Goal: Task Accomplishment & Management: Manage account settings

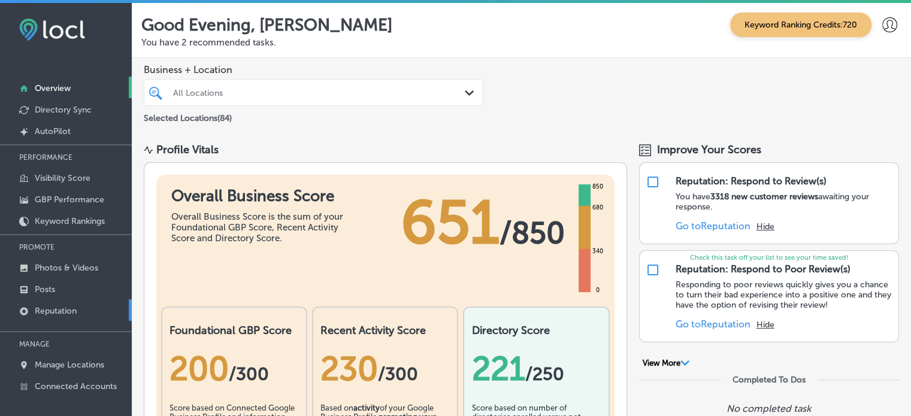
click at [53, 319] on link "Reputation" at bounding box center [66, 311] width 132 height 22
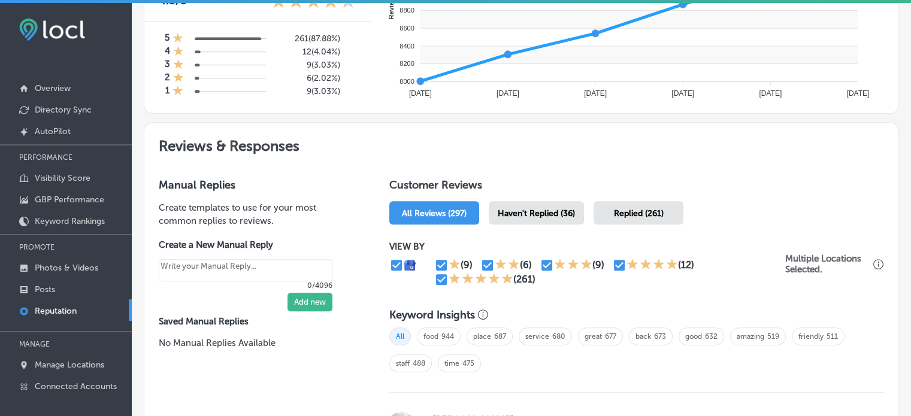
scroll to position [563, 0]
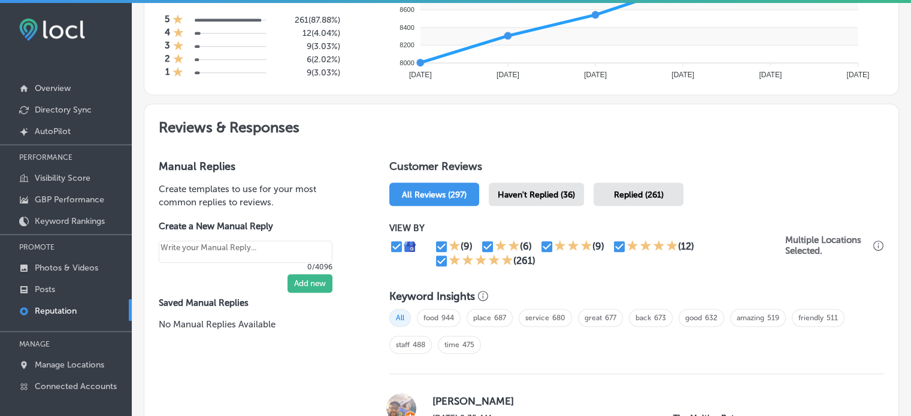
click at [512, 187] on div "Haven't Replied (36)" at bounding box center [536, 194] width 95 height 23
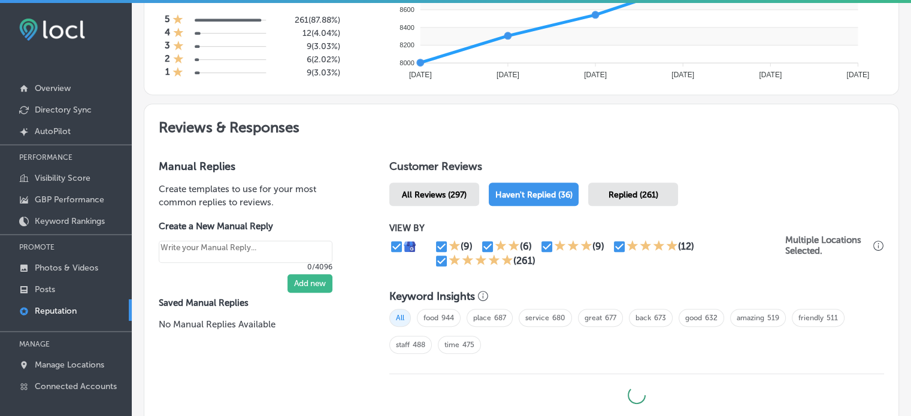
type textarea "x"
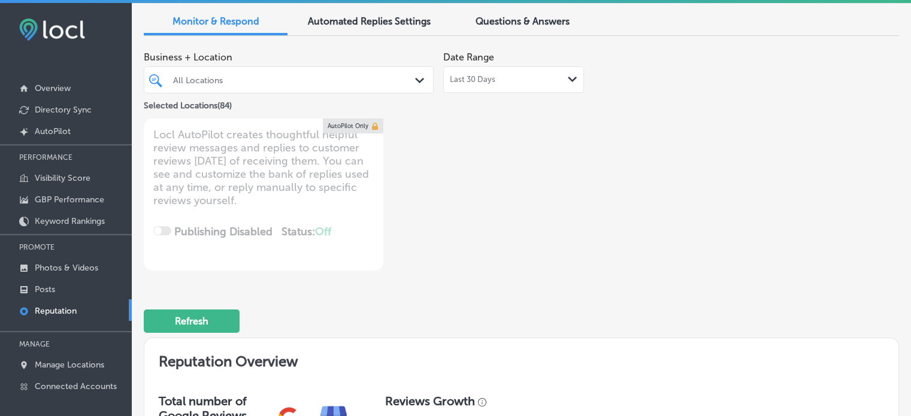
scroll to position [47, 0]
click at [355, 90] on div "All Locations Path Created with Sketch." at bounding box center [289, 80] width 290 height 27
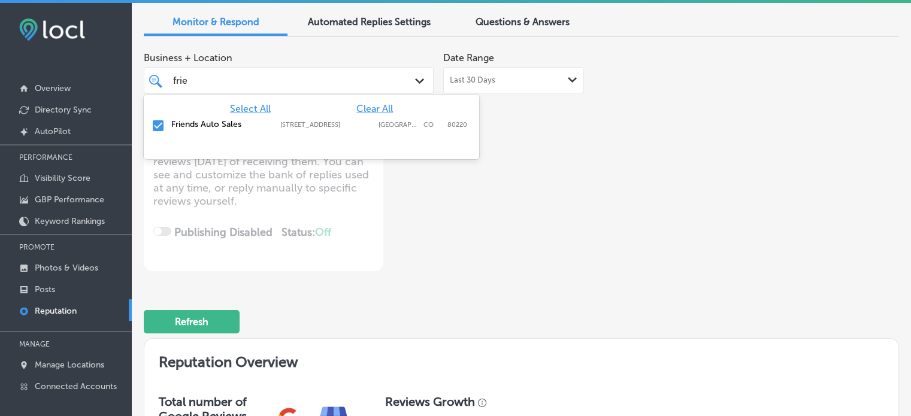
type input "frien"
click at [159, 122] on input "checkbox" at bounding box center [158, 126] width 14 height 14
type textarea "x"
type input "f"
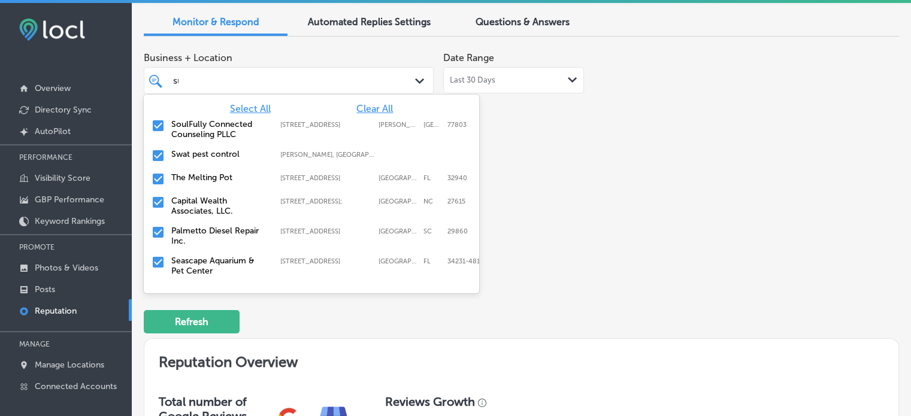
type input "suc"
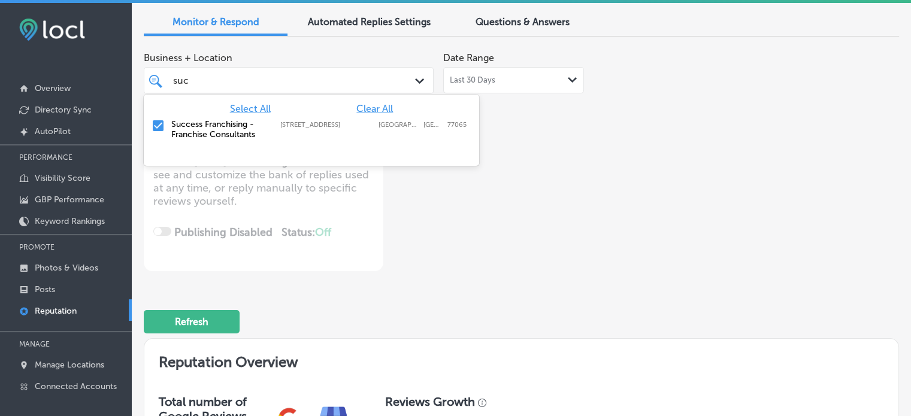
click at [158, 127] on input "checkbox" at bounding box center [158, 126] width 14 height 14
type textarea "x"
type input "suc"
click at [523, 256] on div "Business + Location option 11301 Huffmeister Road, deselected. option 11301 Huf…" at bounding box center [371, 158] width 454 height 225
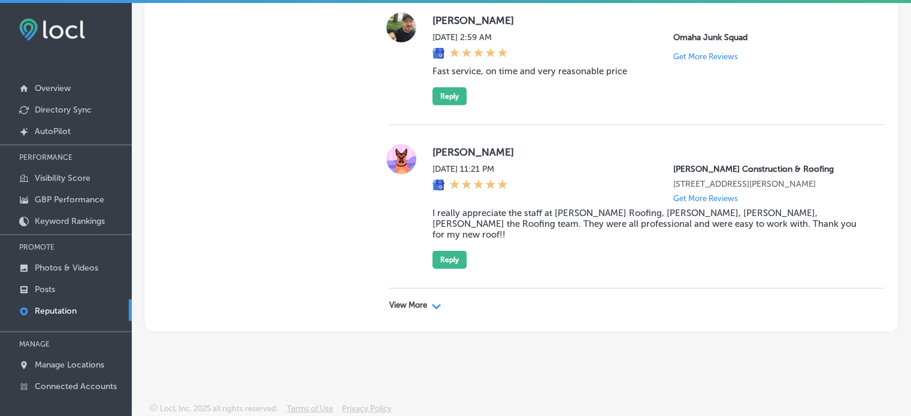
scroll to position [2, 0]
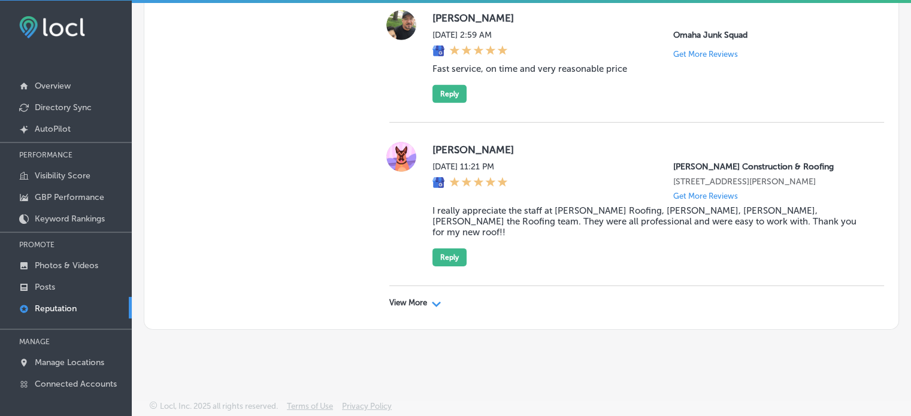
click at [411, 307] on p "View More" at bounding box center [408, 303] width 38 height 10
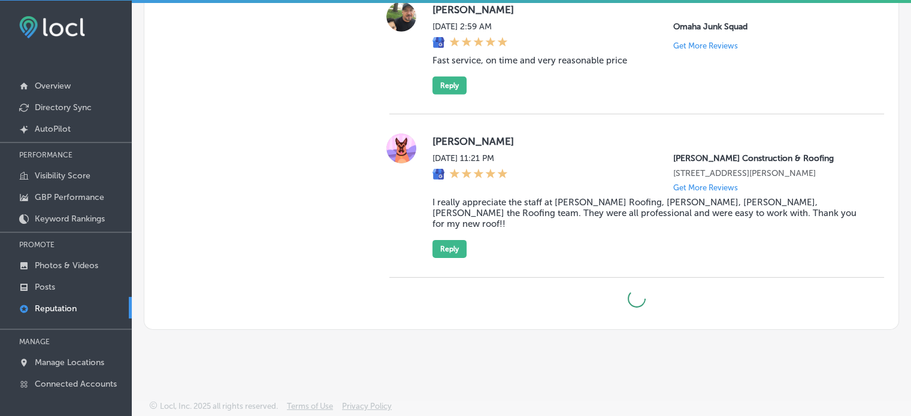
type textarea "x"
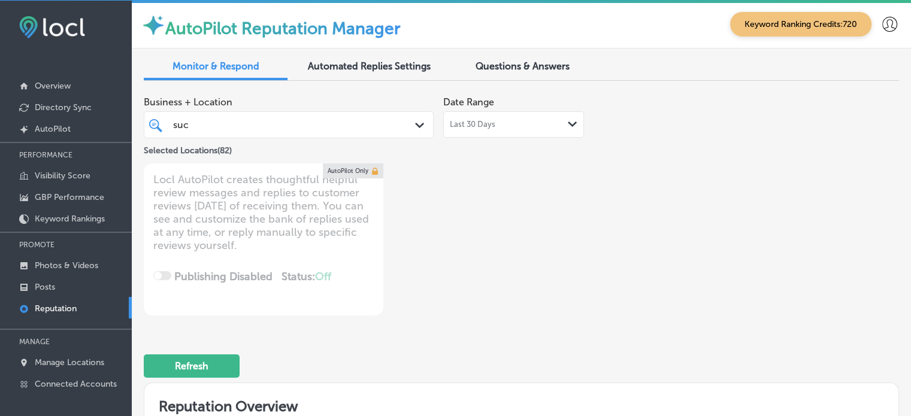
scroll to position [0, 0]
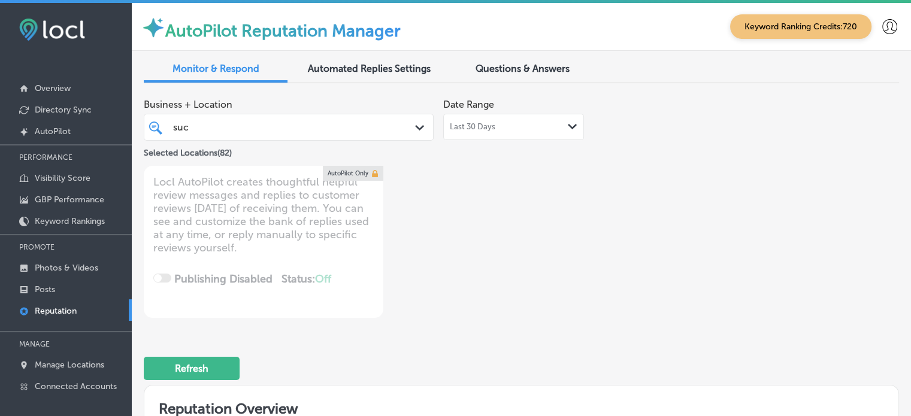
click at [271, 125] on div "suc suc" at bounding box center [277, 127] width 210 height 16
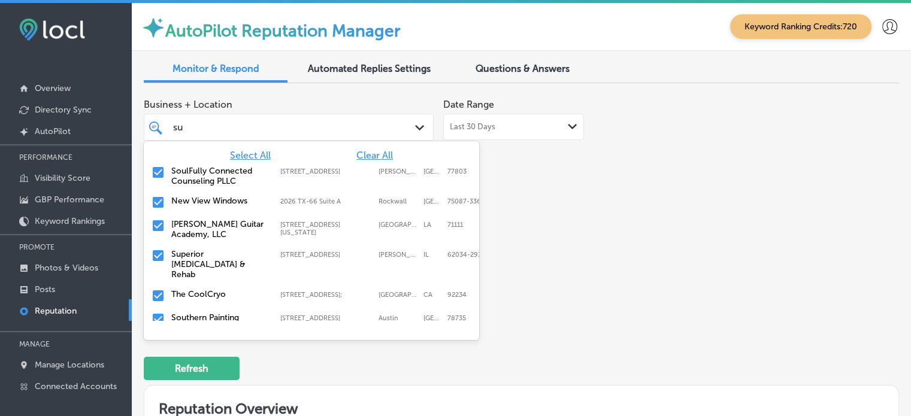
type input "s"
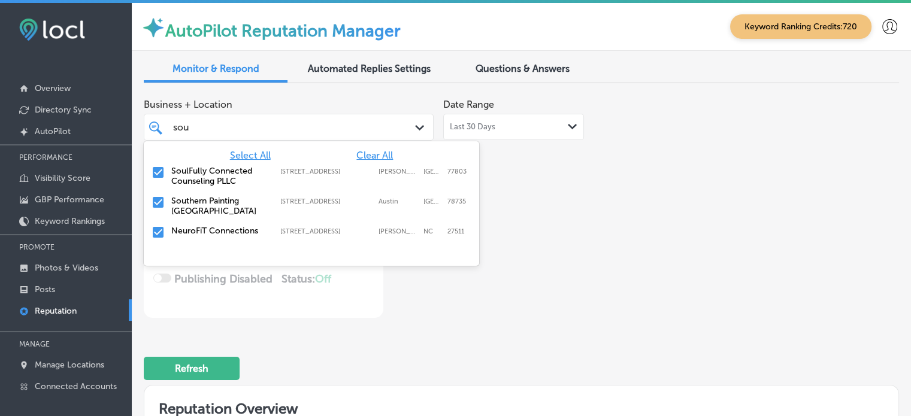
type input "soul"
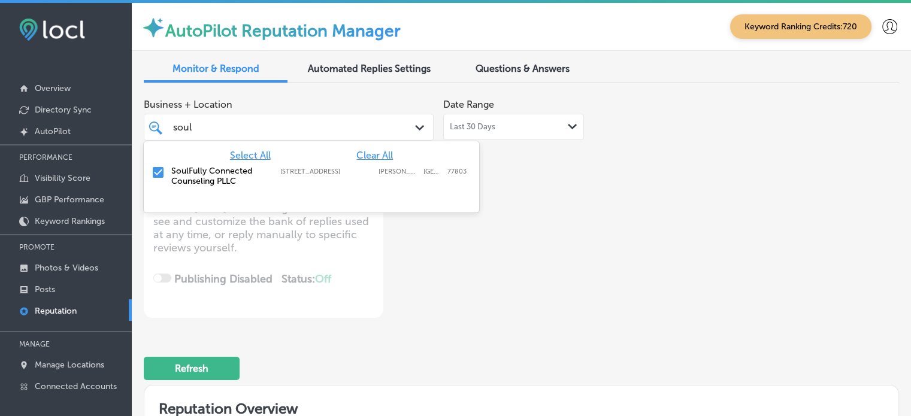
click at [189, 170] on label "SoulFully Connected Counseling PLLC" at bounding box center [219, 176] width 97 height 20
type textarea "x"
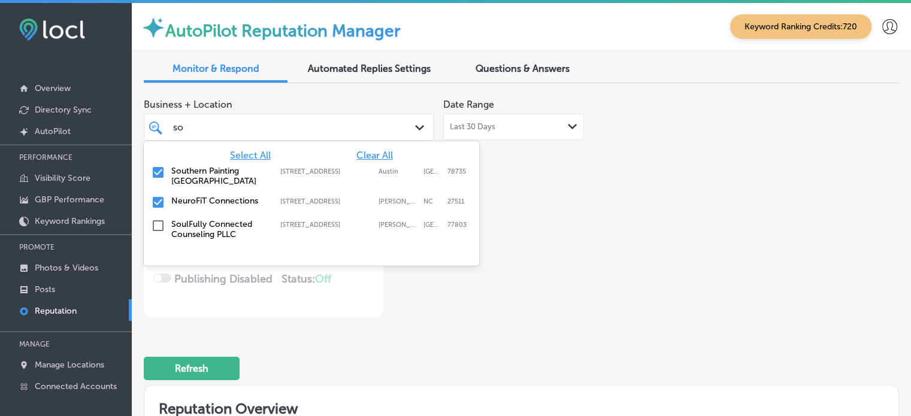
type input "s"
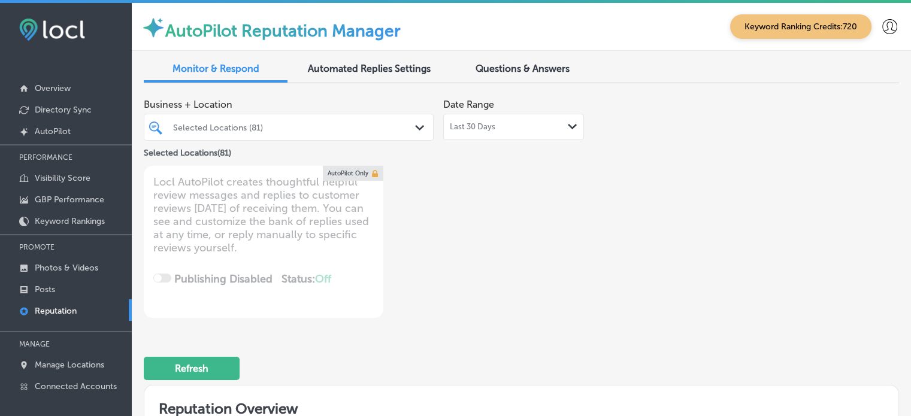
type textarea "x"
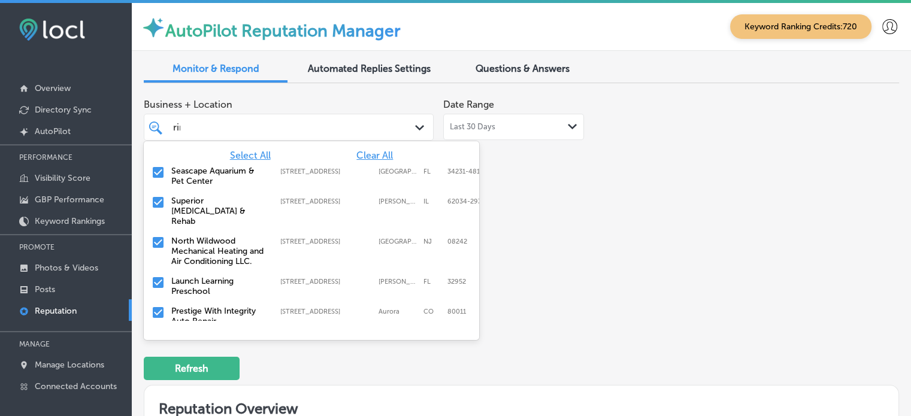
type input "ring"
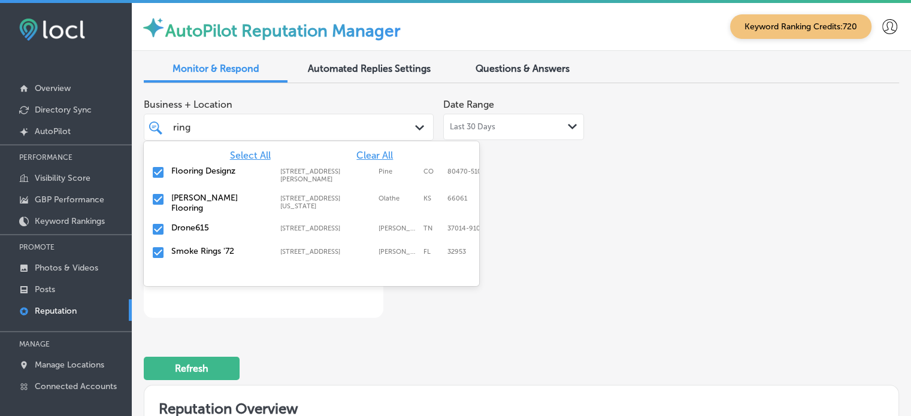
click at [211, 246] on label "Smoke Rings '72" at bounding box center [219, 251] width 97 height 10
type textarea "x"
type input "ring"
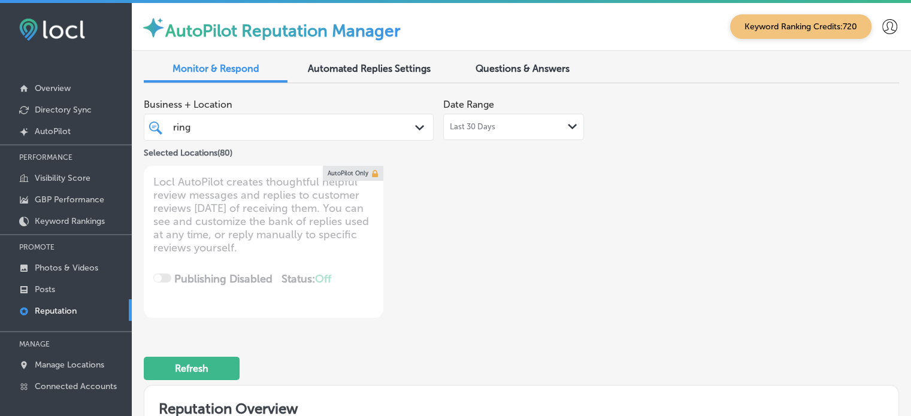
click at [575, 226] on div "Business + Location ring ring Path Created with Sketch. Selected Locations ( 80…" at bounding box center [371, 205] width 454 height 225
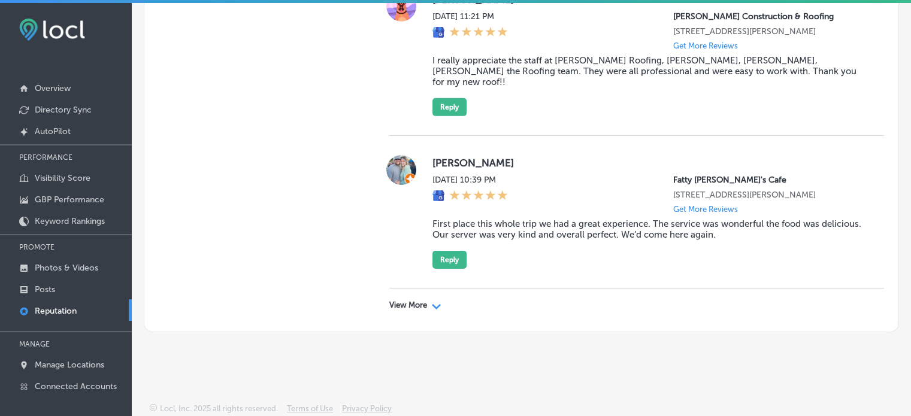
scroll to position [3936, 0]
click at [407, 322] on div "View More Path Created with Sketch." at bounding box center [636, 306] width 495 height 34
click at [420, 310] on p "View More" at bounding box center [408, 306] width 38 height 10
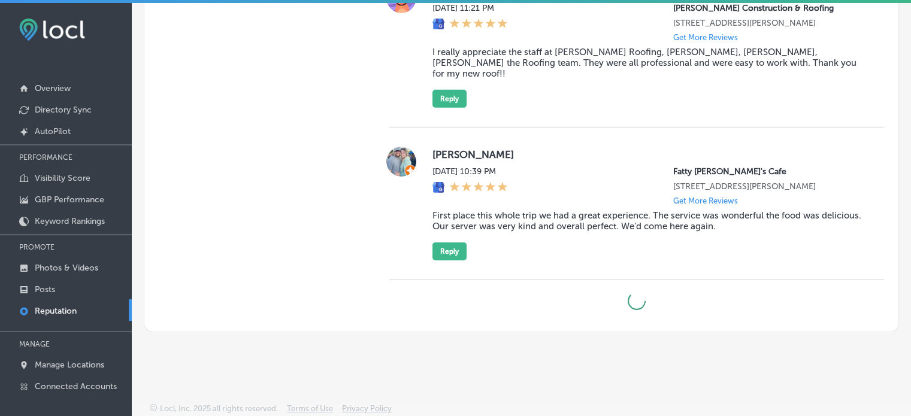
type textarea "x"
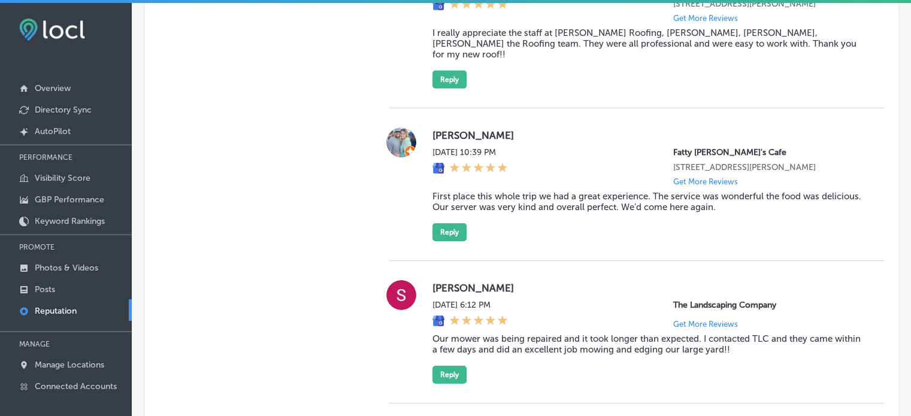
scroll to position [3888, 0]
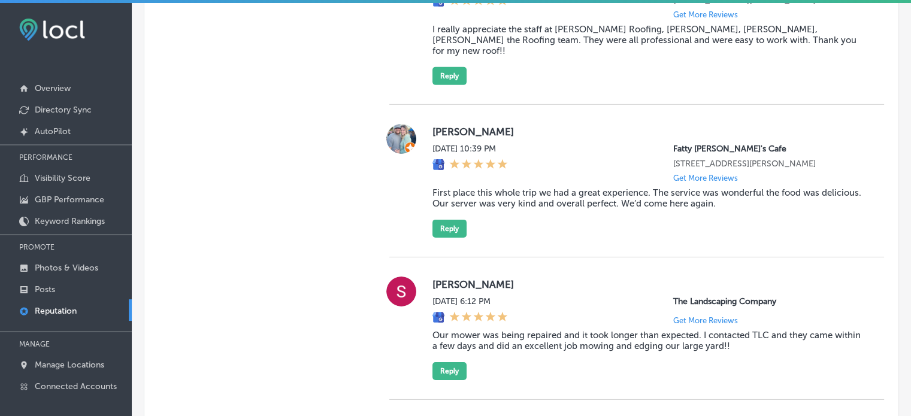
click at [554, 209] on blockquote "First place this whole trip we had a great experience. The service was wonderfu…" at bounding box center [649, 199] width 433 height 22
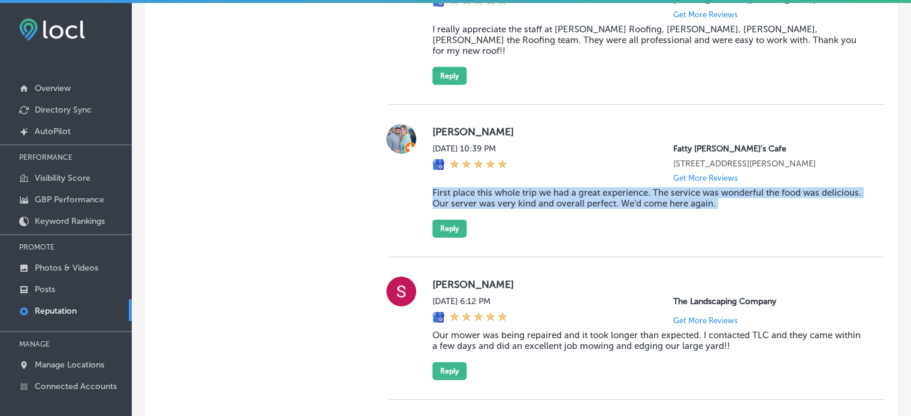
click at [554, 209] on blockquote "First place this whole trip we had a great experience. The service was wonderfu…" at bounding box center [649, 199] width 433 height 22
copy blockquote "First place this whole trip we had a great experience. The service was wonderfu…"
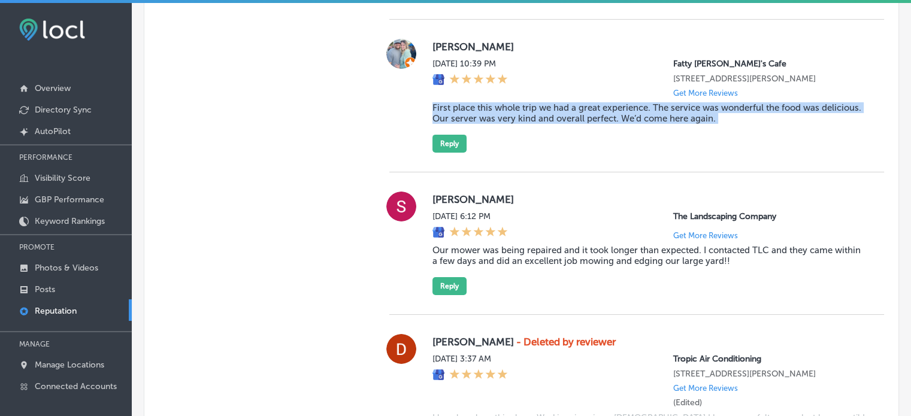
scroll to position [3974, 0]
click at [449, 153] on button "Reply" at bounding box center [450, 144] width 34 height 18
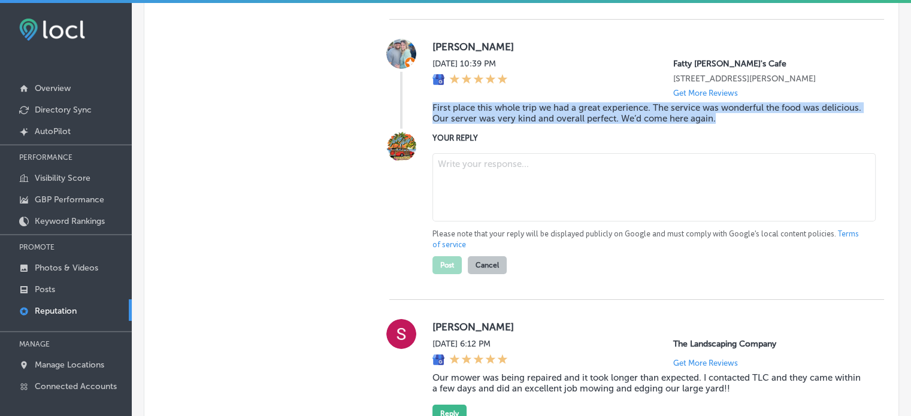
click at [491, 222] on textarea at bounding box center [654, 187] width 443 height 68
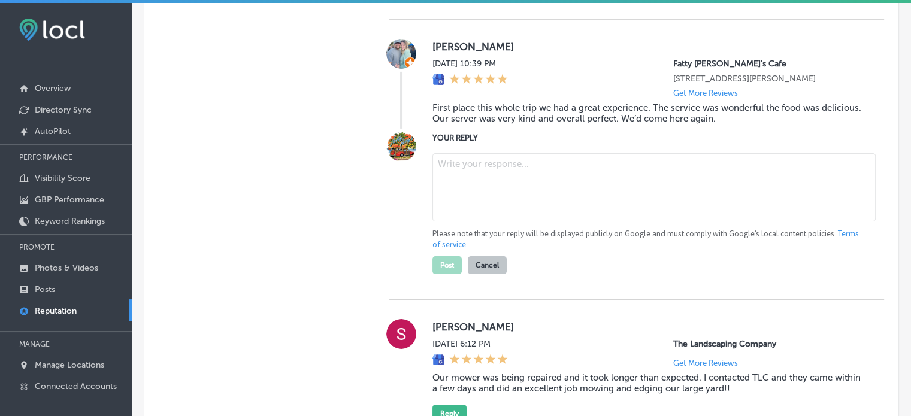
paste textarea "Thank you for the fantastic review, Hecktor! We’re delighted you enjoyed your e…"
type textarea "Thank you for the fantastic review, Hecktor! We’re delighted you enjoyed your e…"
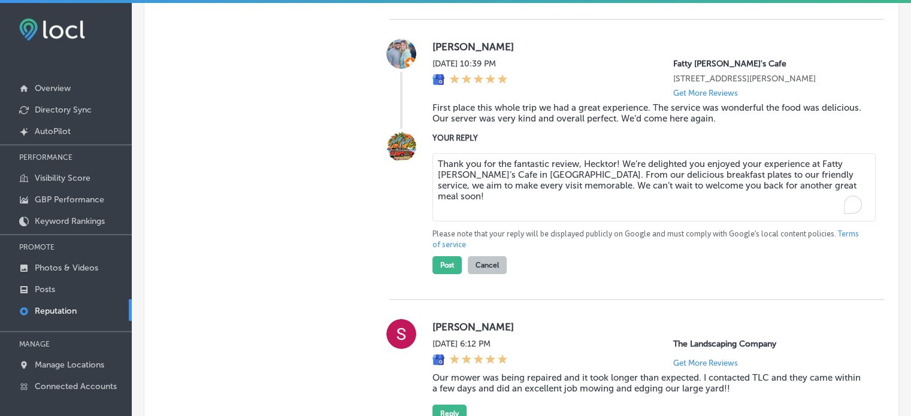
type textarea "x"
type textarea "Thank you for the fantastic review, Hecktor! We’re delighted you enjoyed your e…"
click at [447, 274] on button "Post" at bounding box center [447, 265] width 29 height 18
type textarea "x"
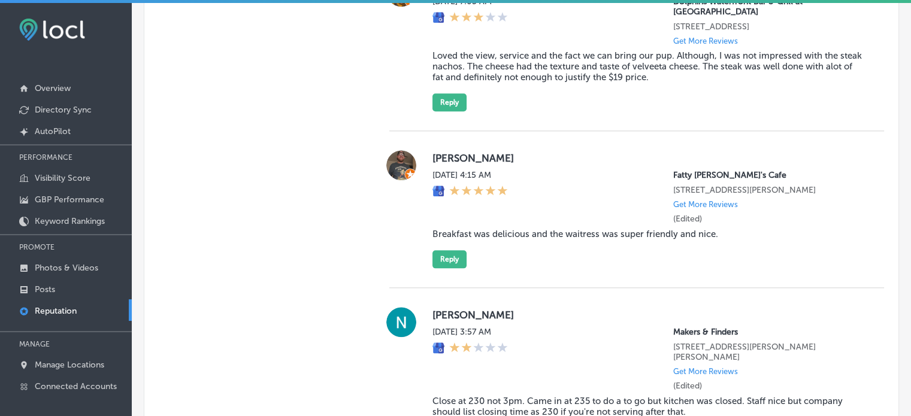
scroll to position [1342, 0]
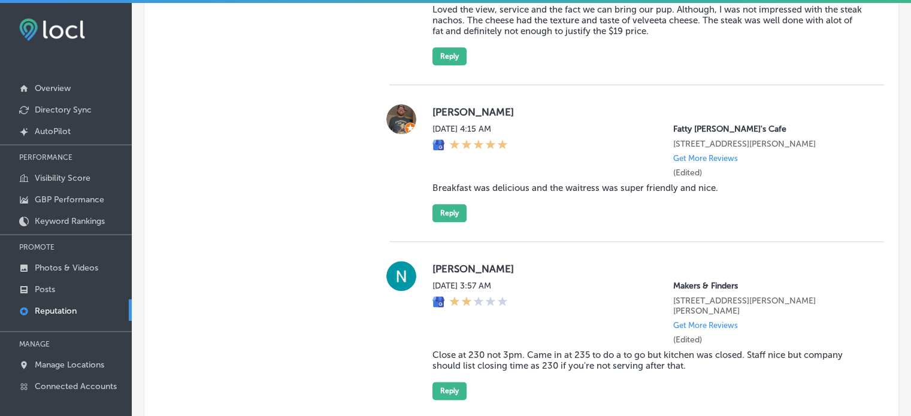
click at [545, 194] on blockquote "Breakfast was delicious and the waitress was super friendly and nice." at bounding box center [649, 188] width 433 height 11
copy blockquote "Breakfast was delicious and the waitress was super friendly and nice."
click at [507, 191] on div "Brian Walker Mon, Aug 25, 2025 4:15 AM Fatty Patty's Cafe 948 Thomas Dr Panama …" at bounding box center [649, 163] width 433 height 118
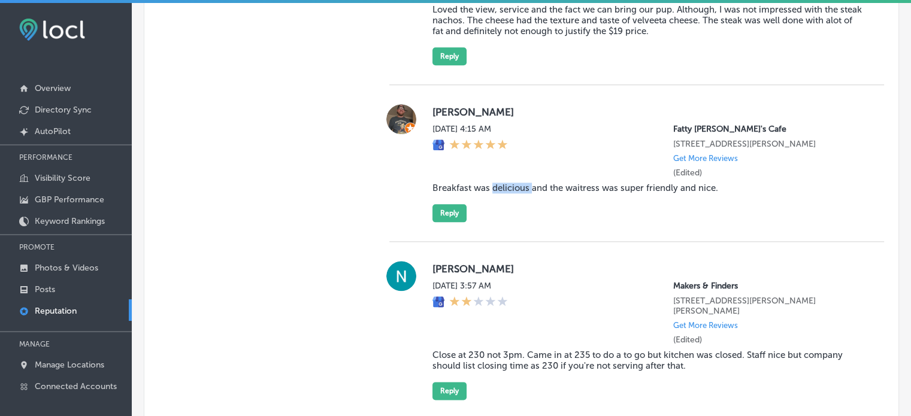
click at [507, 191] on div "Brian Walker Mon, Aug 25, 2025 4:15 AM Fatty Patty's Cafe 948 Thomas Dr Panama …" at bounding box center [649, 163] width 433 height 118
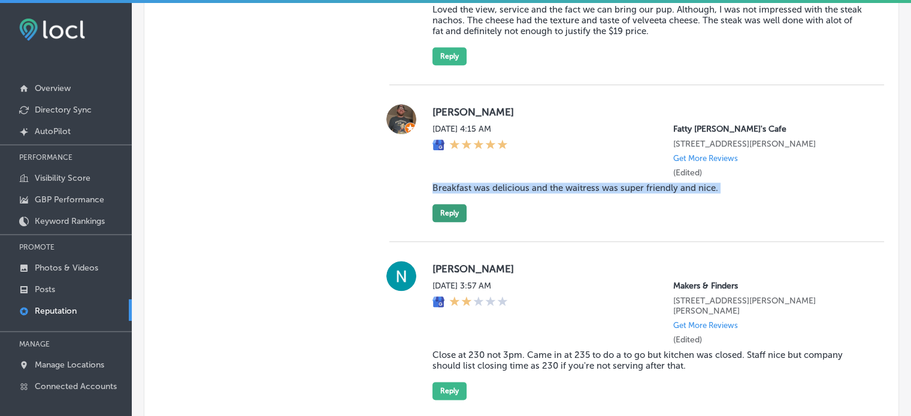
click at [457, 222] on button "Reply" at bounding box center [450, 213] width 34 height 18
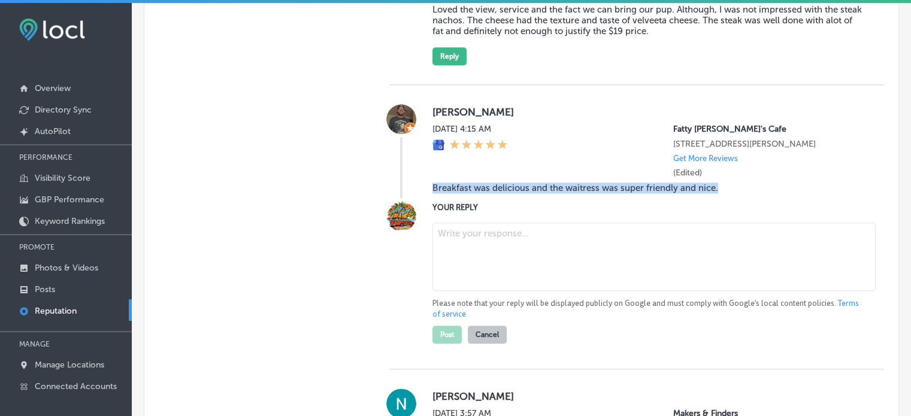
click at [489, 257] on textarea at bounding box center [654, 257] width 443 height 68
paste textarea "Thank you for the wonderful review, Brian! We’re so glad you enjoyed your delic…"
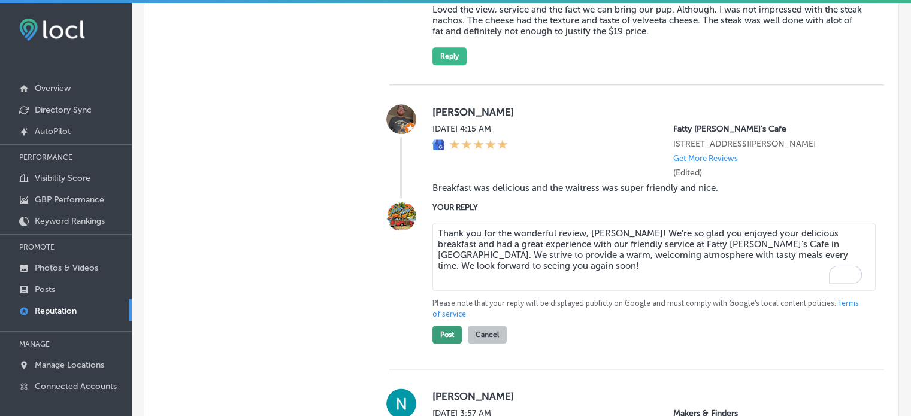
type textarea "Thank you for the wonderful review, Brian! We’re so glad you enjoyed your delic…"
click at [439, 344] on button "Post" at bounding box center [447, 335] width 29 height 18
type textarea "x"
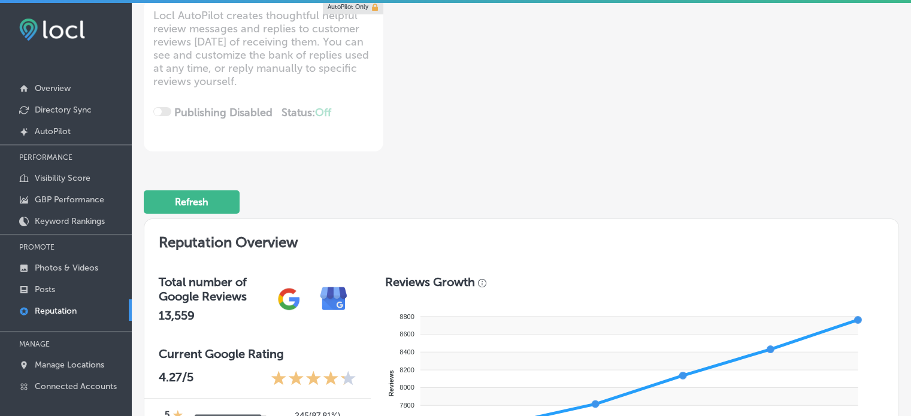
scroll to position [0, 0]
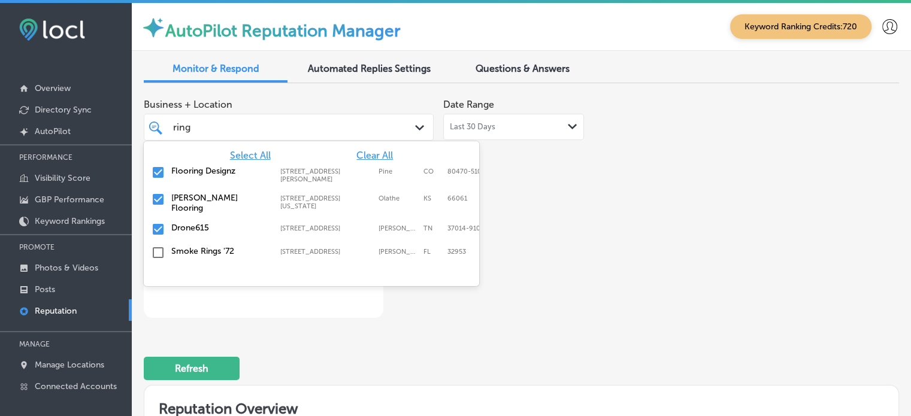
click at [292, 122] on div "ring ring" at bounding box center [277, 127] width 210 height 16
type input "r"
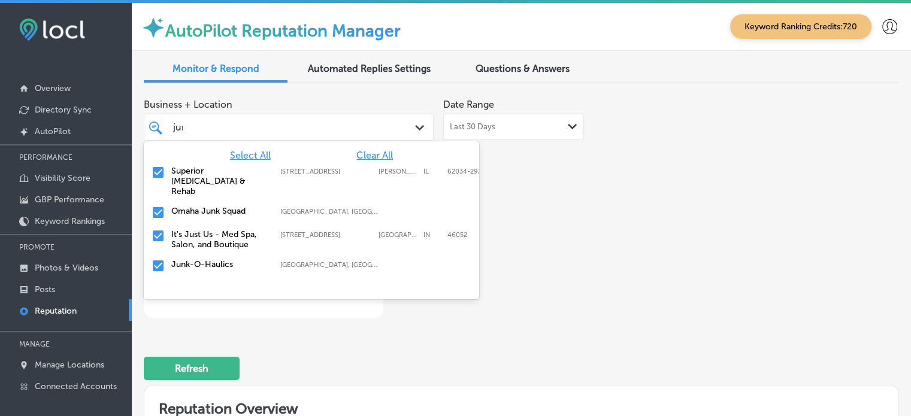
type input "junk"
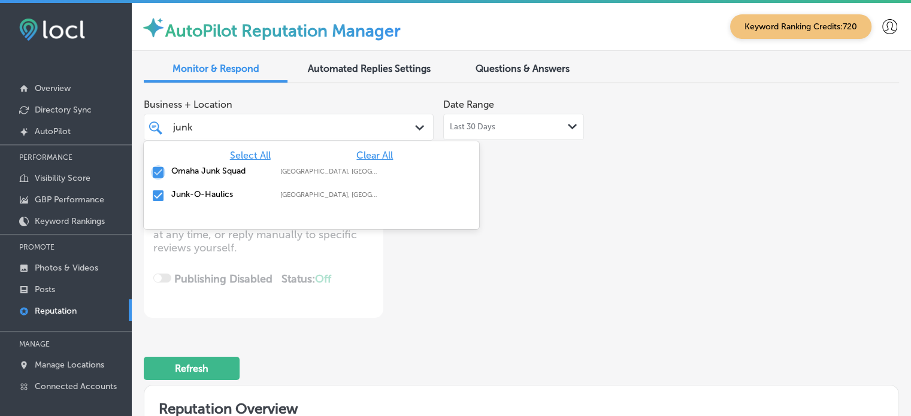
click at [156, 172] on input "checkbox" at bounding box center [158, 172] width 14 height 14
type textarea "x"
type input "junk"
click at [445, 309] on div "Business + Location option focused, 83 of 85. 3 results available for search te…" at bounding box center [371, 205] width 454 height 225
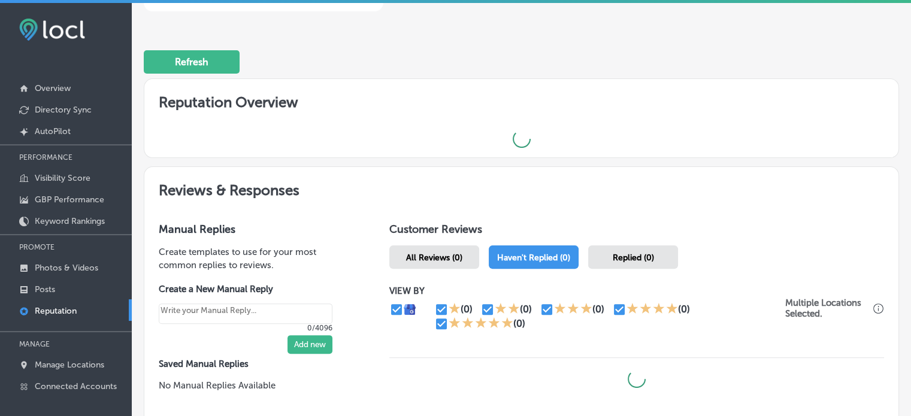
scroll to position [312, 0]
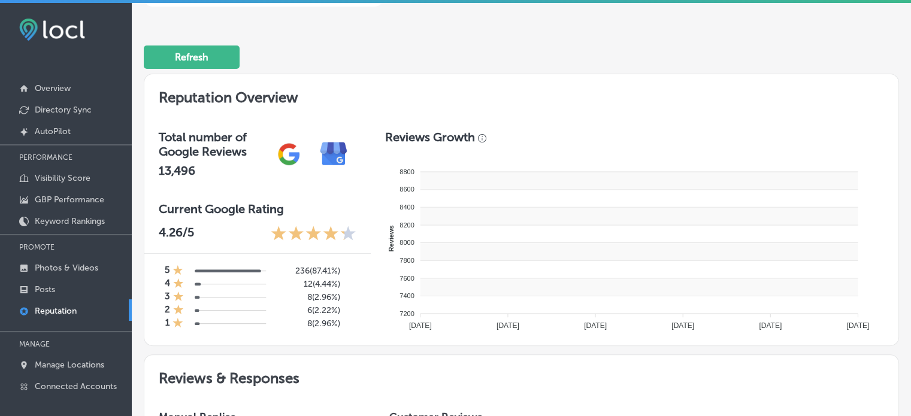
type textarea "x"
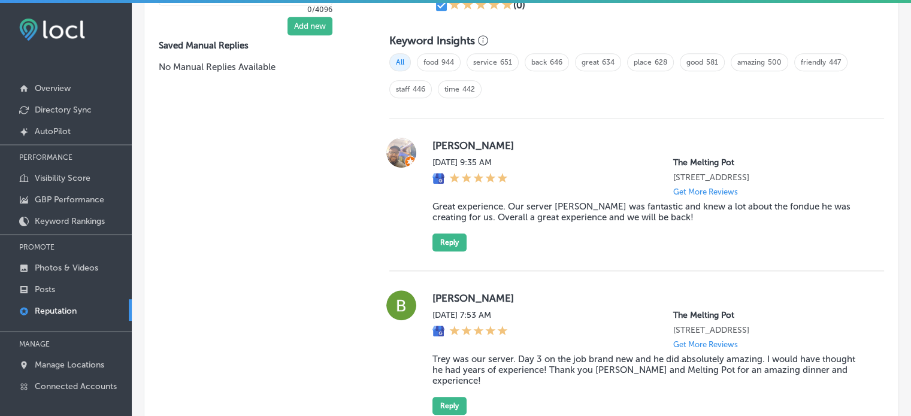
scroll to position [815, 0]
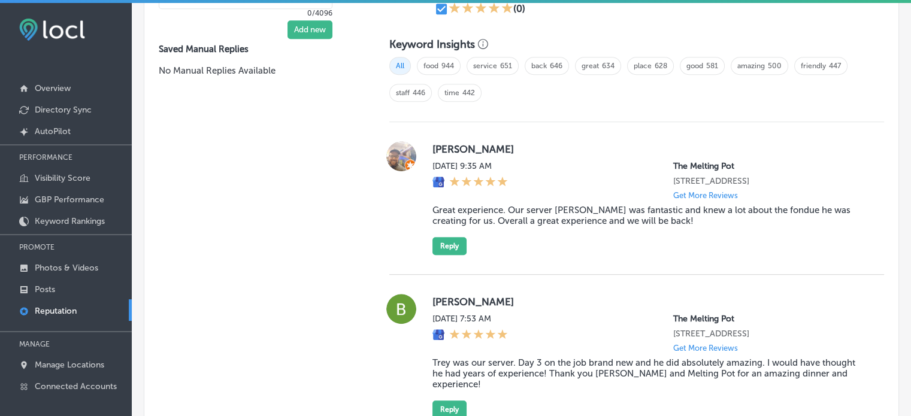
click at [527, 219] on blockquote "Great experience. Our server Lewis was fantastic and knew a lot about the fondu…" at bounding box center [649, 216] width 433 height 22
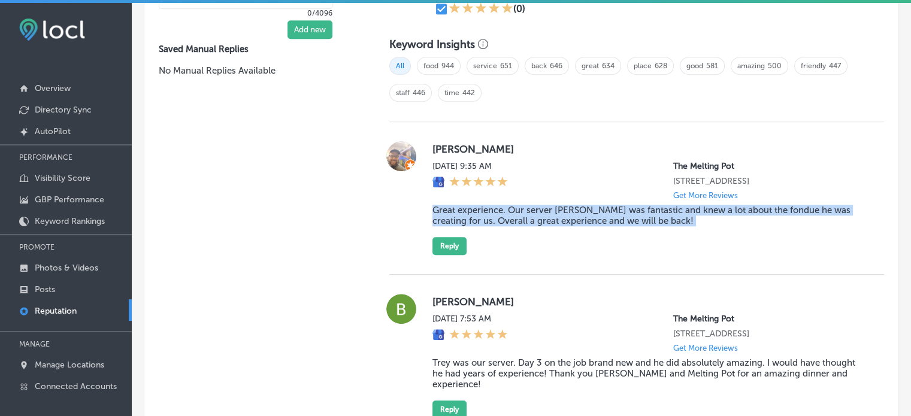
click at [527, 219] on blockquote "Great experience. Our server Lewis was fantastic and knew a lot about the fondu…" at bounding box center [649, 216] width 433 height 22
copy blockquote "Great experience. Our server Lewis was fantastic and knew a lot about the fondu…"
click at [453, 253] on button "Reply" at bounding box center [450, 246] width 34 height 18
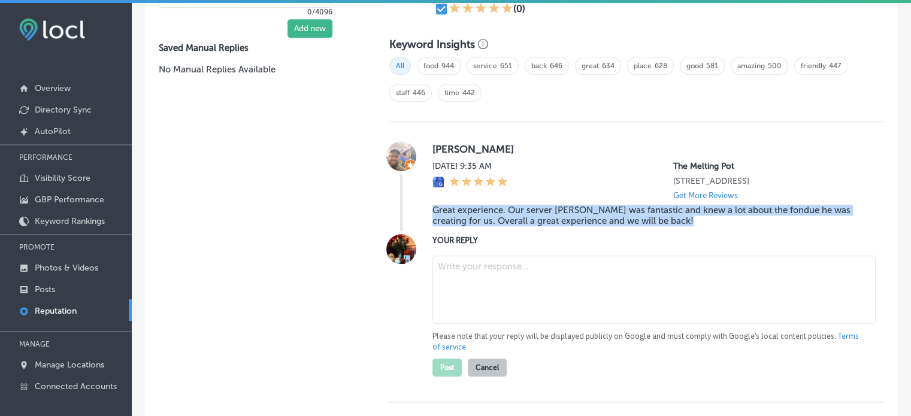
click at [515, 277] on textarea at bounding box center [654, 290] width 443 height 68
paste textarea "Thank you for the great review, Jeremiah! We’re thrilled to hear that Lewis pro…"
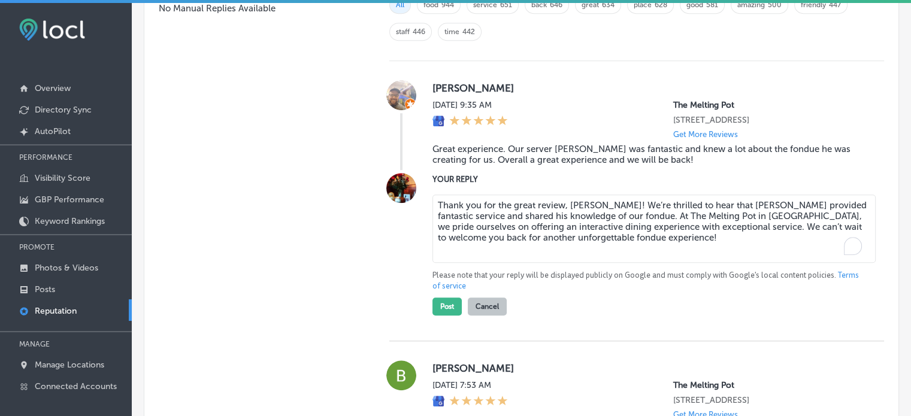
scroll to position [882, 0]
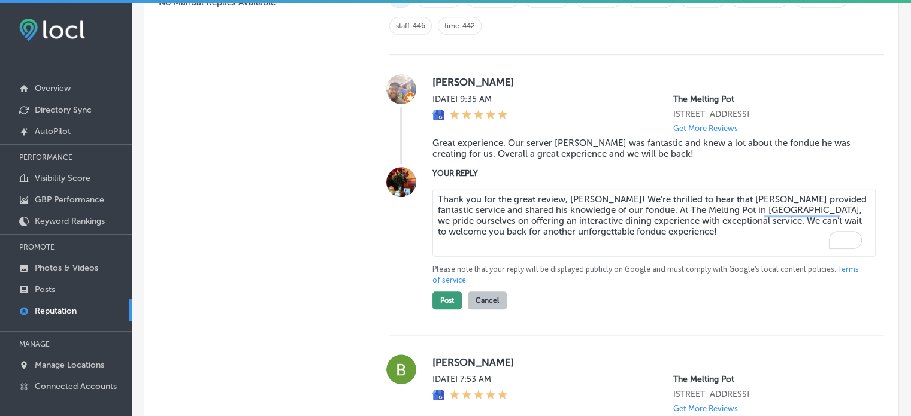
type textarea "Thank you for the great review, Jeremiah! We’re thrilled to hear that Lewis pro…"
click at [437, 310] on button "Post" at bounding box center [447, 301] width 29 height 18
type textarea "x"
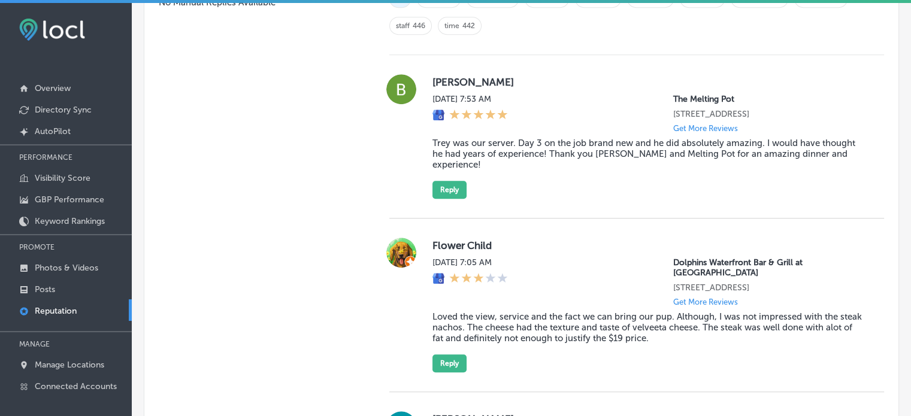
click at [500, 156] on blockquote "Trey was our server. Day 3 on the job brand new and he did absolutely amazing. …" at bounding box center [649, 154] width 433 height 32
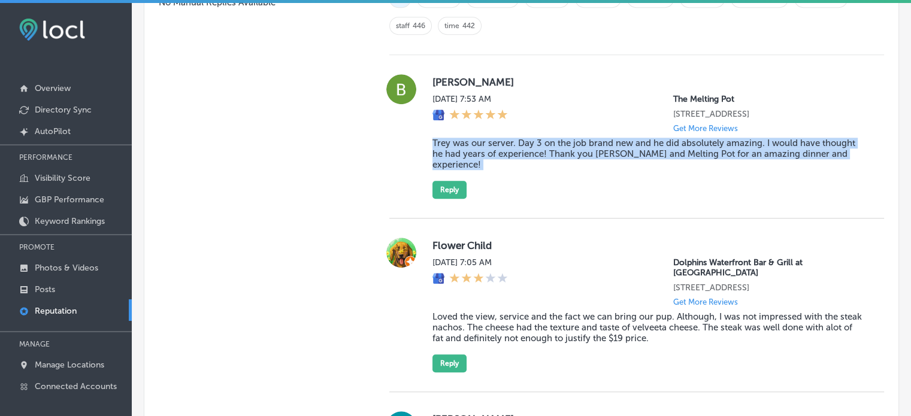
click at [500, 156] on blockquote "Trey was our server. Day 3 on the job brand new and he did absolutely amazing. …" at bounding box center [649, 154] width 433 height 32
copy blockquote "Trey was our server. Day 3 on the job brand new and he did absolutely amazing. …"
click at [450, 185] on button "Reply" at bounding box center [450, 190] width 34 height 18
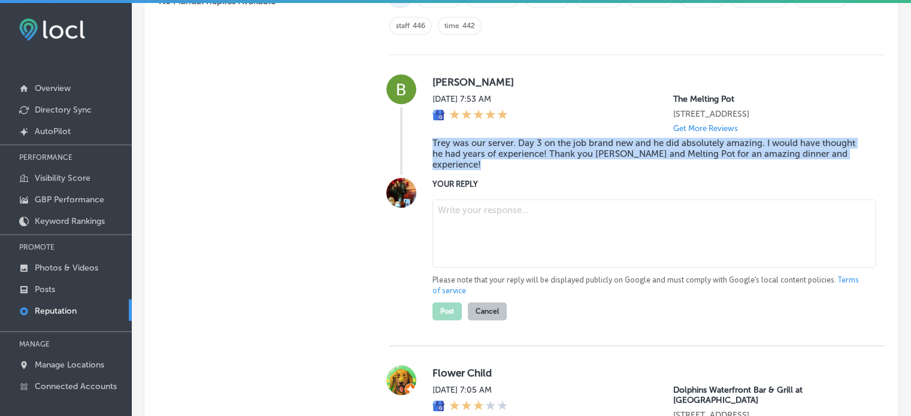
scroll to position [881, 0]
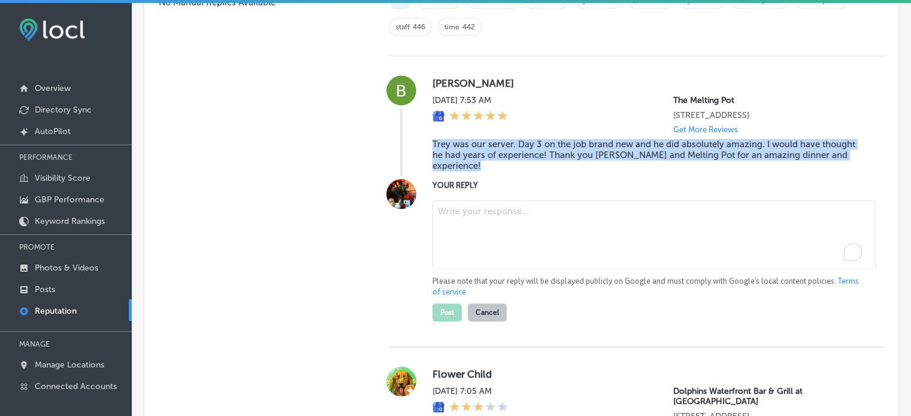
click at [475, 218] on textarea "To enrich screen reader interactions, please activate Accessibility in Grammarl…" at bounding box center [654, 235] width 443 height 68
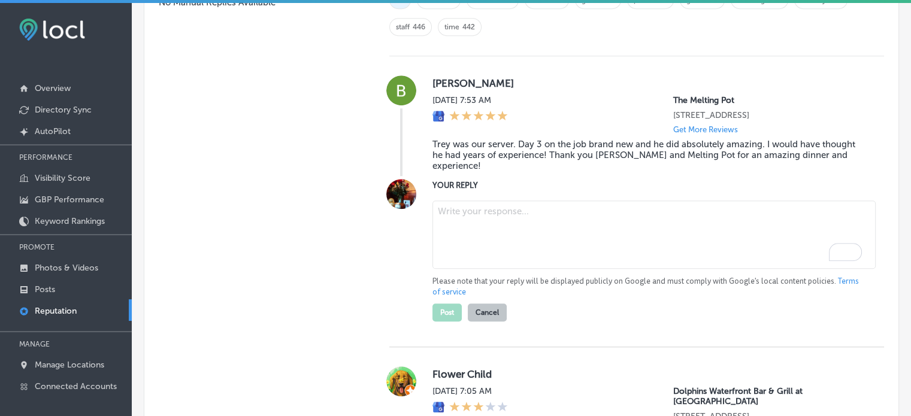
paste textarea "Thank you for the wonderful review, Beau! We’re so glad to hear that Trey provi…"
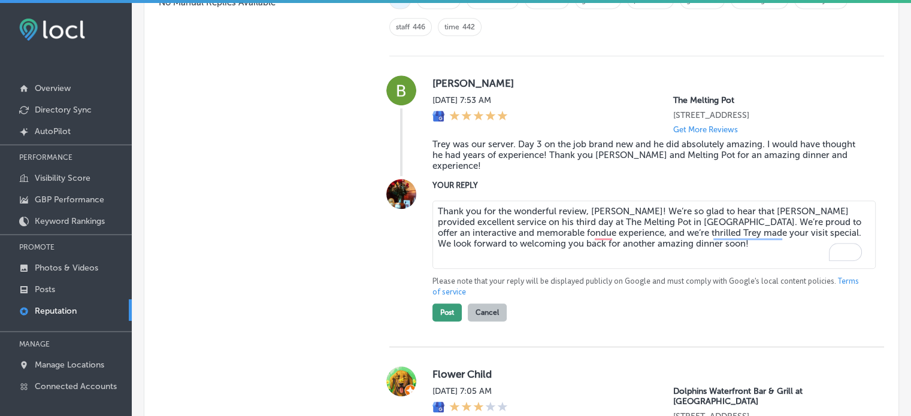
type textarea "Thank you for the wonderful review, Beau! We’re so glad to hear that Trey provi…"
click at [443, 313] on button "Post" at bounding box center [447, 313] width 29 height 18
type textarea "x"
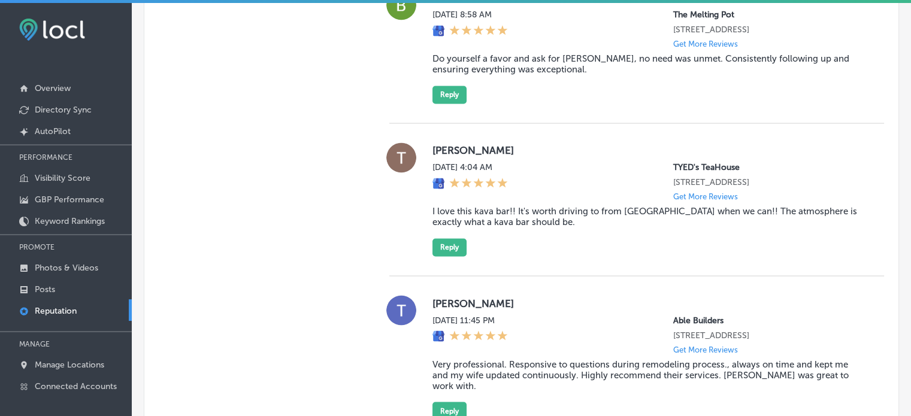
scroll to position [1959, 0]
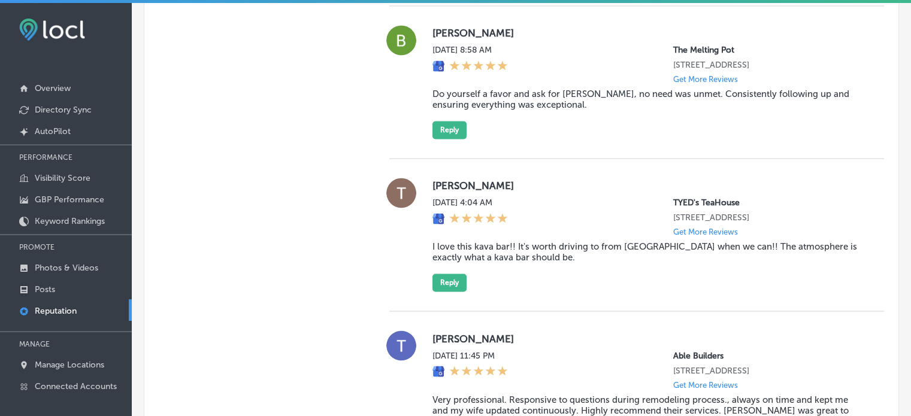
click at [494, 110] on blockquote "Do yourself a favor and ask for George, no need was unmet. Consistently followi…" at bounding box center [649, 100] width 433 height 22
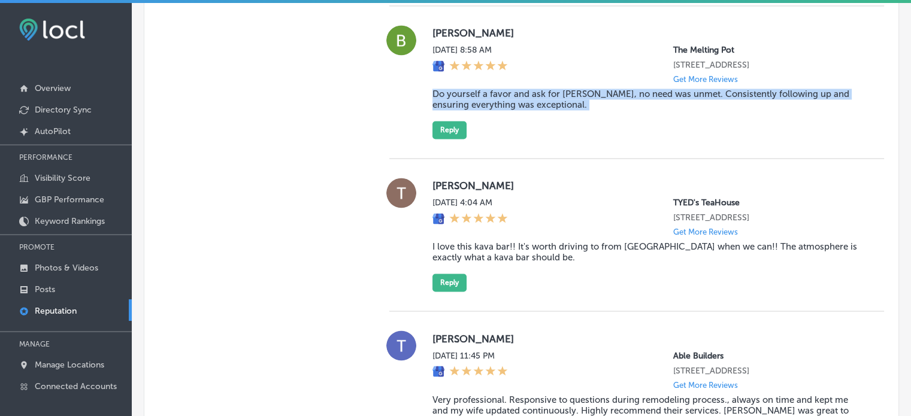
click at [494, 110] on blockquote "Do yourself a favor and ask for George, no need was unmet. Consistently followi…" at bounding box center [649, 100] width 433 height 22
copy blockquote "Do yourself a favor and ask for George, no need was unmet. Consistently followi…"
click at [448, 139] on button "Reply" at bounding box center [450, 130] width 34 height 18
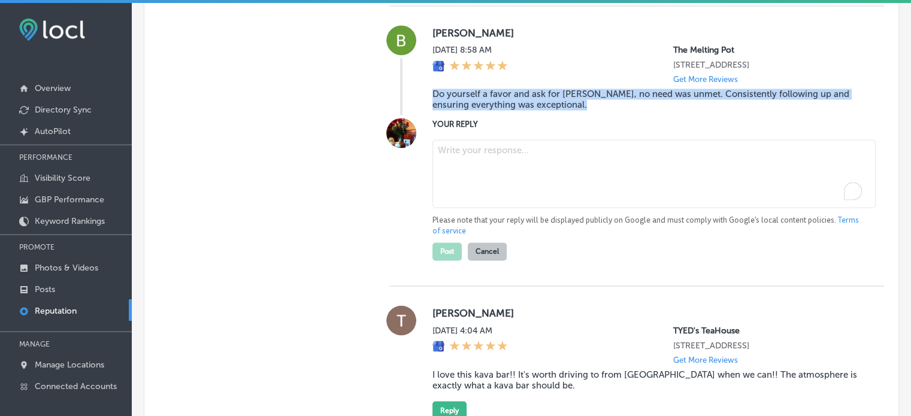
click at [489, 198] on textarea "To enrich screen reader interactions, please activate Accessibility in Grammarl…" at bounding box center [654, 174] width 443 height 68
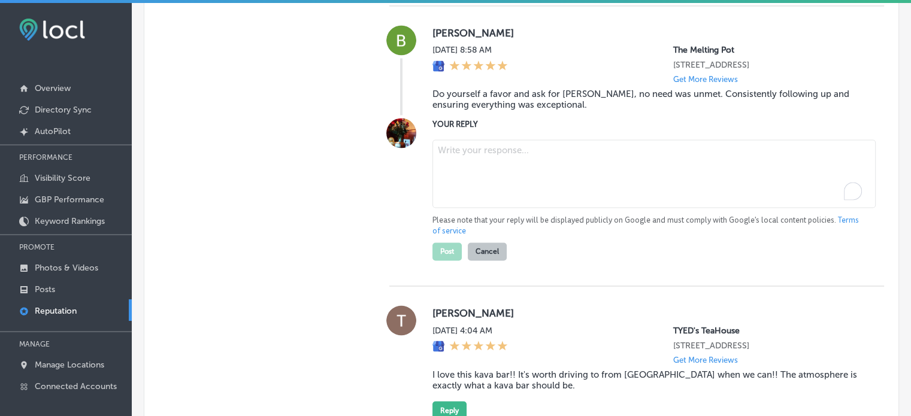
paste textarea "Thank you for the fantastic review, Brendan! We’re so glad George made your exp…"
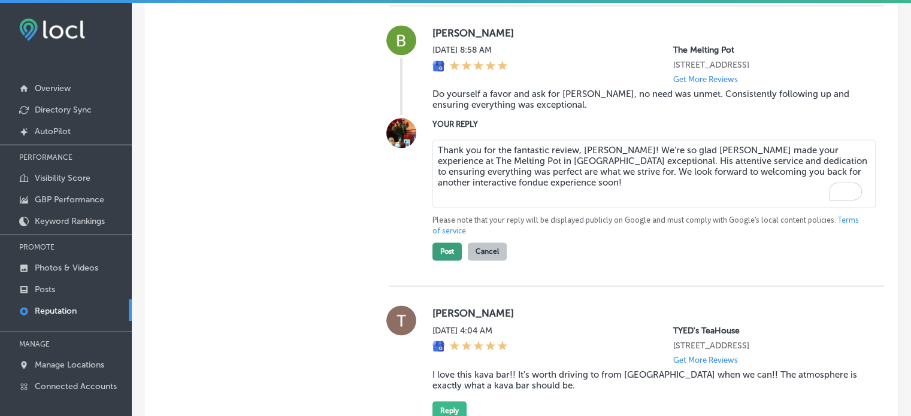
type textarea "Thank you for the fantastic review, Brendan! We’re so glad George made your exp…"
click at [448, 261] on button "Post" at bounding box center [447, 252] width 29 height 18
type textarea "x"
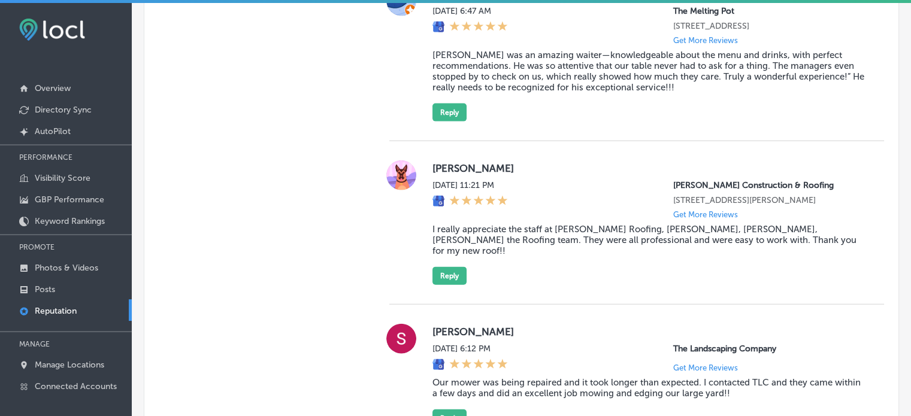
scroll to position [2657, 0]
click at [518, 92] on blockquote "George Boos was an amazing waiter—knowledgeable about the menu and drinks, with…" at bounding box center [649, 70] width 433 height 43
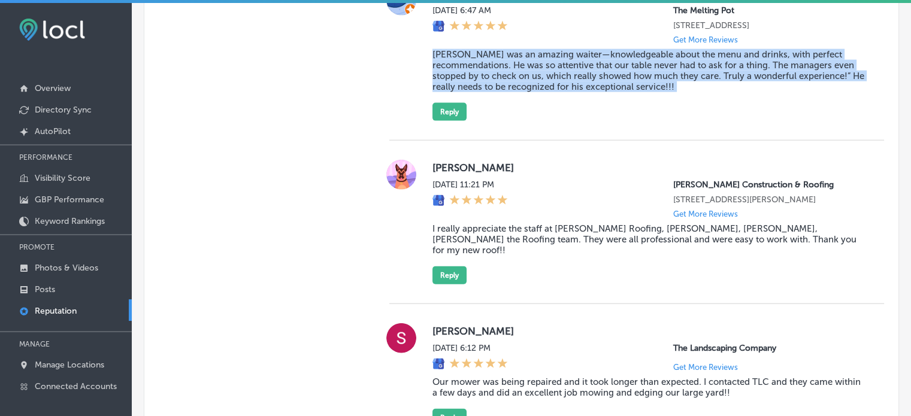
click at [518, 92] on blockquote "George Boos was an amazing waiter—knowledgeable about the menu and drinks, with…" at bounding box center [649, 70] width 433 height 43
copy blockquote "George Boos was an amazing waiter—knowledgeable about the menu and drinks, with…"
click at [548, 92] on blockquote "George Boos was an amazing waiter—knowledgeable about the menu and drinks, with…" at bounding box center [649, 70] width 433 height 43
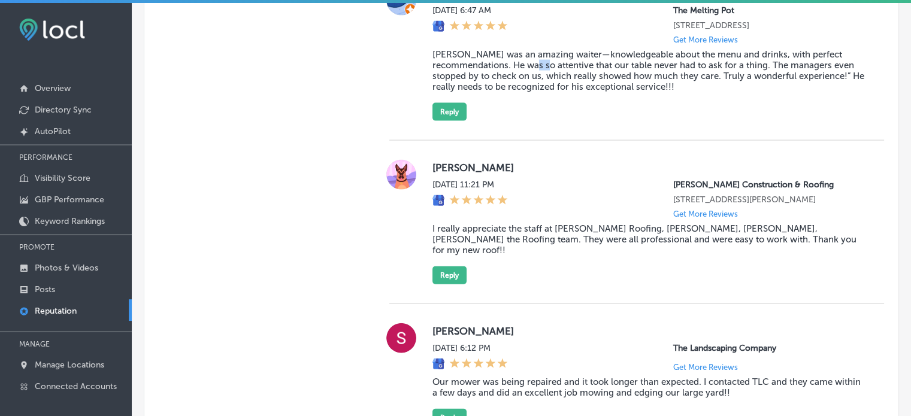
click at [548, 92] on blockquote "George Boos was an amazing waiter—knowledgeable about the menu and drinks, with…" at bounding box center [649, 70] width 433 height 43
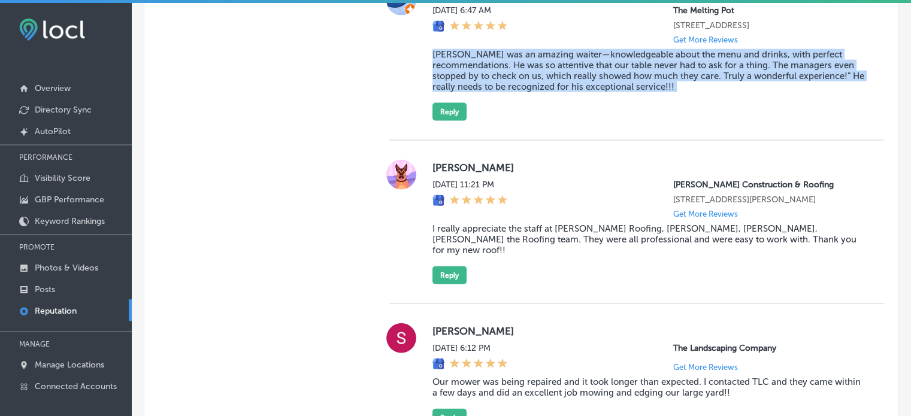
click at [548, 92] on blockquote "George Boos was an amazing waiter—knowledgeable about the menu and drinks, with…" at bounding box center [649, 70] width 433 height 43
click at [443, 121] on button "Reply" at bounding box center [450, 112] width 34 height 18
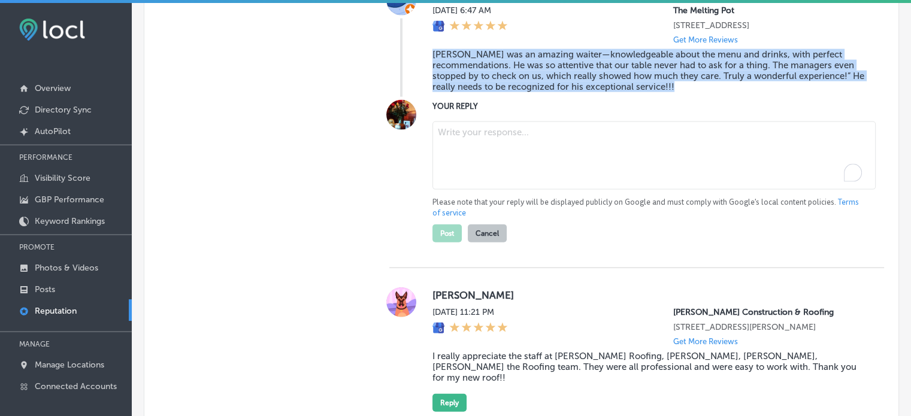
click at [518, 190] on textarea "To enrich screen reader interactions, please activate Accessibility in Grammarl…" at bounding box center [654, 156] width 443 height 68
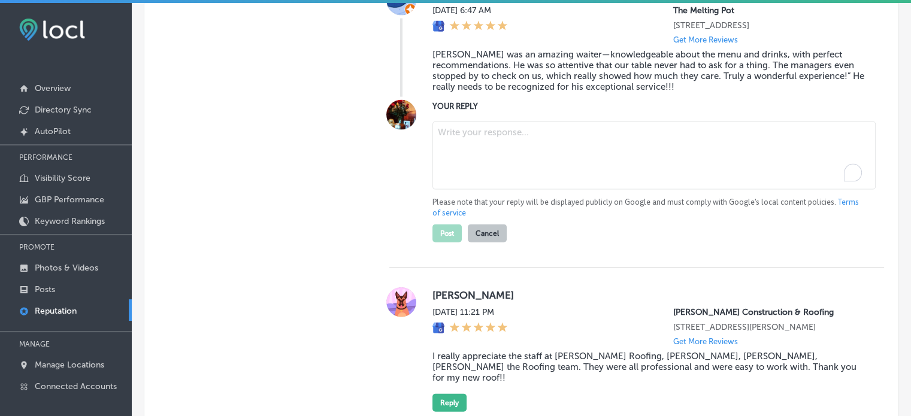
paste textarea "Thank you for the fantastic review, Cassey! We’re thrilled to hear that George …"
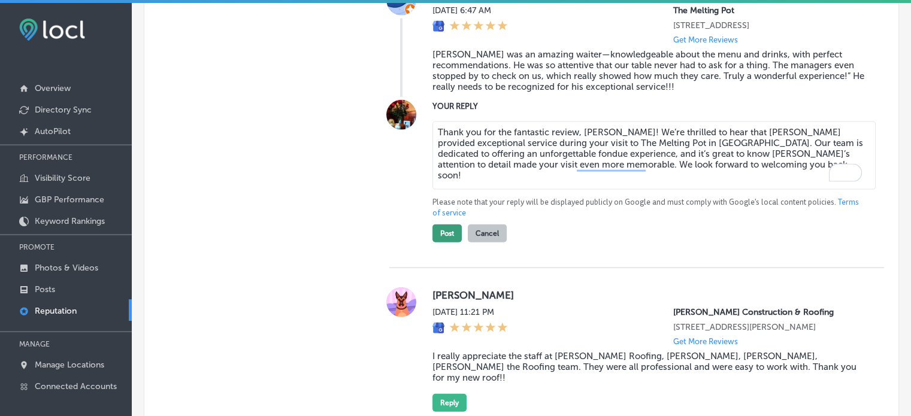
type textarea "Thank you for the fantastic review, Cassey! We’re thrilled to hear that George …"
click at [449, 243] on button "Post" at bounding box center [447, 234] width 29 height 18
type textarea "x"
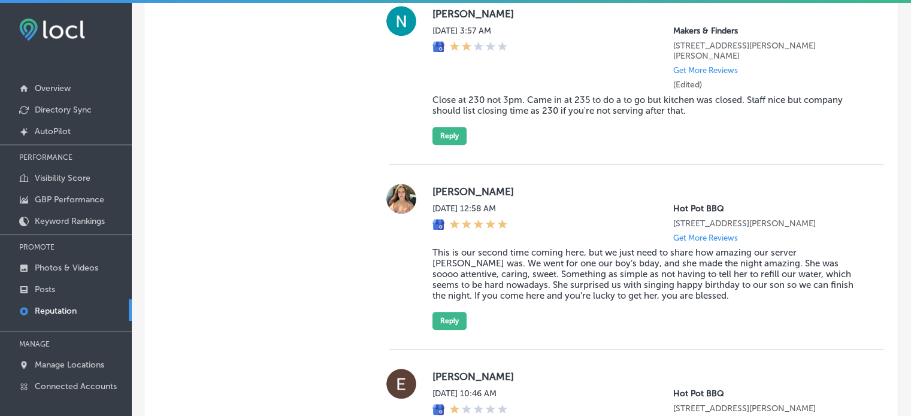
scroll to position [1174, 0]
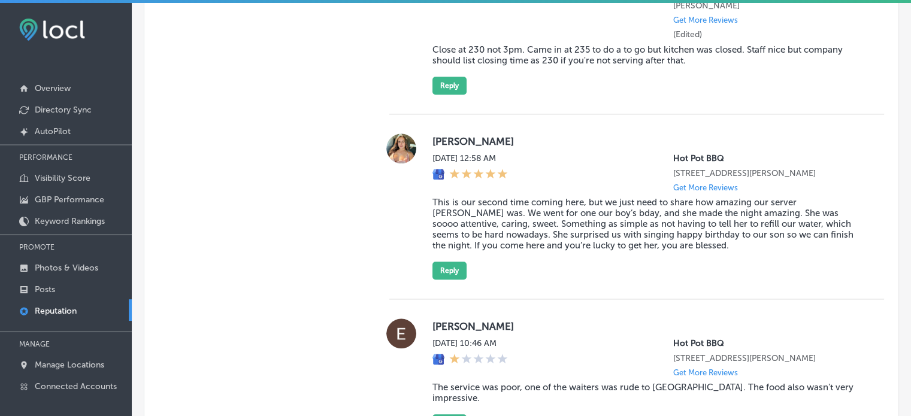
click at [513, 200] on blockquote "This is our second time coming here, but we just need to share how amazing our …" at bounding box center [649, 224] width 433 height 54
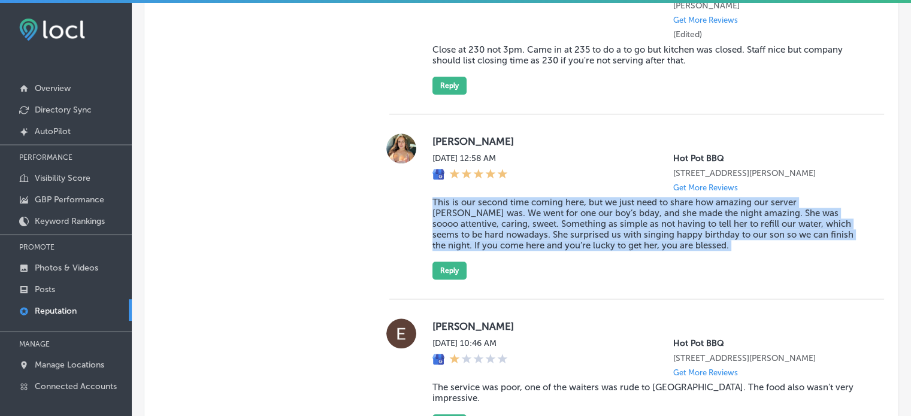
click at [513, 200] on blockquote "This is our second time coming here, but we just need to share how amazing our …" at bounding box center [649, 224] width 433 height 54
copy blockquote "This is our second time coming here, but we just need to share how amazing our …"
click at [445, 273] on button "Reply" at bounding box center [450, 271] width 34 height 18
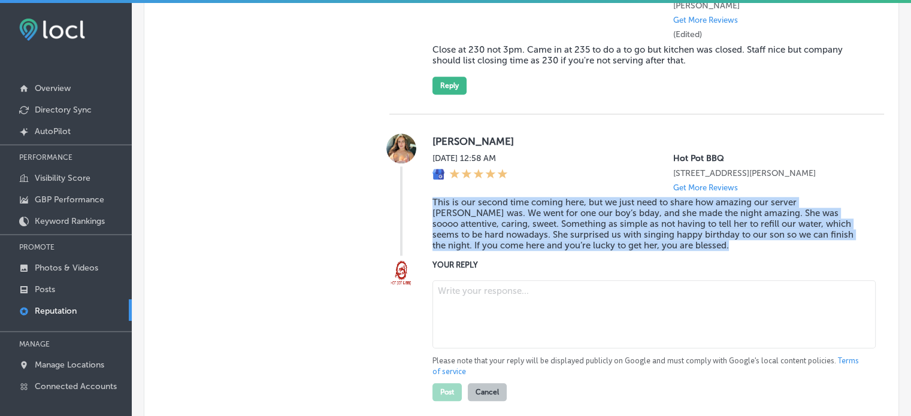
click at [492, 312] on textarea at bounding box center [654, 314] width 443 height 68
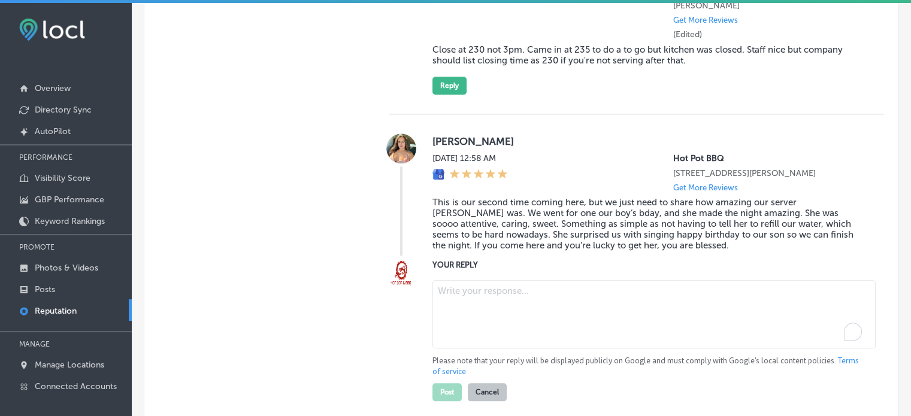
paste textarea "Thank you for the wonderful five-star review, Heilyn! We're so glad to hear tha…"
type textarea "Thank you for the wonderful five-star review, Heilyn! We're so glad to hear tha…"
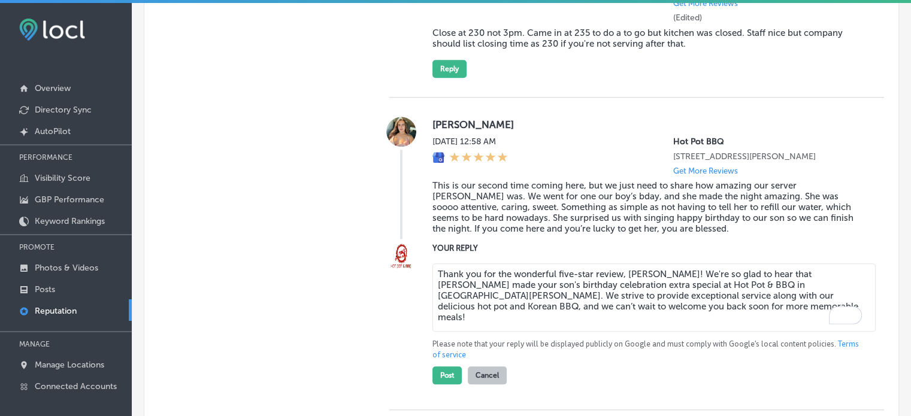
scroll to position [1193, 0]
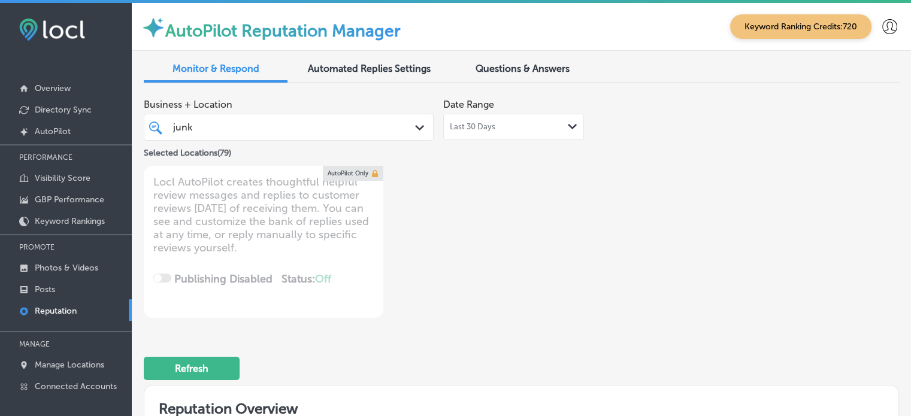
scroll to position [1194, 0]
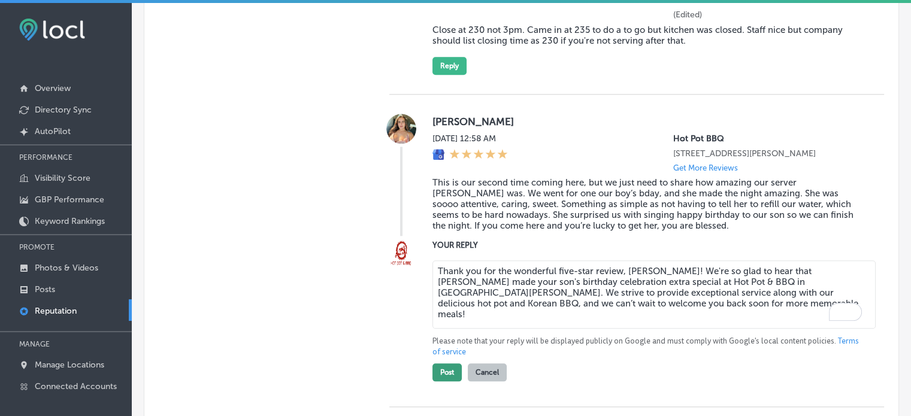
type textarea "Thank you for the wonderful five-star review, Heilyn! We're so glad to hear tha…"
click at [452, 373] on button "Post" at bounding box center [447, 373] width 29 height 18
type textarea "x"
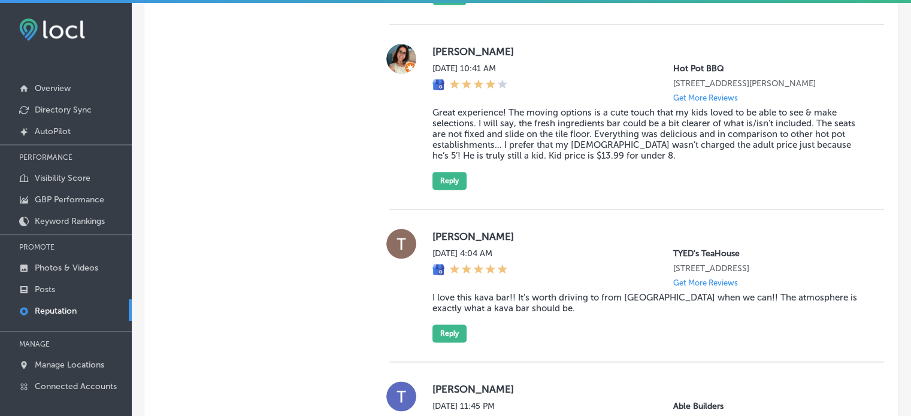
scroll to position [1537, 0]
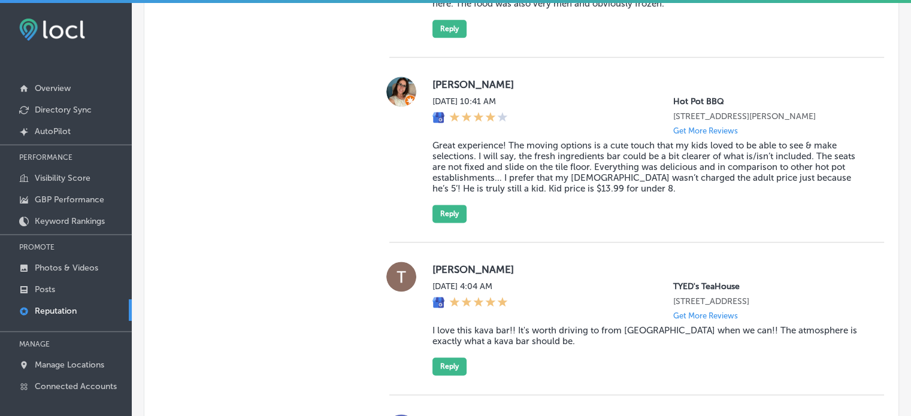
click at [500, 184] on blockquote "Great experience! The moving options is a cute touch that my kids loved to be a…" at bounding box center [649, 167] width 433 height 54
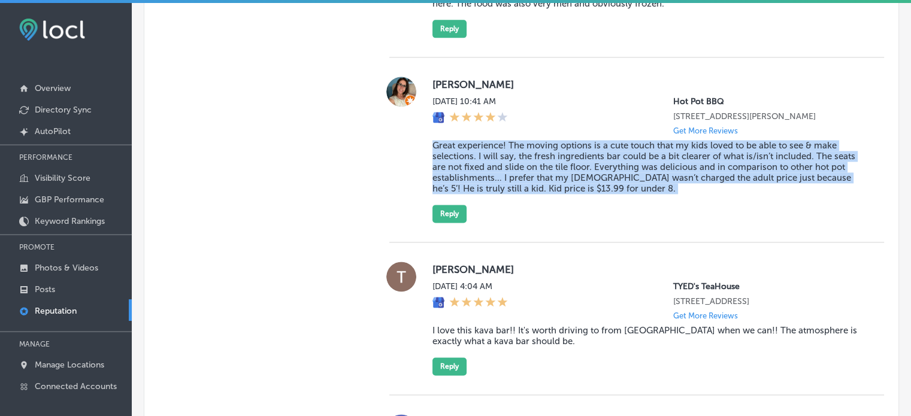
click at [500, 184] on blockquote "Great experience! The moving options is a cute touch that my kids loved to be a…" at bounding box center [649, 167] width 433 height 54
copy blockquote "Great experience! The moving options is a cute touch that my kids loved to be a…"
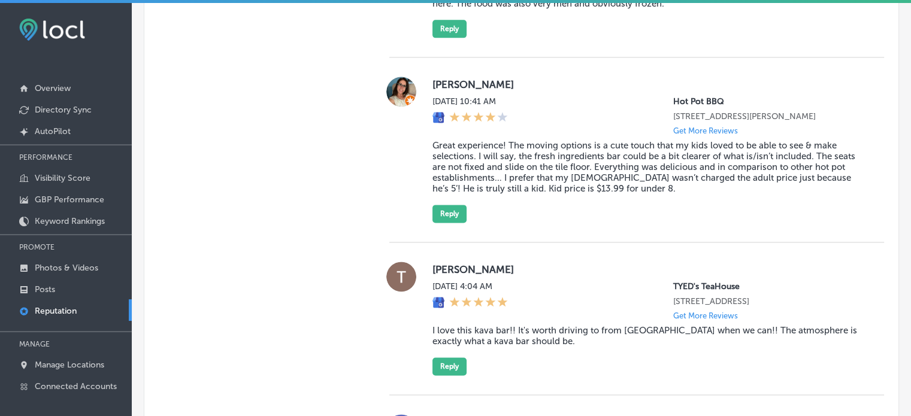
click at [448, 235] on div "Breanne Smith Sun, Aug 24, 2025 10:41 AM Hot Pot BBQ 9345 6 Mile Cypress Pkwy F…" at bounding box center [636, 150] width 495 height 185
click at [447, 217] on button "Reply" at bounding box center [450, 214] width 34 height 18
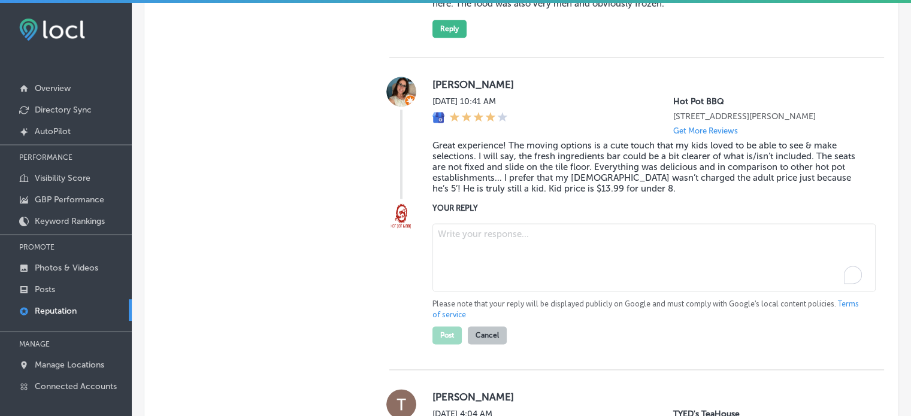
click at [513, 260] on textarea "To enrich screen reader interactions, please activate Accessibility in Grammarl…" at bounding box center [654, 257] width 443 height 68
paste textarea "Thank you for the great five-star review, Breanne! We're so glad to hear that y…"
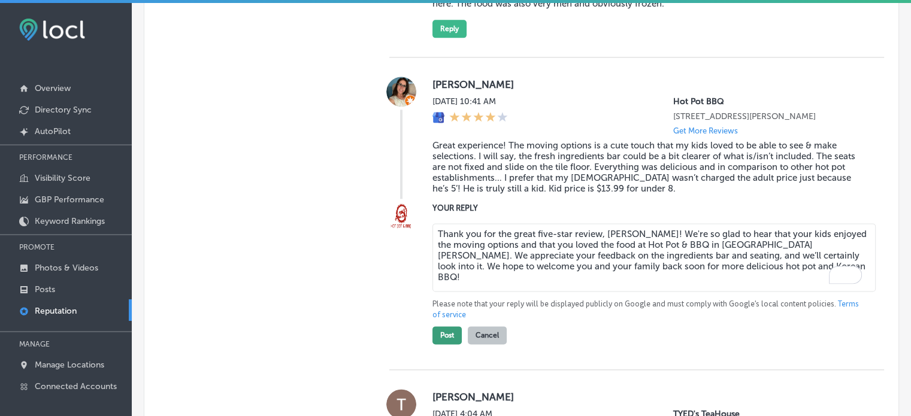
type textarea "Thank you for the great five-star review, Breanne! We're so glad to hear that y…"
click at [451, 345] on button "Post" at bounding box center [447, 336] width 29 height 18
type textarea "x"
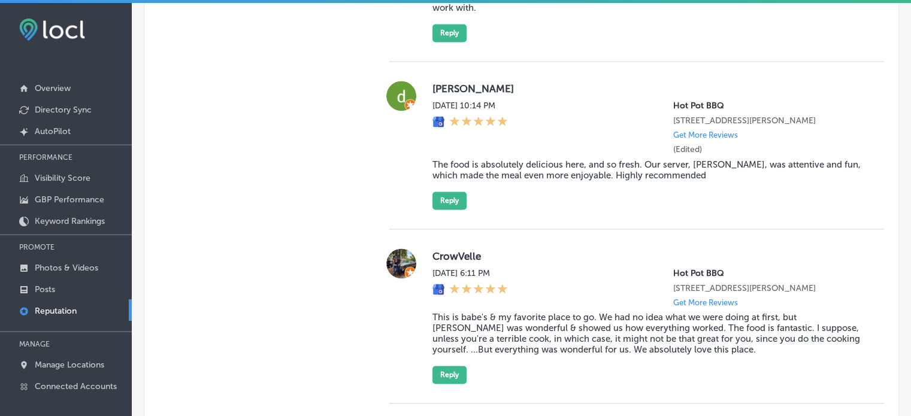
scroll to position [1859, 0]
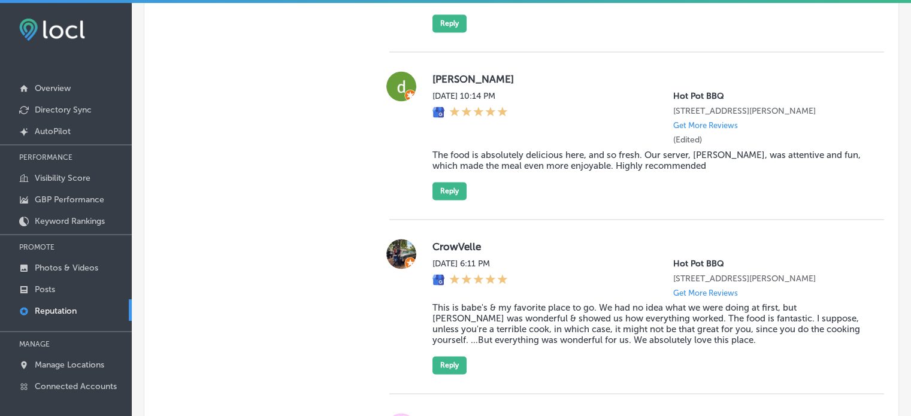
click at [512, 170] on blockquote "The food is absolutely delicious here, and so fresh. Our server, Ana, was atten…" at bounding box center [649, 161] width 433 height 22
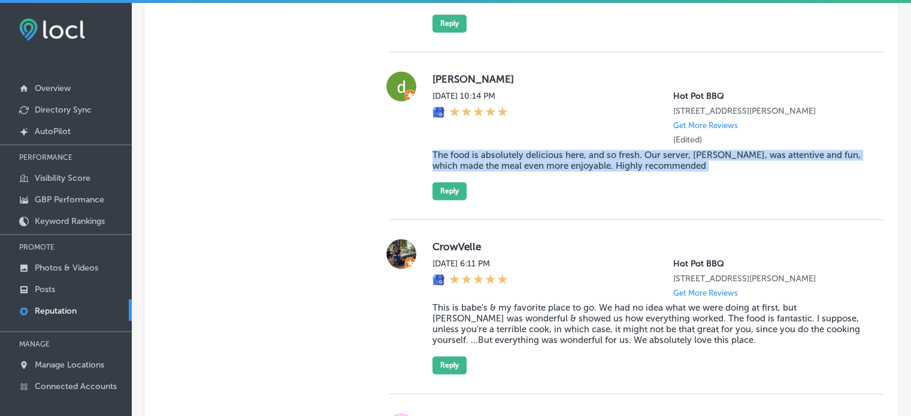
click at [512, 170] on blockquote "The food is absolutely delicious here, and so fresh. Our server, Ana, was atten…" at bounding box center [649, 161] width 433 height 22
copy blockquote "The food is absolutely delicious here, and so fresh. Our server, Ana, was atten…"
click at [446, 200] on button "Reply" at bounding box center [450, 191] width 34 height 18
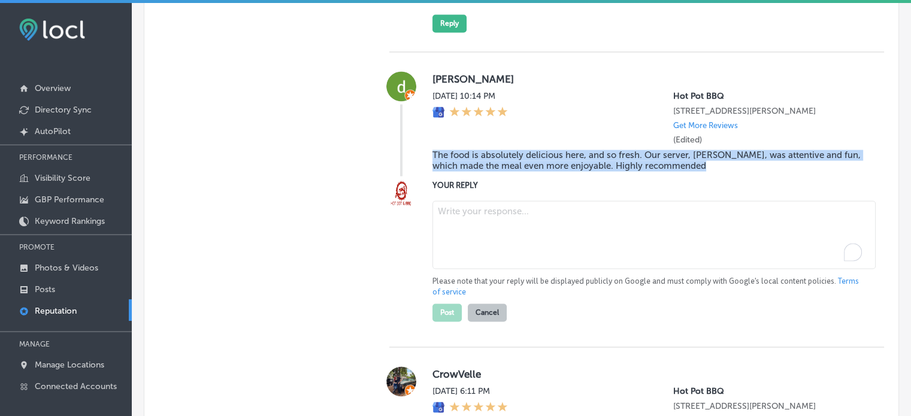
click at [481, 234] on textarea "To enrich screen reader interactions, please activate Accessibility in Grammarl…" at bounding box center [654, 235] width 443 height 68
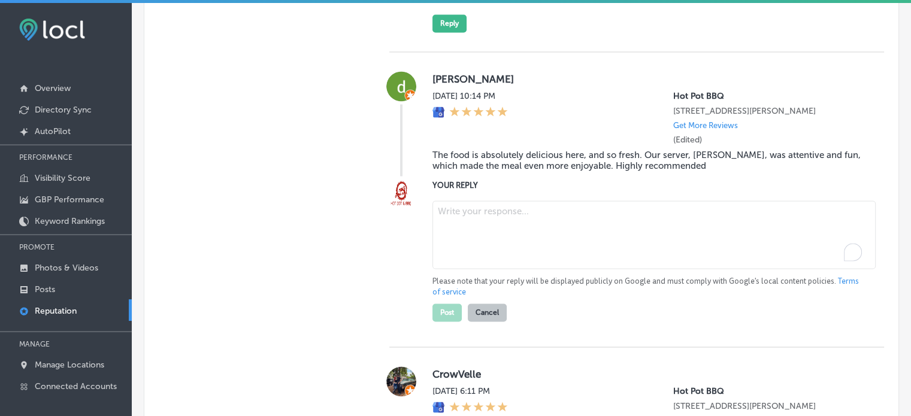
paste textarea "Thank you for the wonderful five-star review, Deniz! We're so glad you enjoyed …"
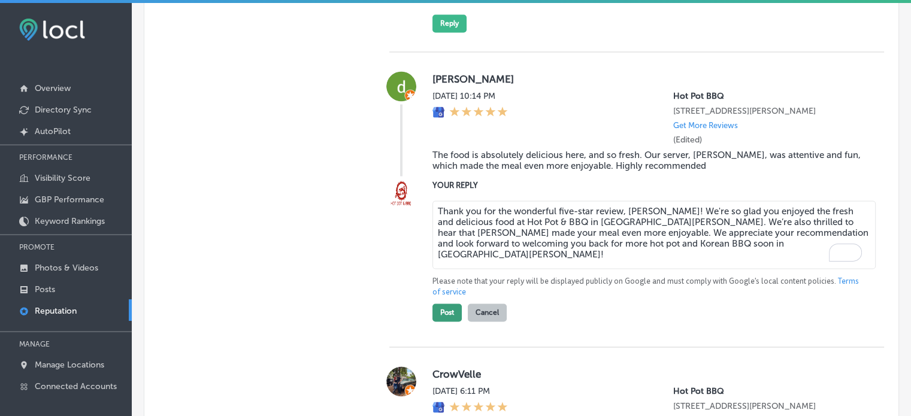
type textarea "Thank you for the wonderful five-star review, Deniz! We're so glad you enjoyed …"
click at [451, 322] on button "Post" at bounding box center [447, 313] width 29 height 18
type textarea "x"
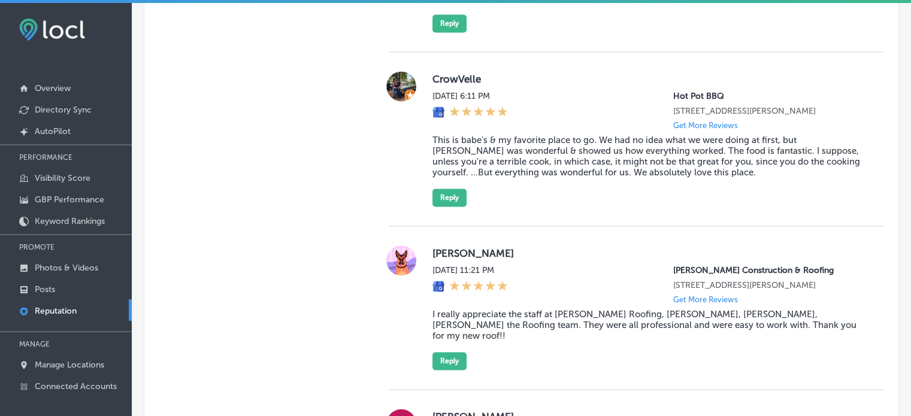
click at [515, 161] on blockquote "This is babe's & my favorite place to go. We had no idea what we were doing at …" at bounding box center [649, 156] width 433 height 43
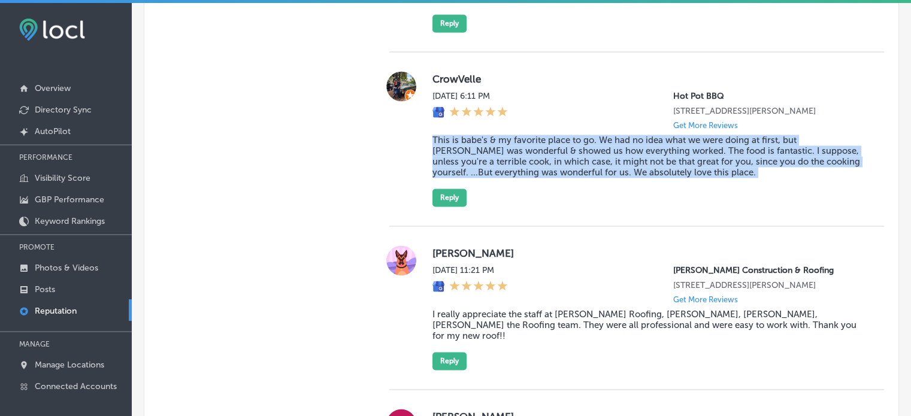
click at [515, 161] on blockquote "This is babe's & my favorite place to go. We had no idea what we were doing at …" at bounding box center [649, 156] width 433 height 43
copy blockquote "This is babe's & my favorite place to go. We had no idea what we were doing at …"
click at [452, 207] on button "Reply" at bounding box center [450, 198] width 34 height 18
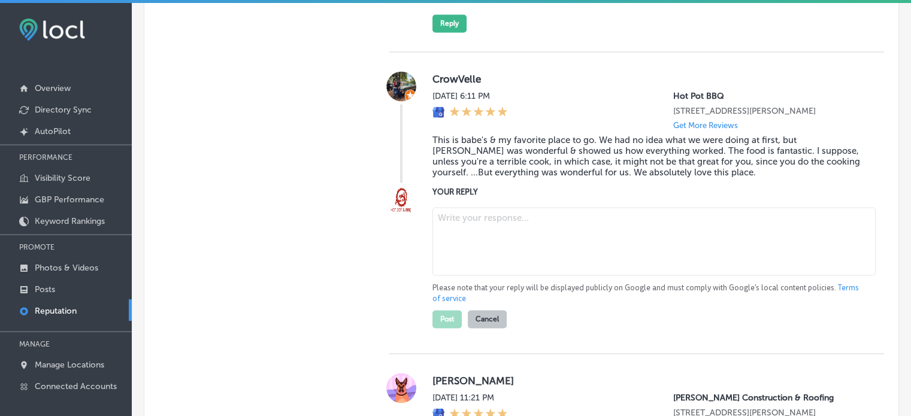
click at [476, 242] on textarea at bounding box center [654, 241] width 443 height 68
paste textarea "Thank you for the amazing five-star review! We're so glad to hear that Hot Pot …"
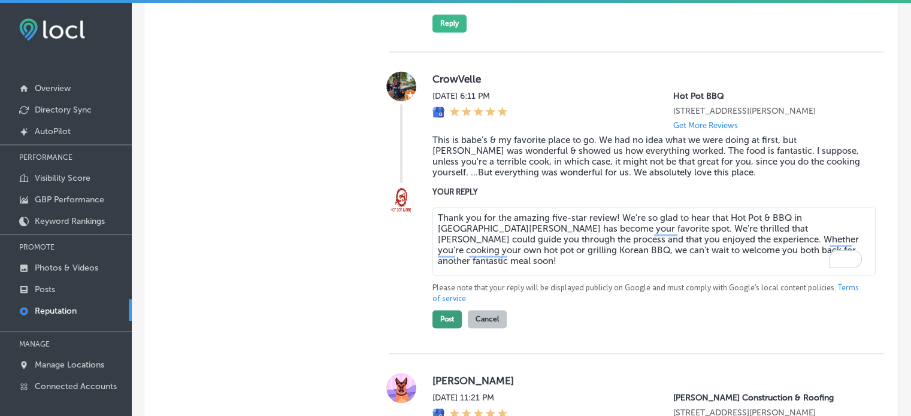
type textarea "Thank you for the amazing five-star review! We're so glad to hear that Hot Pot …"
click at [443, 328] on button "Post" at bounding box center [447, 319] width 29 height 18
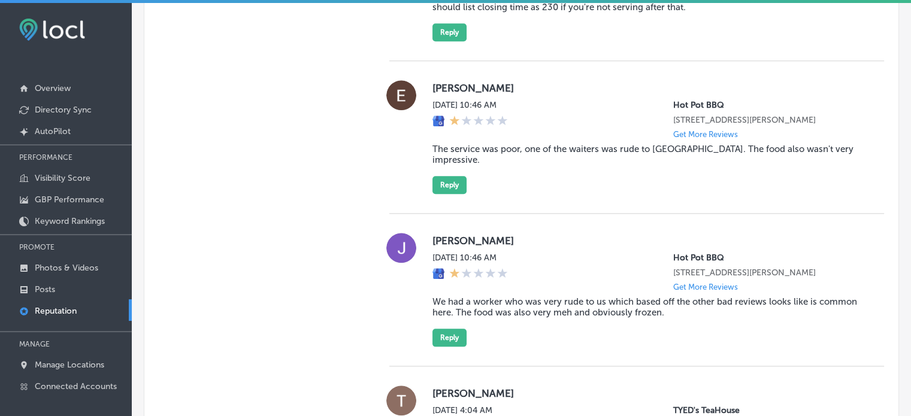
scroll to position [1235, 0]
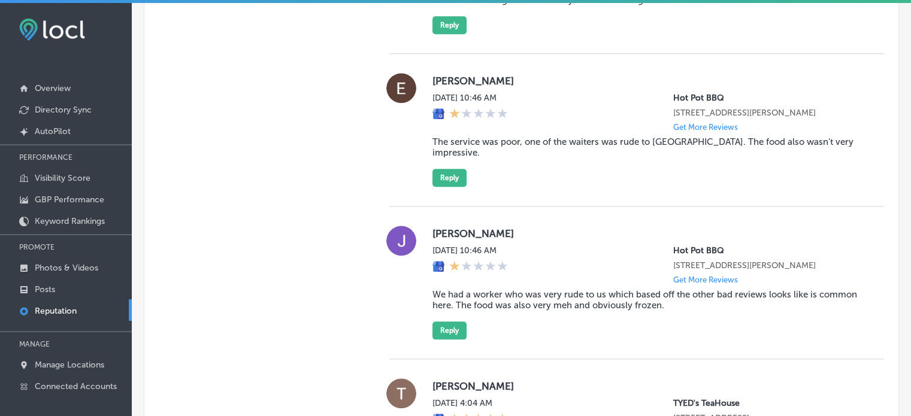
click at [497, 144] on blockquote "The service was poor, one of the waiters was rude to us. The food also wasn't v…" at bounding box center [649, 148] width 433 height 22
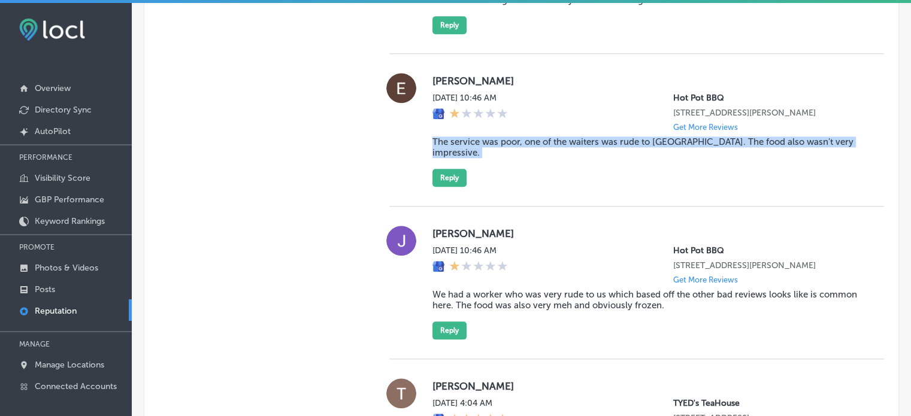
click at [497, 144] on blockquote "The service was poor, one of the waiters was rude to us. The food also wasn't v…" at bounding box center [649, 148] width 433 height 22
copy blockquote "The service was poor, one of the waiters was rude to us. The food also wasn't v…"
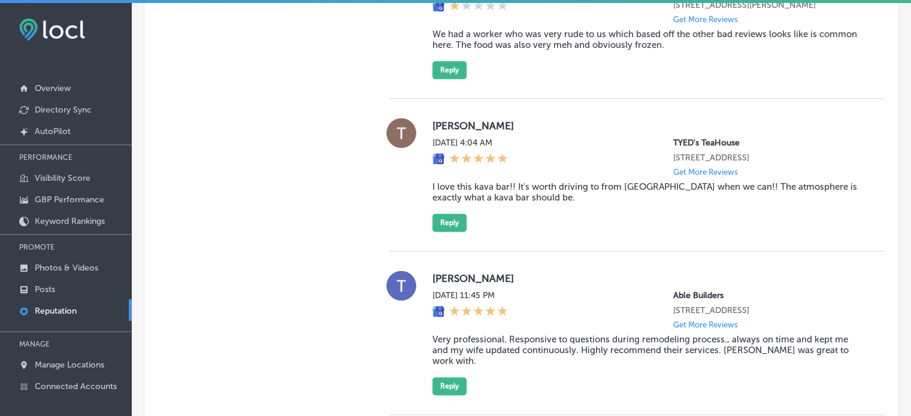
scroll to position [1179, 0]
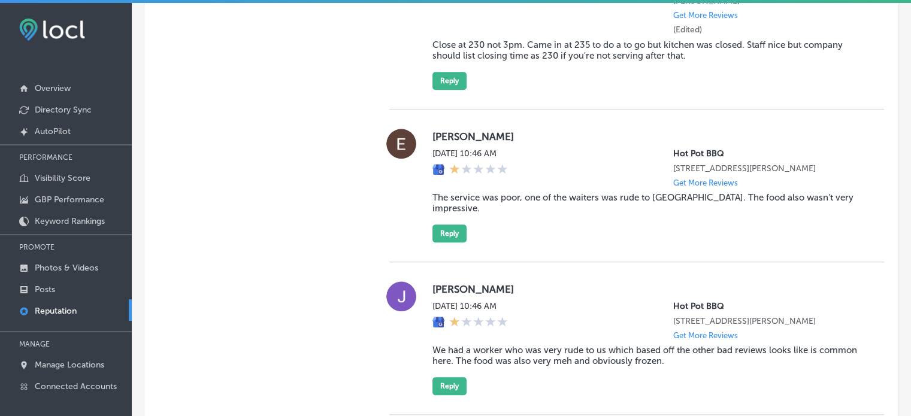
click at [670, 71] on div "N Clark Mon, Aug 25, 2025 3:57 AM Makers & Finders 75 S Valle Verde Dr #260 Hen…" at bounding box center [649, 20] width 433 height 139
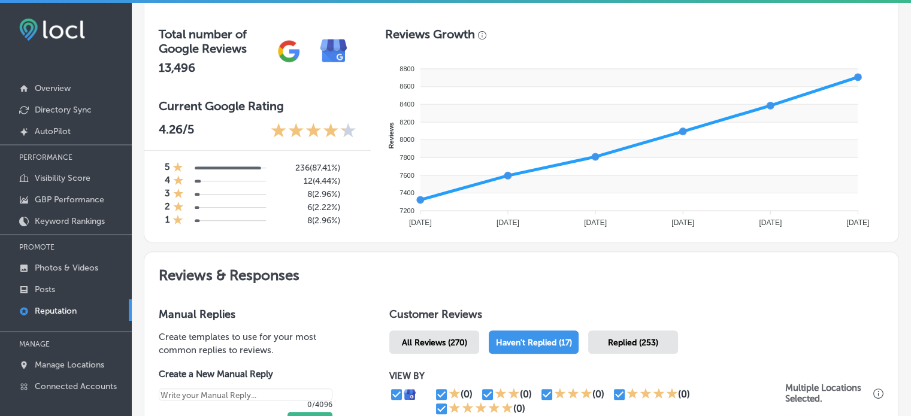
scroll to position [47, 0]
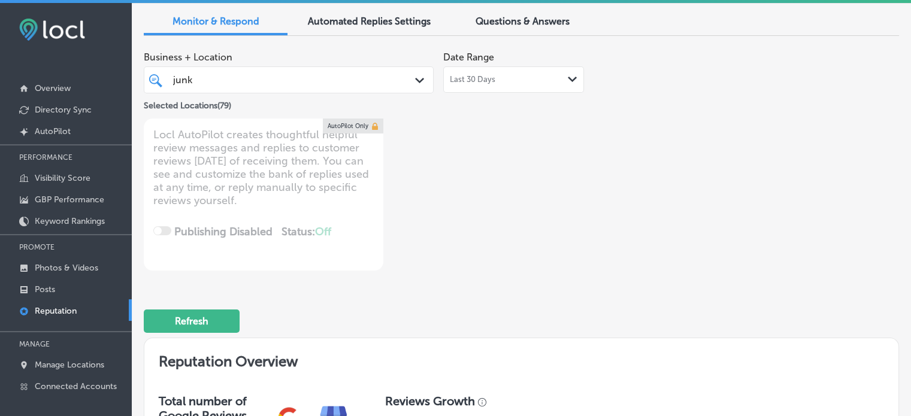
click at [285, 75] on div "junk junk" at bounding box center [277, 80] width 210 height 16
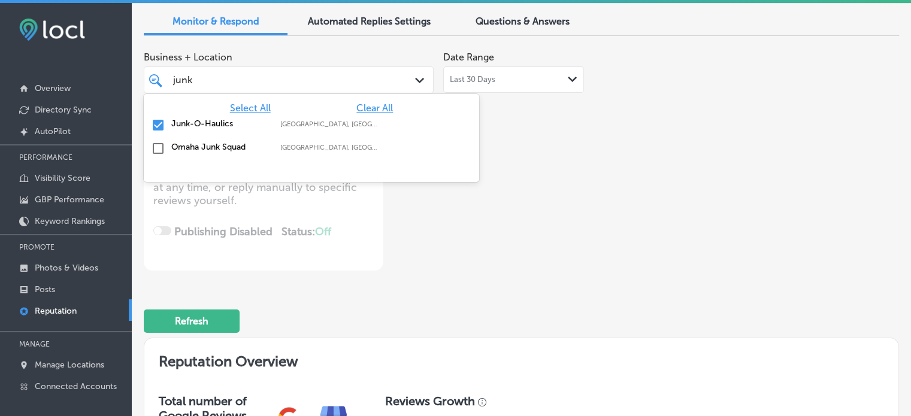
click at [367, 108] on span "Clear All" at bounding box center [374, 107] width 37 height 11
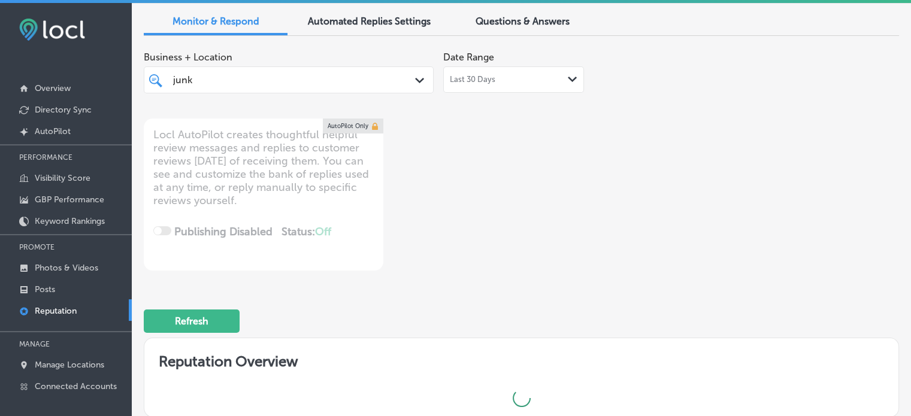
click at [633, 304] on div "Refresh" at bounding box center [522, 316] width 756 height 62
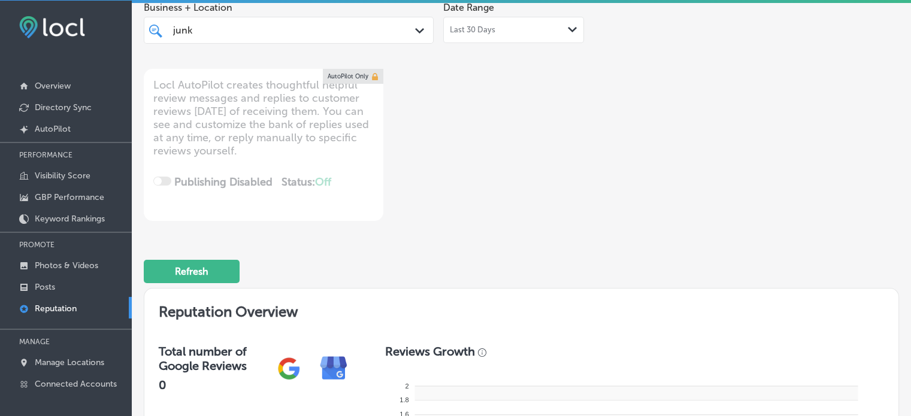
scroll to position [0, 0]
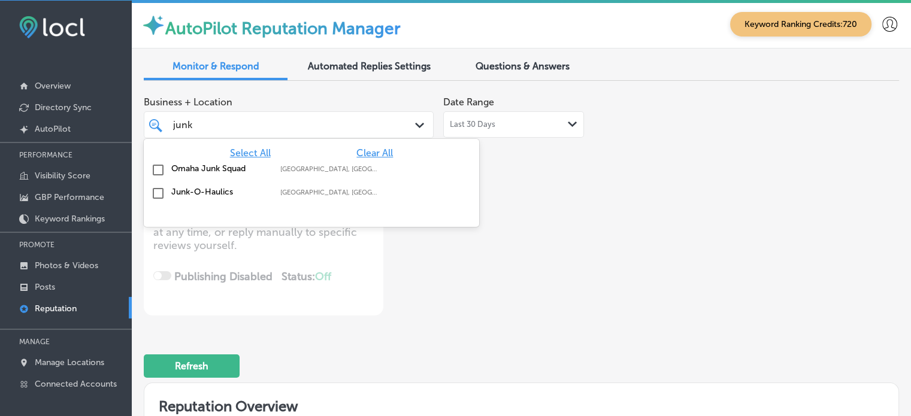
click at [326, 122] on div "junk junk" at bounding box center [277, 125] width 210 height 16
click at [247, 149] on span "Select All" at bounding box center [250, 152] width 41 height 11
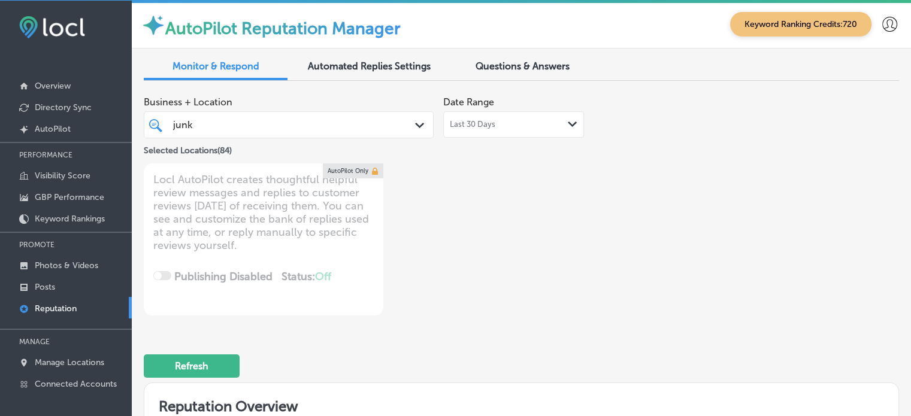
click at [424, 277] on div "Business + Location junk junk Path Created with Sketch. Selected Locations ( 84…" at bounding box center [371, 202] width 454 height 225
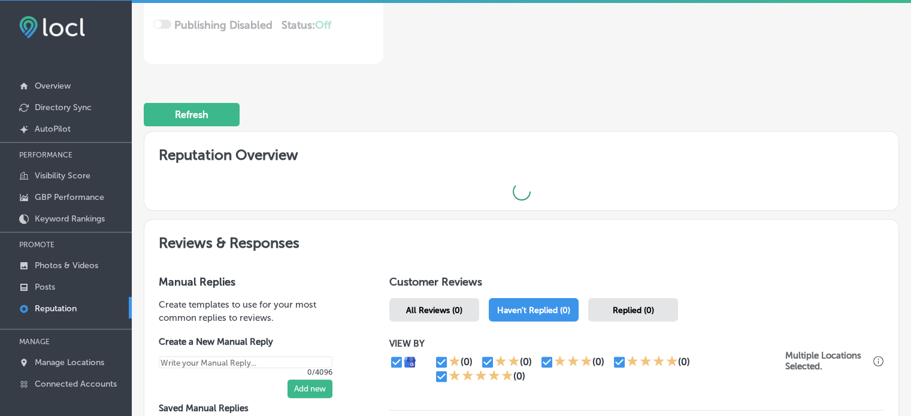
scroll to position [394, 0]
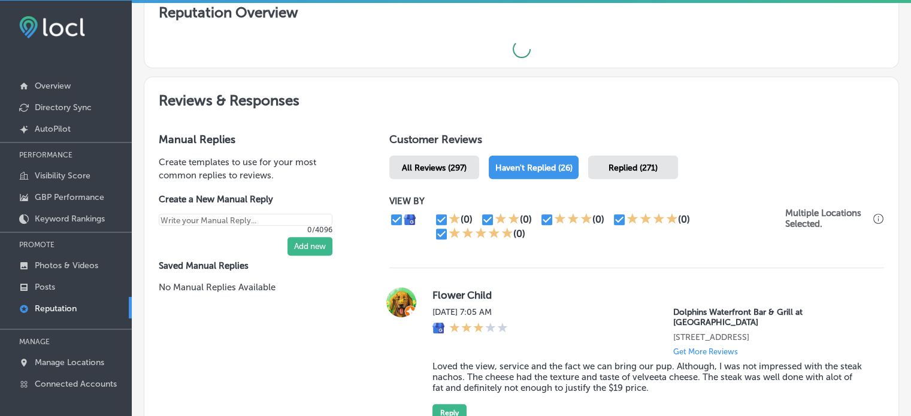
type textarea "x"
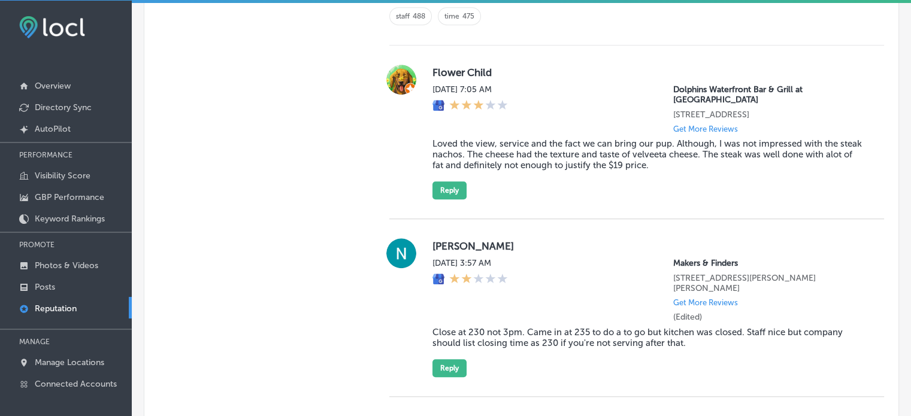
scroll to position [890, 0]
click at [446, 181] on button "Reply" at bounding box center [450, 190] width 34 height 18
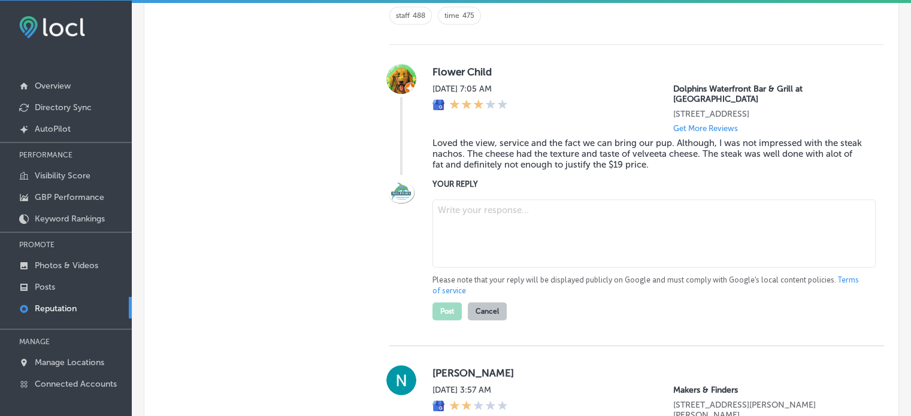
click at [510, 138] on blockquote "Loved the view, service and the fact we can bring our pup. Although, I was not …" at bounding box center [649, 154] width 433 height 32
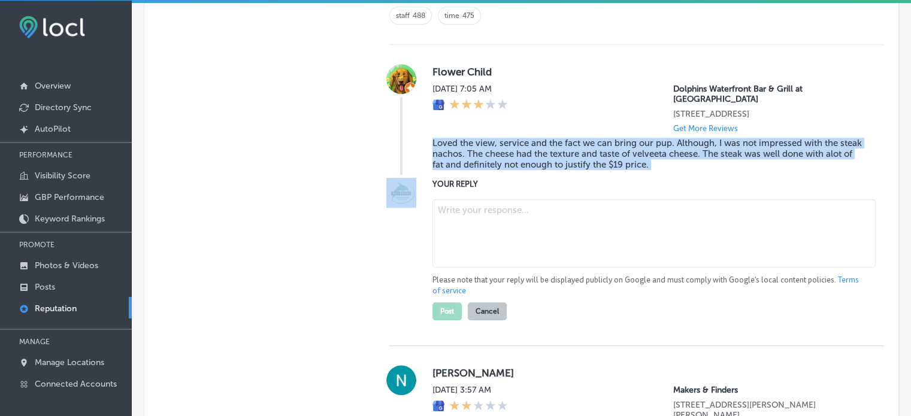
click at [510, 138] on blockquote "Loved the view, service and the fact we can bring our pup. Although, I was not …" at bounding box center [649, 154] width 433 height 32
copy blockquote "Loved the view, service and the fact we can bring our pup. Although, I was not …"
click at [490, 215] on textarea "To enrich screen reader interactions, please activate Accessibility in Grammarl…" at bounding box center [654, 234] width 443 height 68
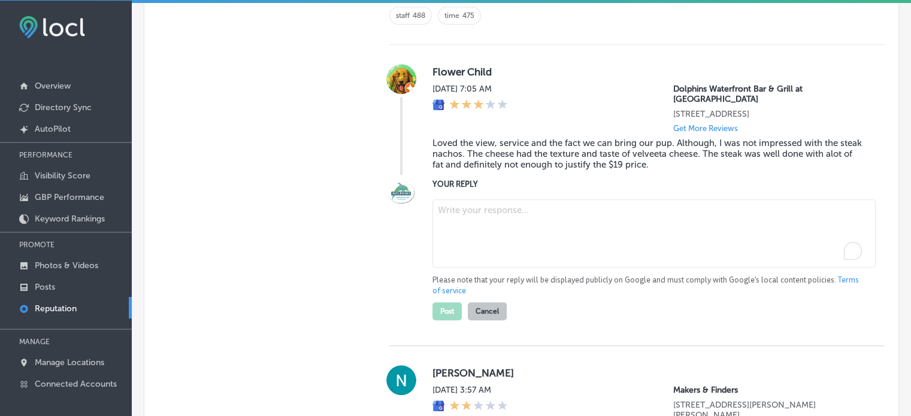
paste textarea "Thank you for sharing your feedback! We're glad you enjoyed the view, service, …"
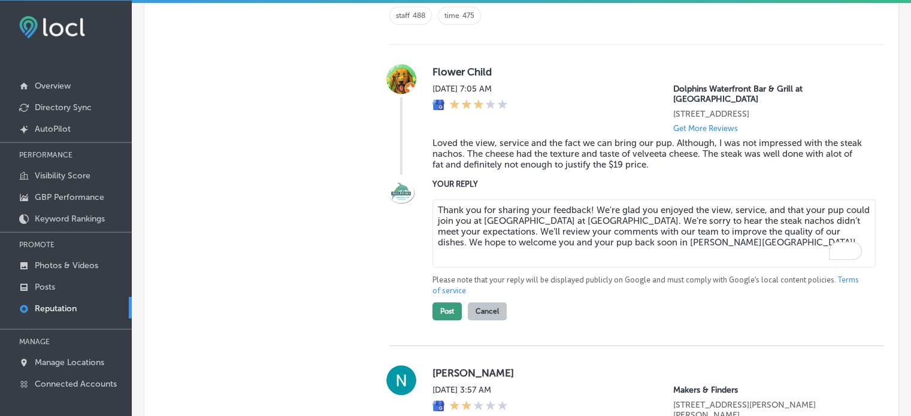
type textarea "Thank you for sharing your feedback! We're glad you enjoyed the view, service, …"
click at [445, 303] on button "Post" at bounding box center [447, 312] width 29 height 18
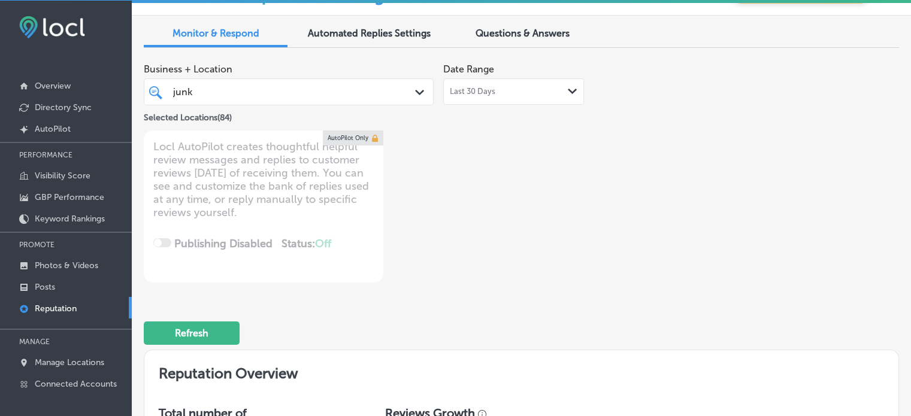
scroll to position [0, 0]
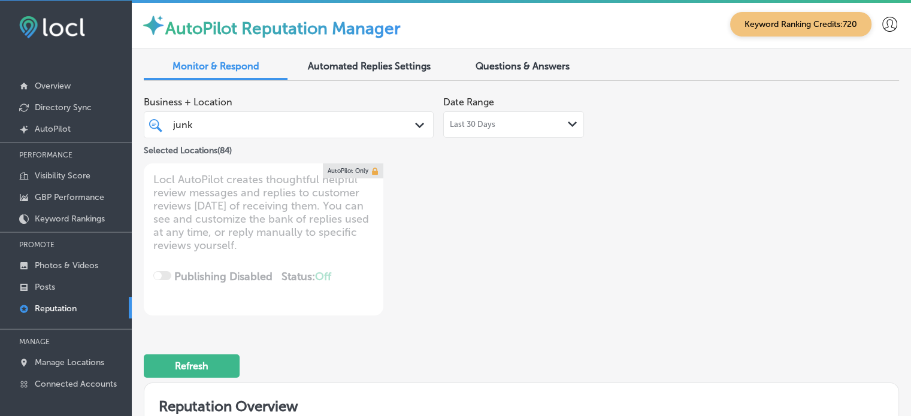
click at [276, 129] on div "junk junk" at bounding box center [277, 125] width 210 height 16
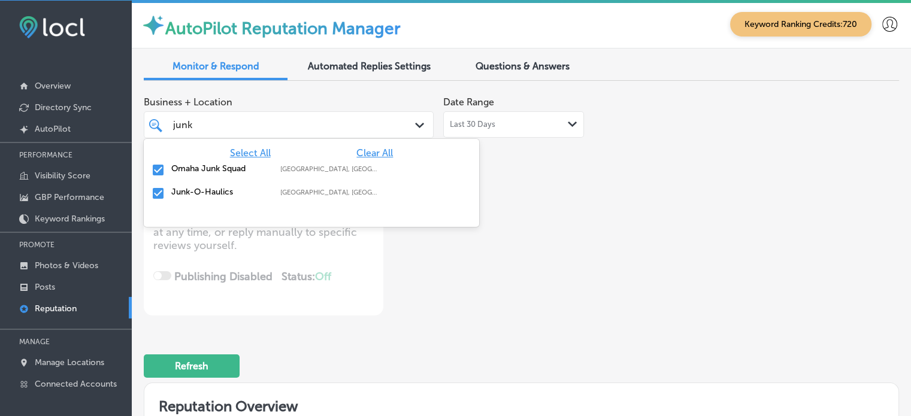
click at [162, 170] on input "checkbox" at bounding box center [158, 170] width 14 height 14
click at [451, 305] on div "Business + Location option focused, 85 of 85. 3 results available for search te…" at bounding box center [371, 202] width 454 height 225
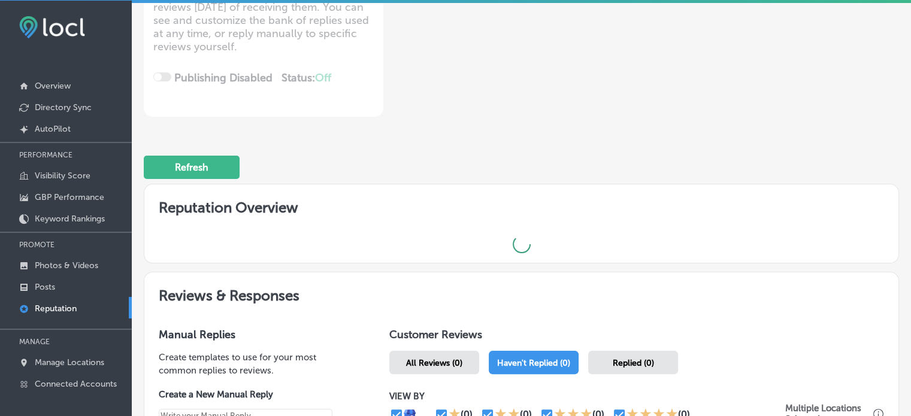
scroll to position [394, 0]
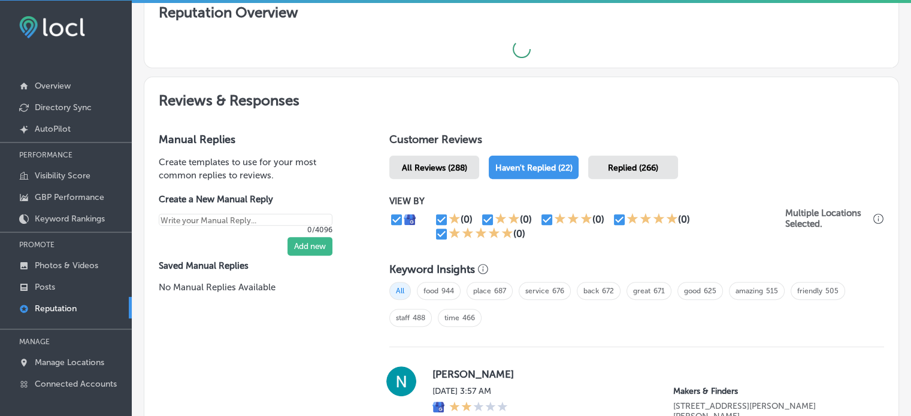
type textarea "x"
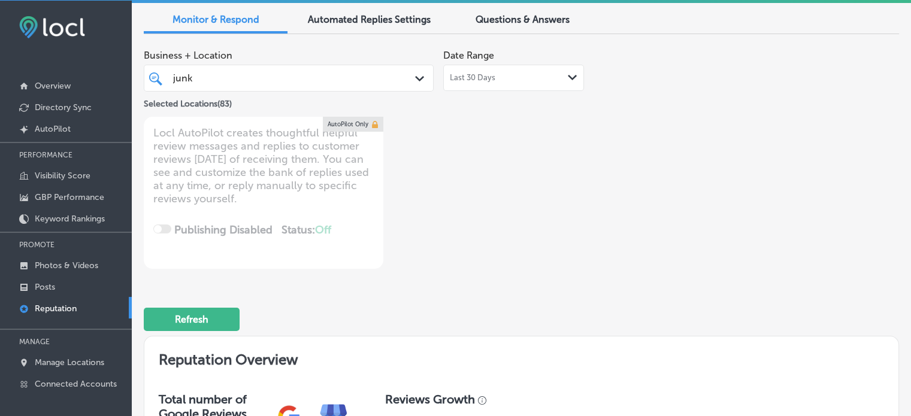
scroll to position [0, 0]
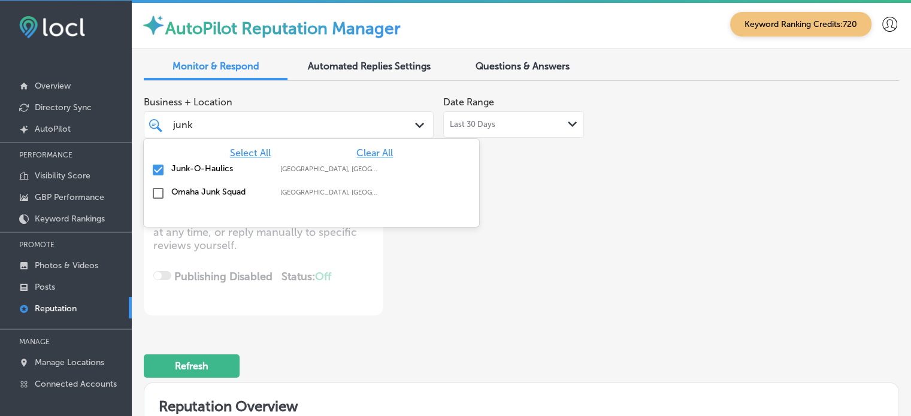
click at [268, 131] on div "junk junk" at bounding box center [277, 125] width 210 height 16
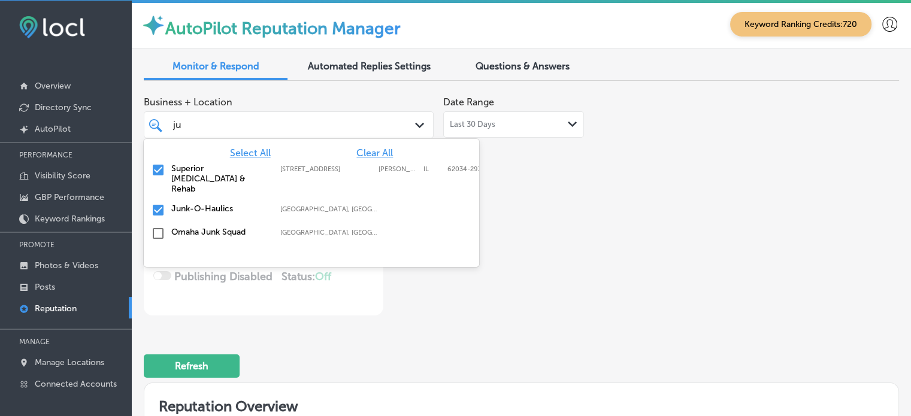
type input "j"
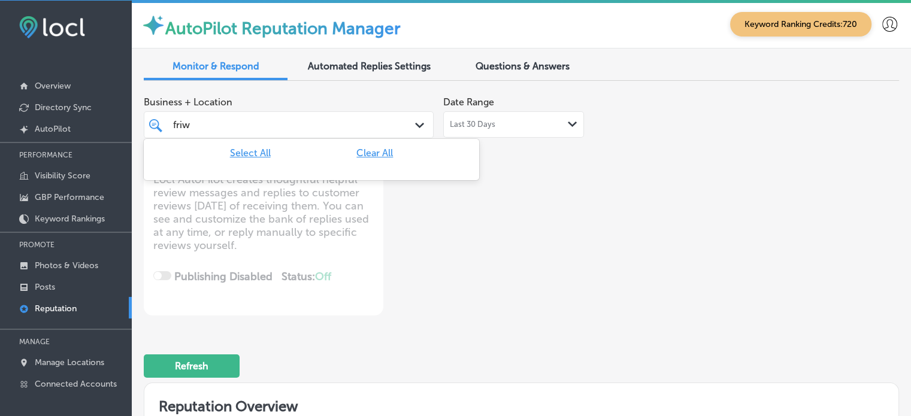
type input "fri"
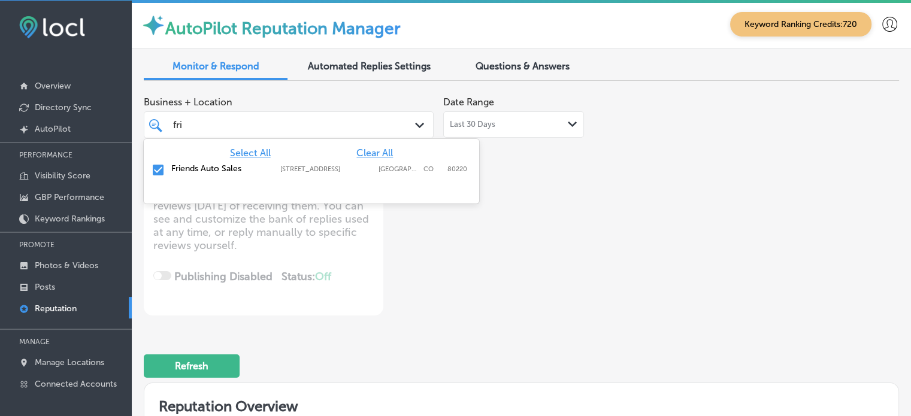
click at [174, 164] on label "Friends Auto Sales" at bounding box center [219, 169] width 97 height 10
type textarea "x"
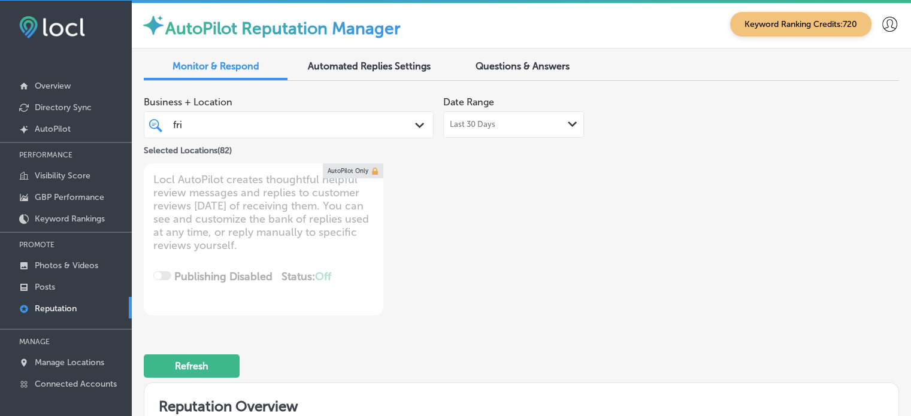
drag, startPoint x: 237, startPoint y: 122, endPoint x: 170, endPoint y: 126, distance: 66.6
click at [170, 126] on div "fri fri" at bounding box center [288, 125] width 243 height 19
type input "fr"
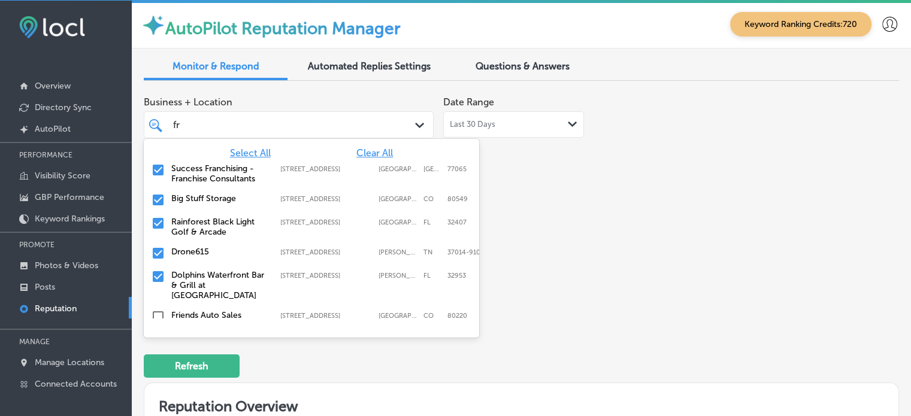
type textarea "x"
type input "f"
type textarea "x"
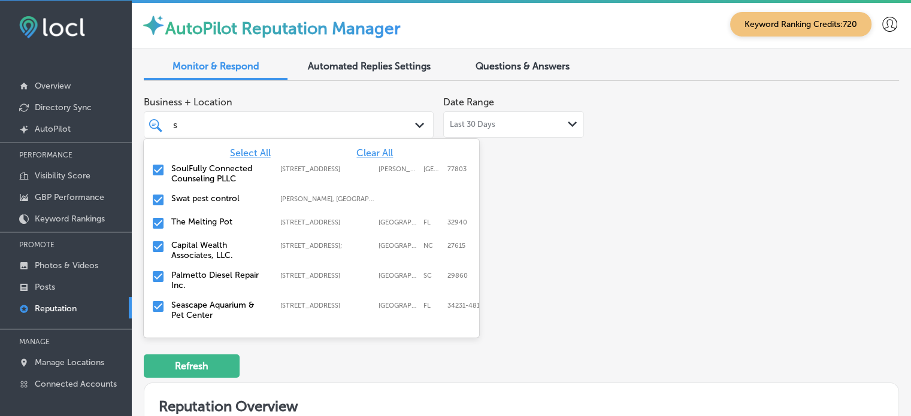
type input "su"
type textarea "x"
type input "suc"
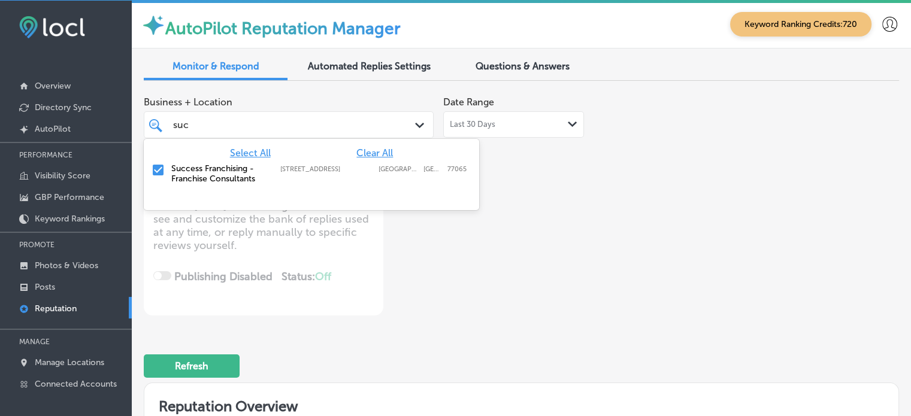
click at [176, 170] on label "Success Franchising - Franchise Consultants" at bounding box center [219, 174] width 97 height 20
type textarea "x"
type input "suc"
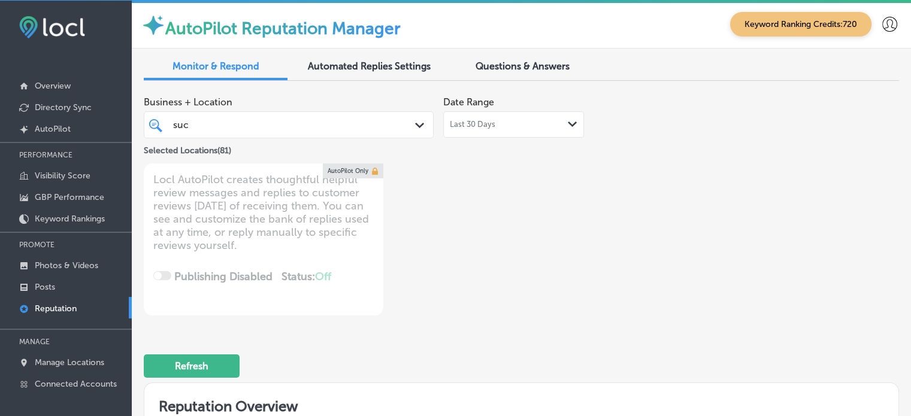
click at [464, 305] on div "Business + Location suc suc Path Created with Sketch. Selected Locations ( 81 )…" at bounding box center [371, 202] width 454 height 225
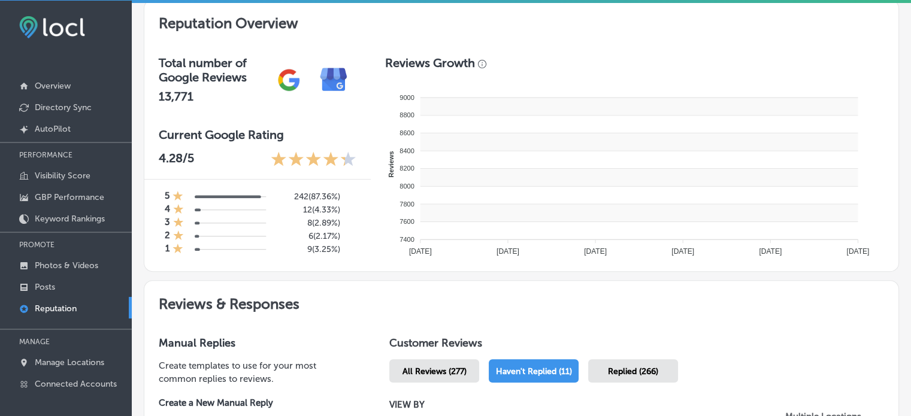
type textarea "x"
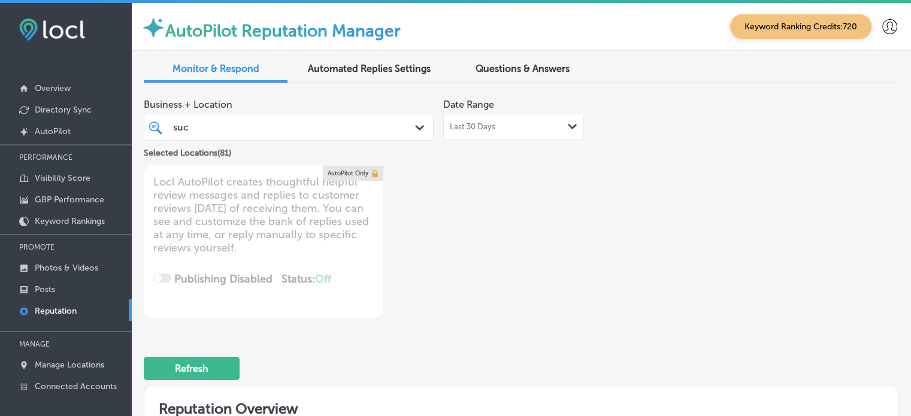
click at [270, 138] on div "suc suc Path Created with Sketch." at bounding box center [289, 127] width 290 height 27
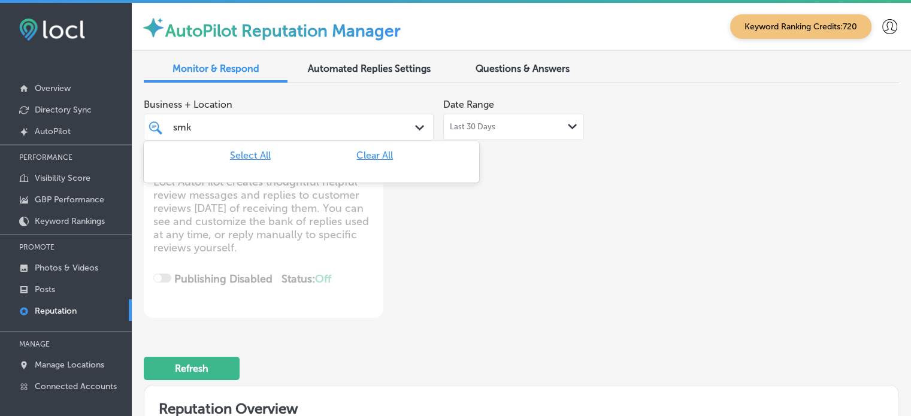
type input "sm"
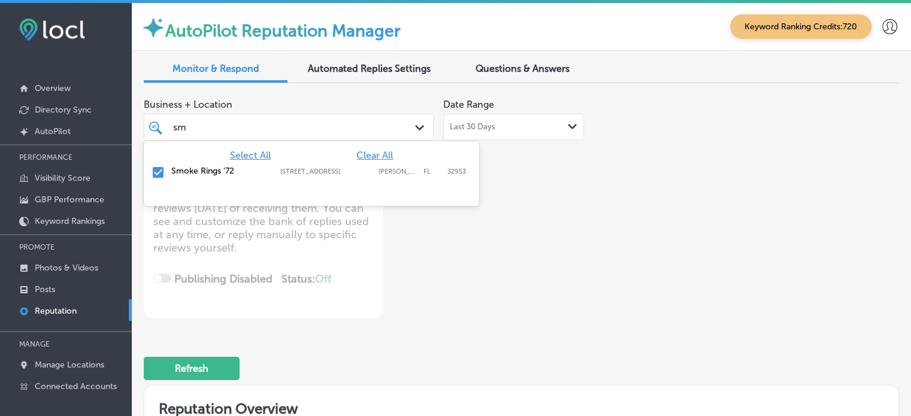
click at [163, 172] on input "checkbox" at bounding box center [158, 172] width 14 height 14
type textarea "x"
type input "s"
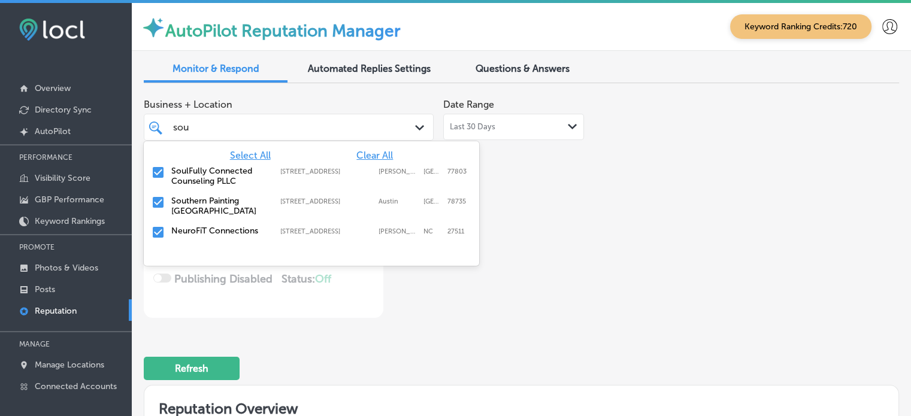
type input "soul"
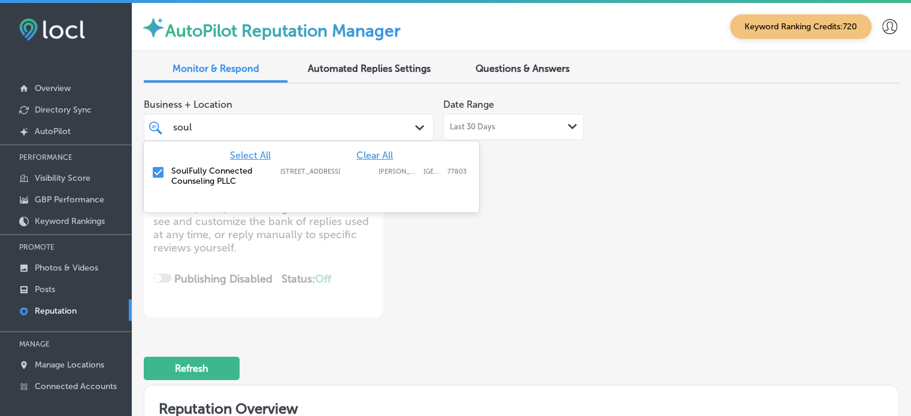
click at [197, 167] on label "SoulFully Connected Counseling PLLC" at bounding box center [219, 176] width 97 height 20
type textarea "x"
type input "soul"
click at [551, 359] on div "Refresh" at bounding box center [522, 364] width 756 height 62
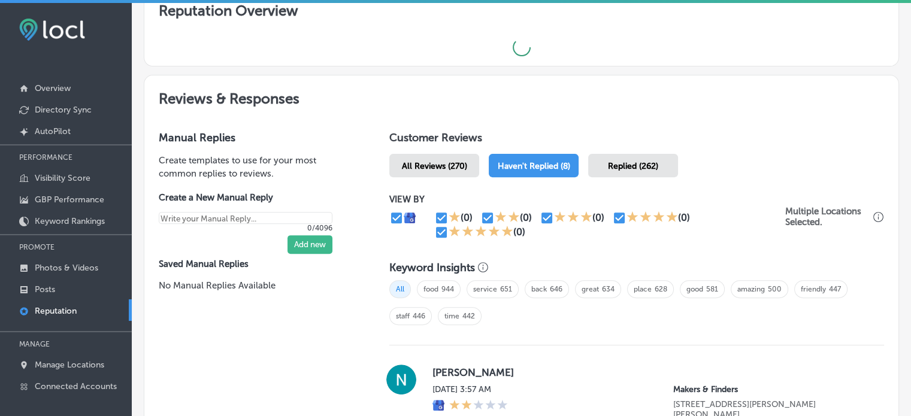
type textarea "x"
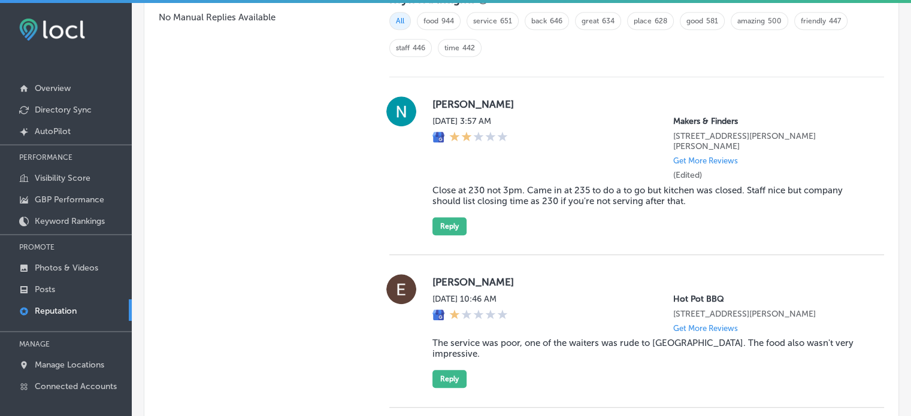
scroll to position [859, 0]
click at [537, 195] on blockquote "Close at 230 not 3pm. Came in at 235 to do a to go but kitchen was closed. Staf…" at bounding box center [649, 197] width 433 height 22
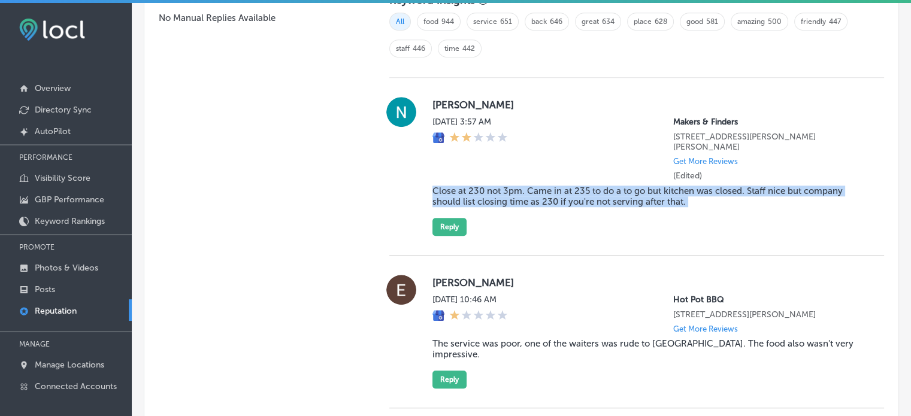
click at [537, 195] on blockquote "Close at 230 not 3pm. Came in at 235 to do a to go but kitchen was closed. Staf…" at bounding box center [649, 197] width 433 height 22
copy blockquote "Close at 230 not 3pm. Came in at 235 to do a to go but kitchen was closed. Staf…"
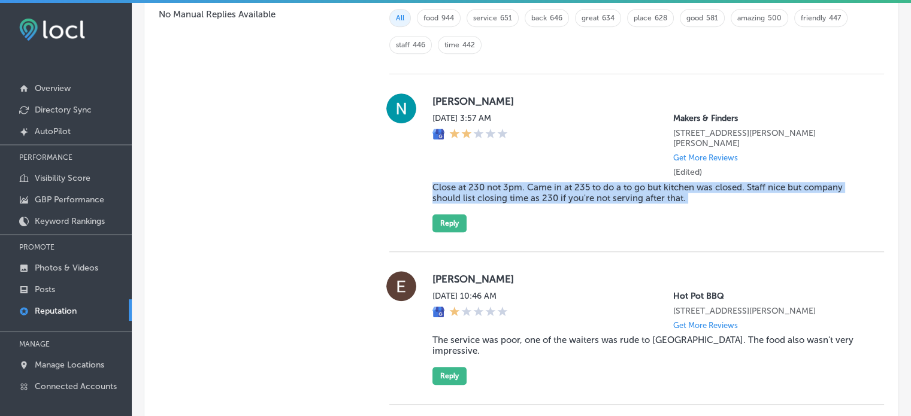
scroll to position [860, 0]
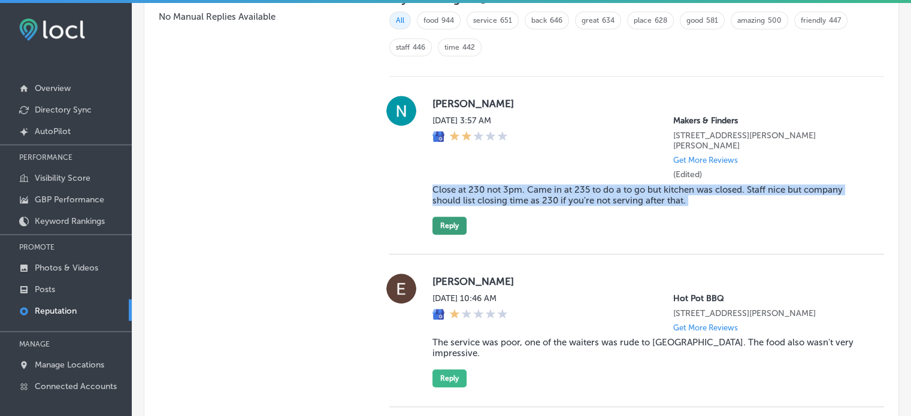
click at [454, 222] on button "Reply" at bounding box center [450, 226] width 34 height 18
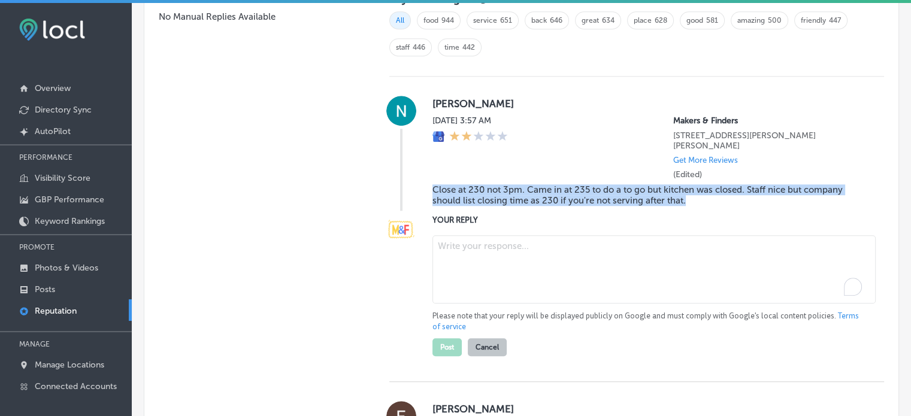
click at [499, 256] on textarea "To enrich screen reader interactions, please activate Accessibility in Grammarl…" at bounding box center [654, 269] width 443 height 68
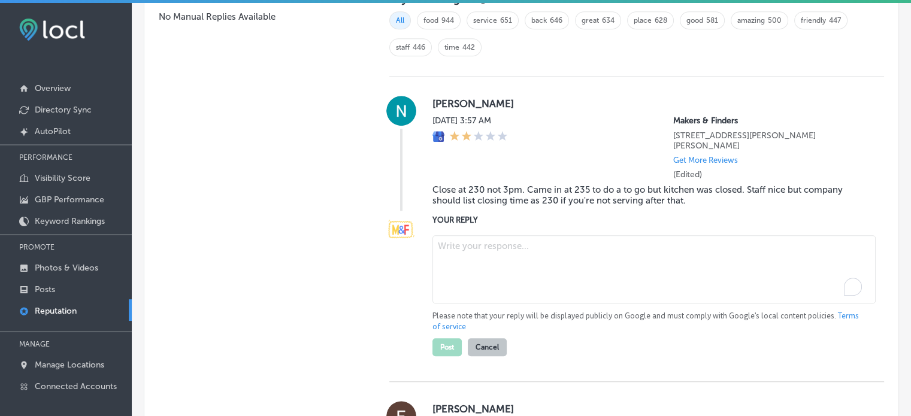
paste textarea "We sincerely apologize for the inconvenience, Clark. We understand how frustrat…"
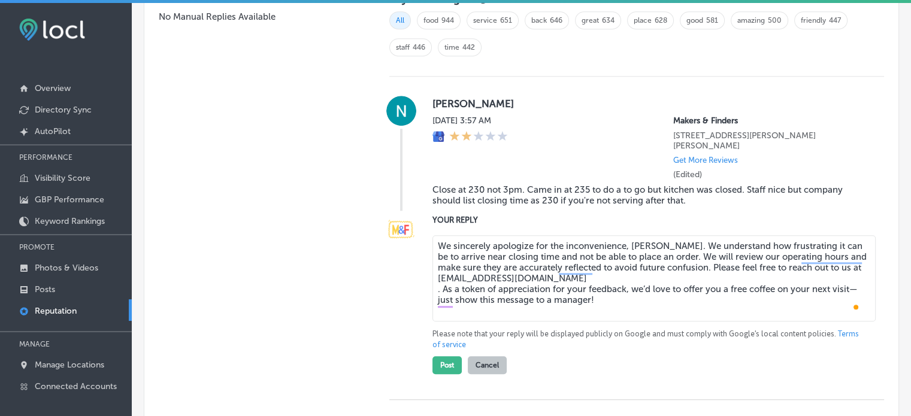
click at [435, 289] on textarea "We sincerely apologize for the inconvenience, Clark. We understand how frustrat…" at bounding box center [654, 278] width 443 height 86
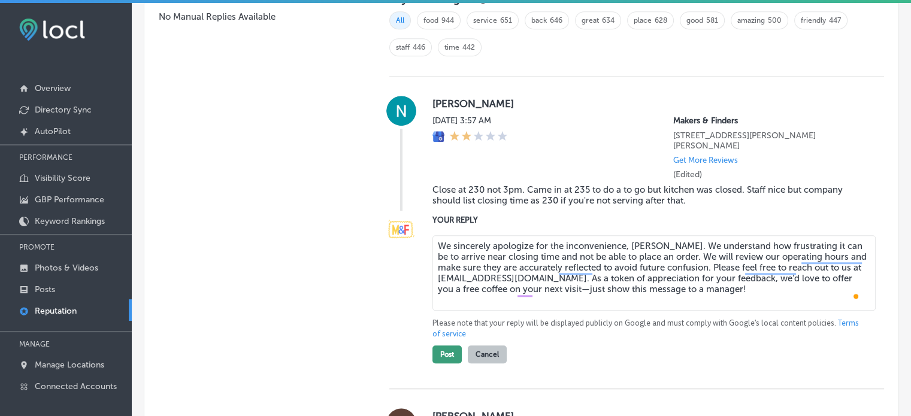
type textarea "We sincerely apologize for the inconvenience, Clark. We understand how frustrat…"
click at [448, 352] on button "Post" at bounding box center [447, 355] width 29 height 18
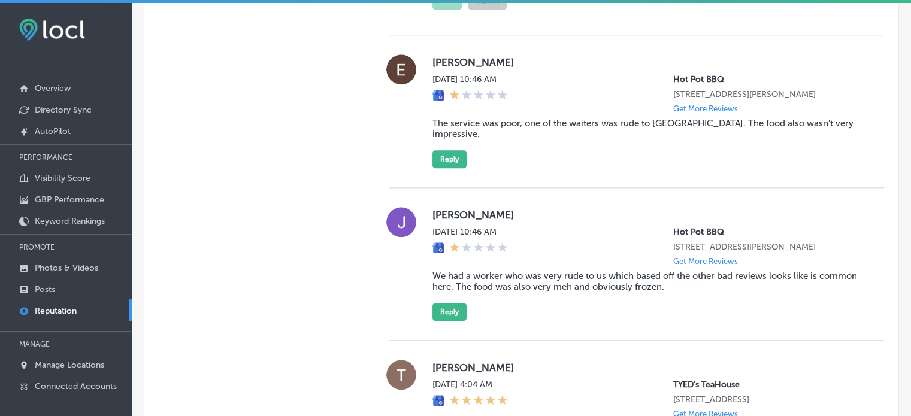
scroll to position [1359, 0]
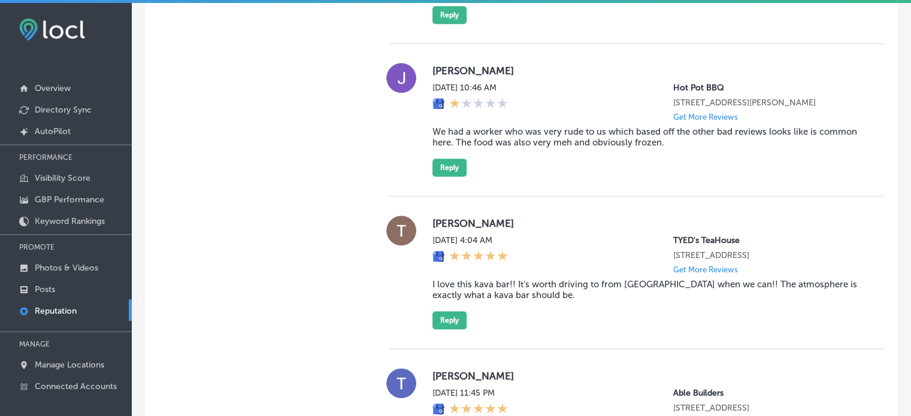
type textarea "x"
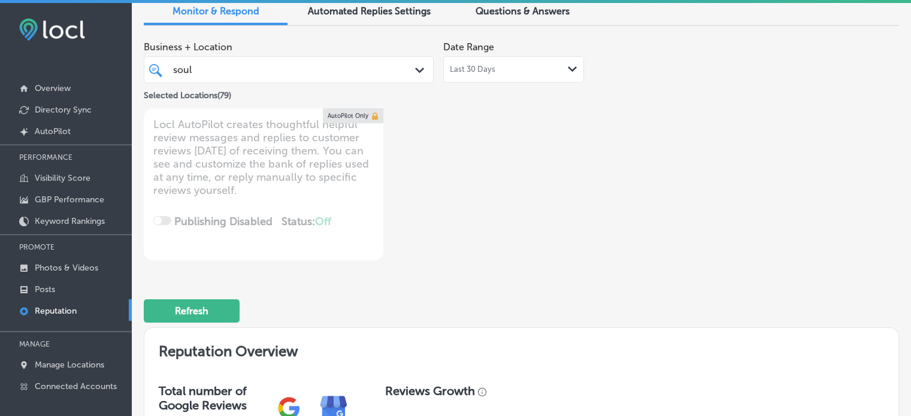
scroll to position [0, 0]
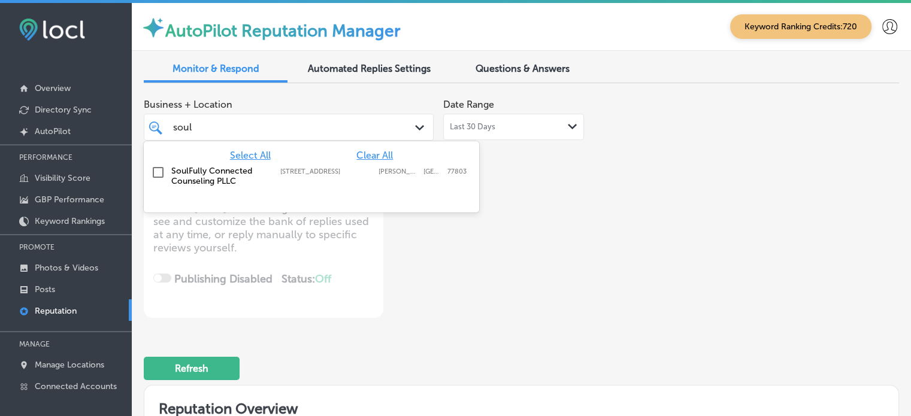
drag, startPoint x: 239, startPoint y: 126, endPoint x: 155, endPoint y: 130, distance: 84.6
click at [155, 130] on div "soul soul Path Created with Sketch." at bounding box center [288, 127] width 289 height 19
type input "s"
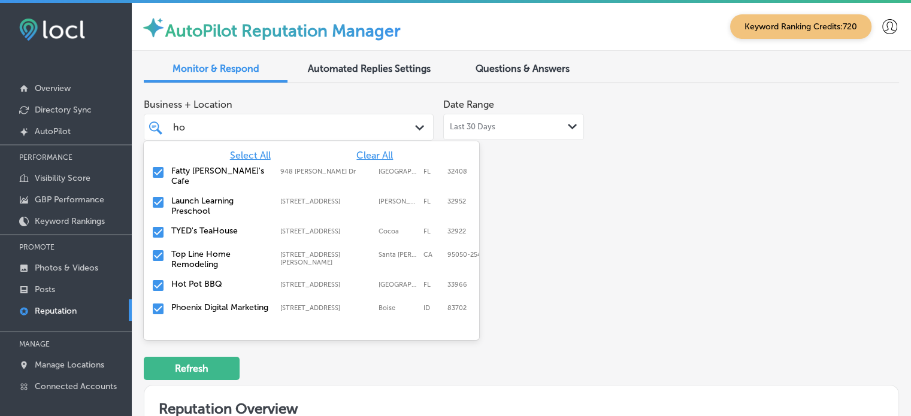
type input "hot"
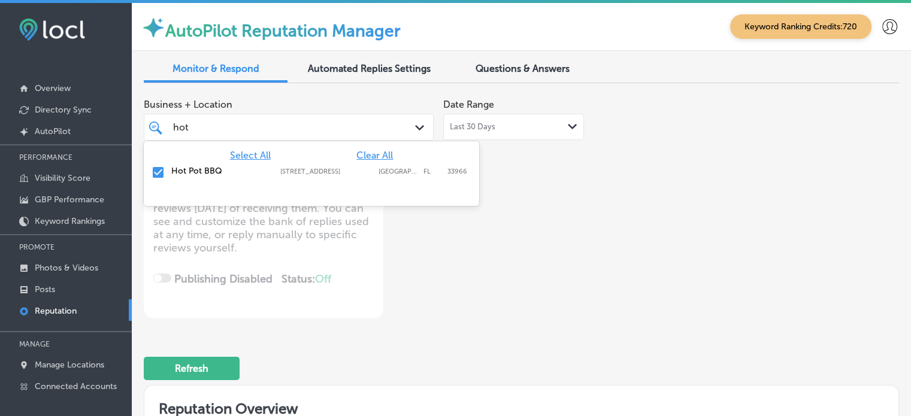
click at [158, 172] on input "checkbox" at bounding box center [158, 172] width 14 height 14
type textarea "x"
type input "hot"
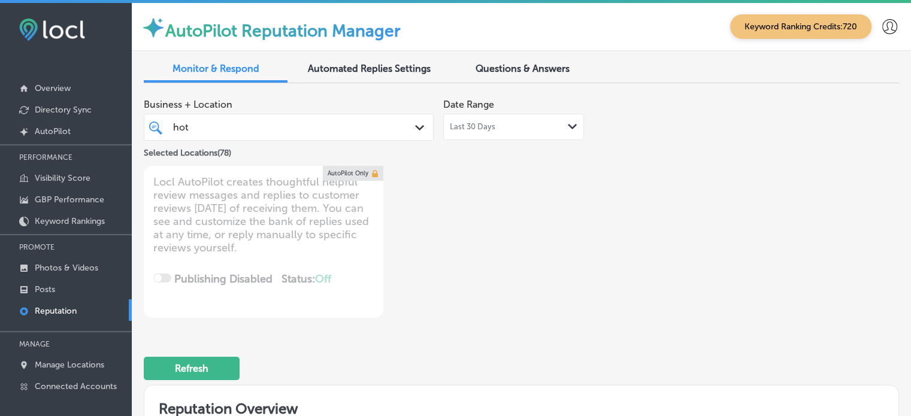
click at [537, 295] on div "Business + Location hot hot Path Created with Sketch. Selected Locations ( 78 )…" at bounding box center [371, 205] width 454 height 225
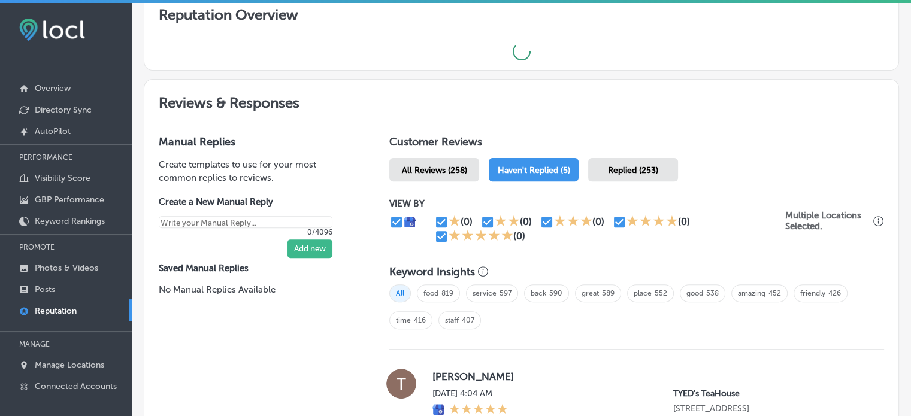
type textarea "x"
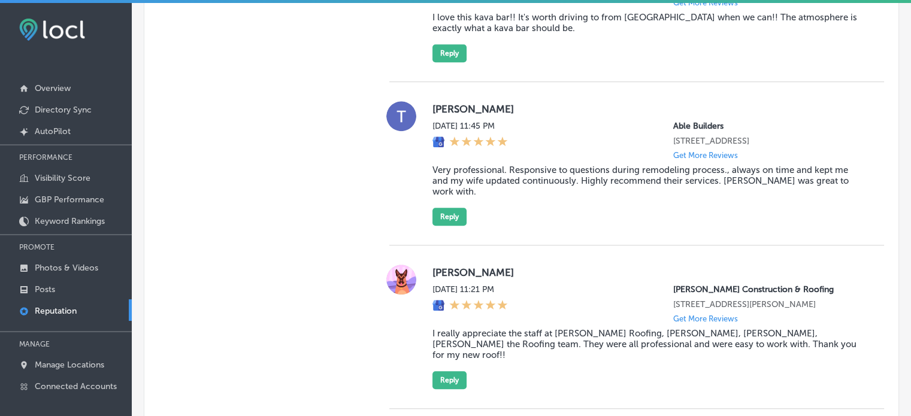
scroll to position [1135, 0]
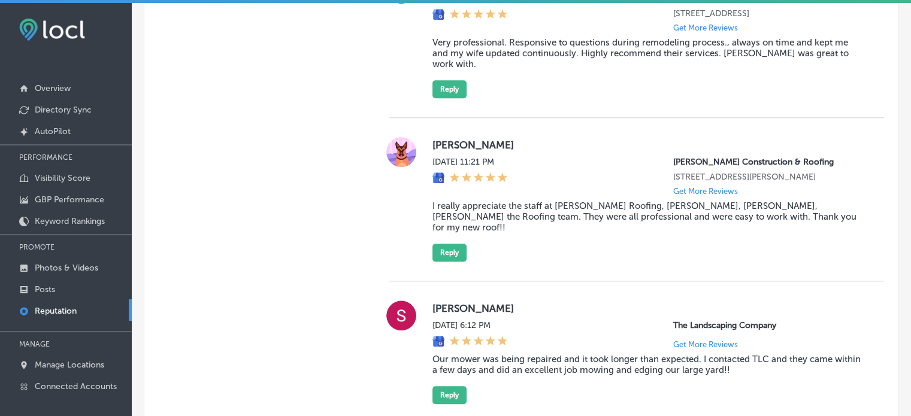
click at [564, 231] on blockquote "I really appreciate the staff at Weidmann Roofing, Emily, Joe, Luke the Roofing…" at bounding box center [649, 217] width 433 height 32
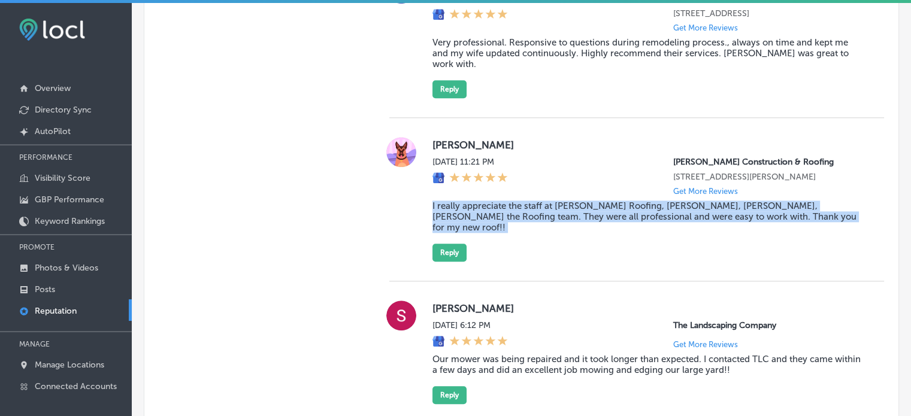
click at [564, 231] on blockquote "I really appreciate the staff at Weidmann Roofing, Emily, Joe, Luke the Roofing…" at bounding box center [649, 217] width 433 height 32
copy blockquote "I really appreciate the staff at Weidmann Roofing, Emily, Joe, Luke the Roofing…"
click at [460, 250] on button "Reply" at bounding box center [450, 253] width 34 height 18
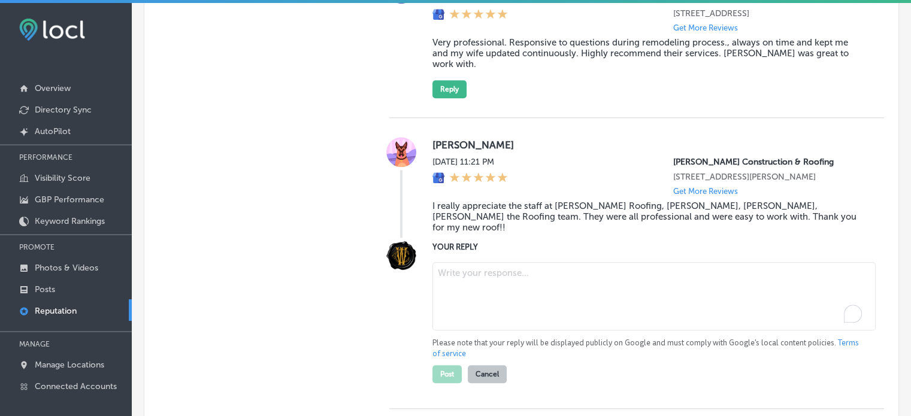
click at [484, 265] on textarea "To enrich screen reader interactions, please activate Accessibility in Grammarl…" at bounding box center [654, 296] width 443 height 68
paste textarea "Thank you for the wonderful 5-star review, Laura! We’re so glad to hear that Em…"
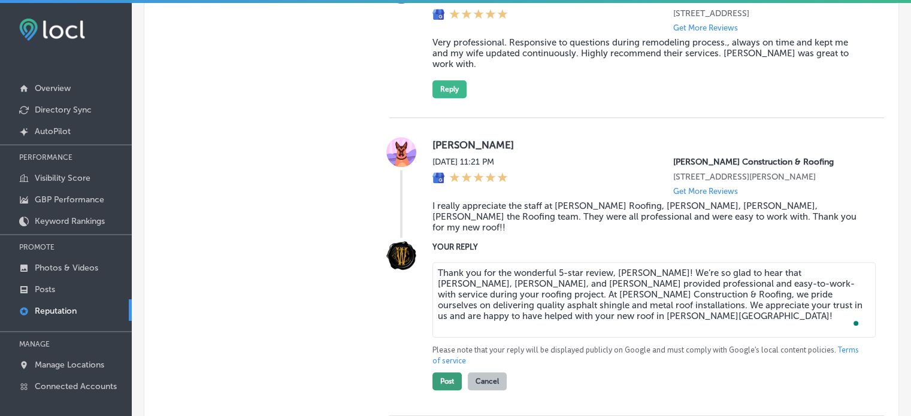
type textarea "Thank you for the wonderful 5-star review, Laura! We’re so glad to hear that Em…"
click at [445, 383] on button "Post" at bounding box center [447, 382] width 29 height 18
type textarea "x"
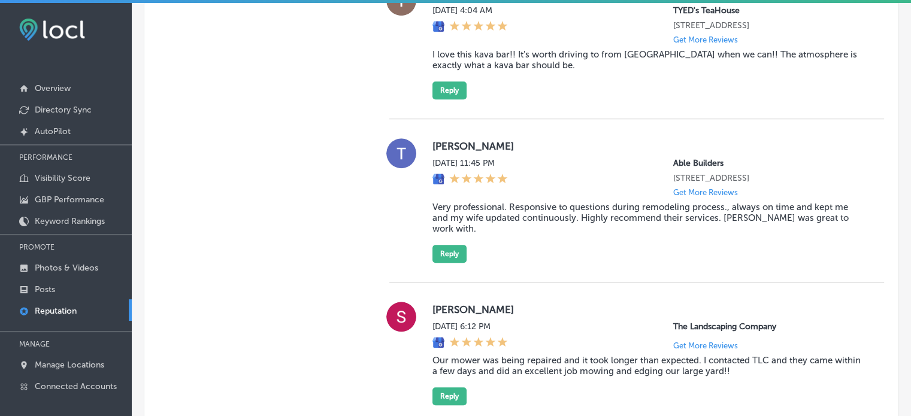
scroll to position [969, 0]
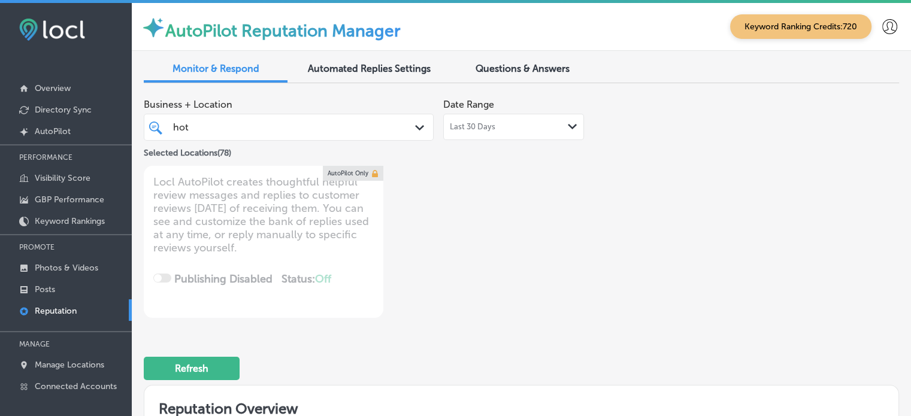
scroll to position [969, 0]
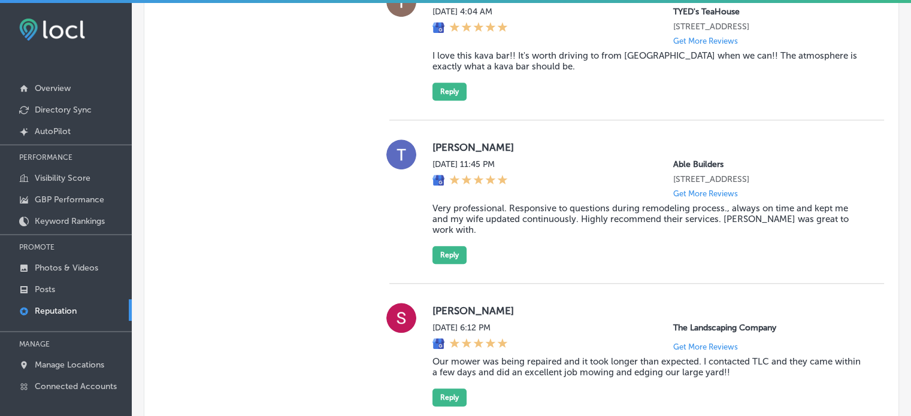
click at [500, 210] on blockquote "Very professional. Responsive to questions during remodeling process., always o…" at bounding box center [649, 219] width 433 height 32
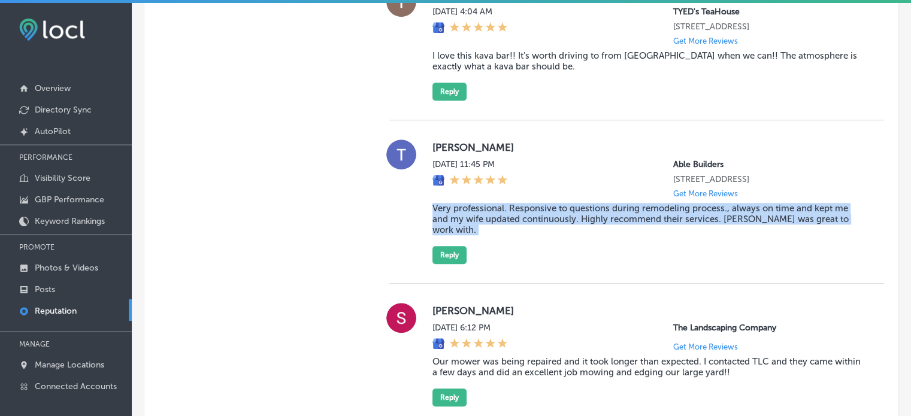
click at [500, 210] on blockquote "Very professional. Responsive to questions during remodeling process., always o…" at bounding box center [649, 219] width 433 height 32
copy blockquote "Very professional. Responsive to questions during remodeling process., always o…"
click at [453, 256] on button "Reply" at bounding box center [450, 255] width 34 height 18
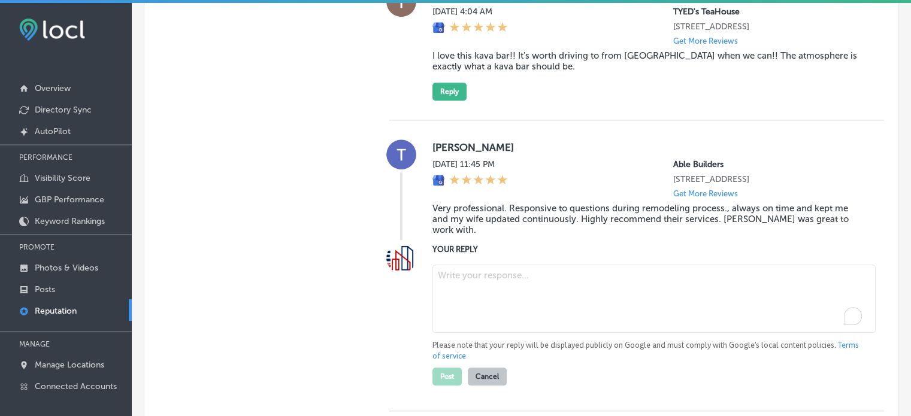
click at [525, 289] on textarea "To enrich screen reader interactions, please activate Accessibility in Grammarl…" at bounding box center [654, 299] width 443 height 68
paste textarea "Thank you, Thomas, for the excellent review! We’re glad to hear that Able Build…"
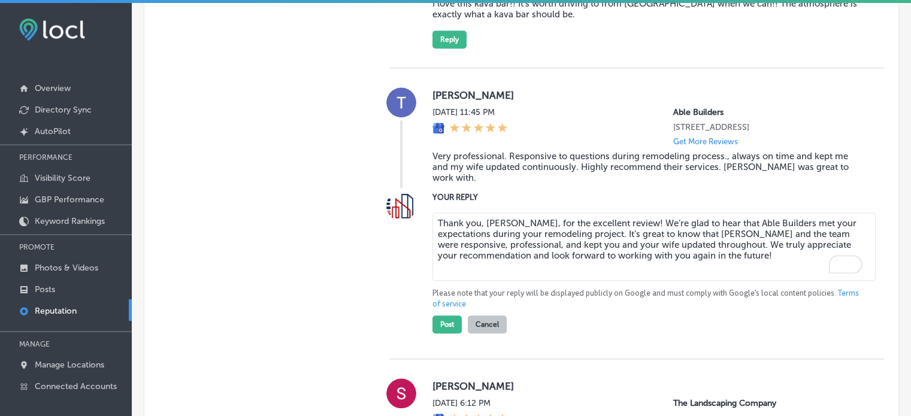
scroll to position [1024, 0]
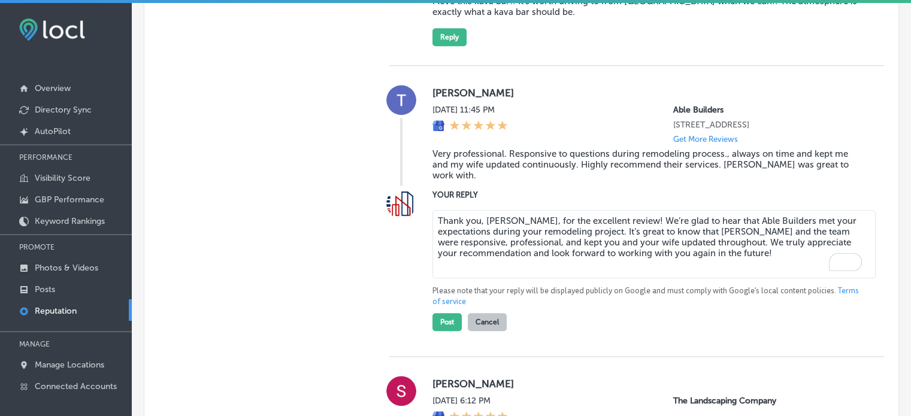
type textarea "Thank you, Thomas, for the excellent review! We’re glad to hear that Able Build…"
click at [558, 330] on div "Thank you, Thomas, for the excellent review! We’re glad to hear that Able Build…" at bounding box center [649, 269] width 433 height 126
click at [441, 325] on button "Post" at bounding box center [447, 322] width 29 height 18
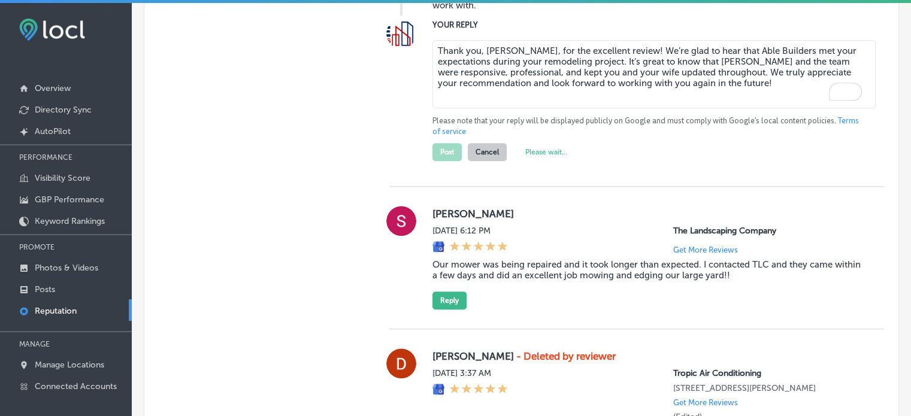
scroll to position [1197, 0]
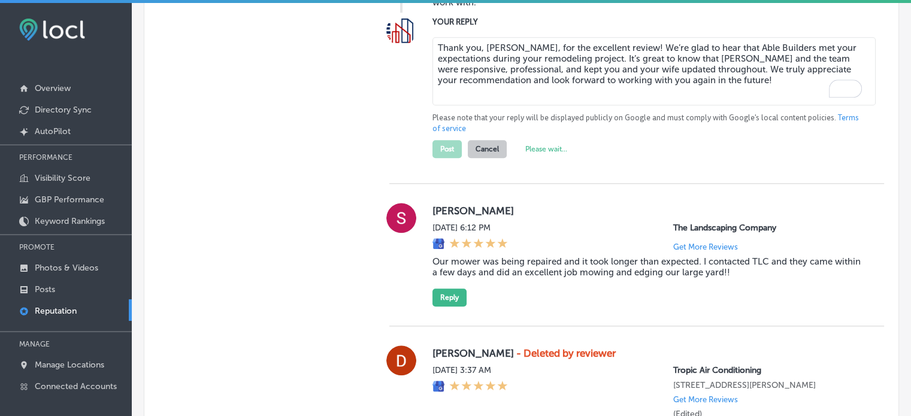
type textarea "x"
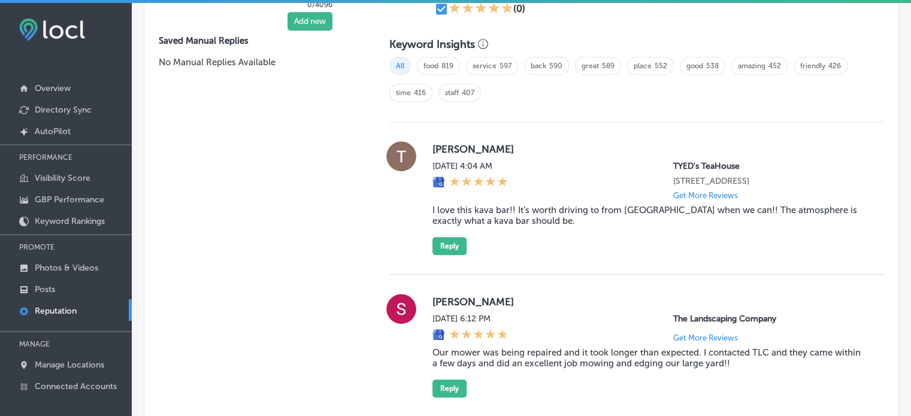
scroll to position [803, 0]
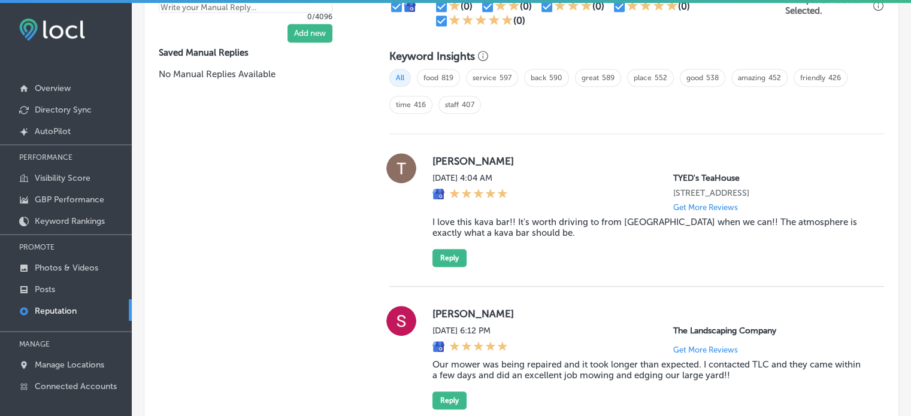
click at [506, 229] on blockquote "I love this kava bar!! It's worth driving to from Port Saint Lucie when we can!…" at bounding box center [649, 228] width 433 height 22
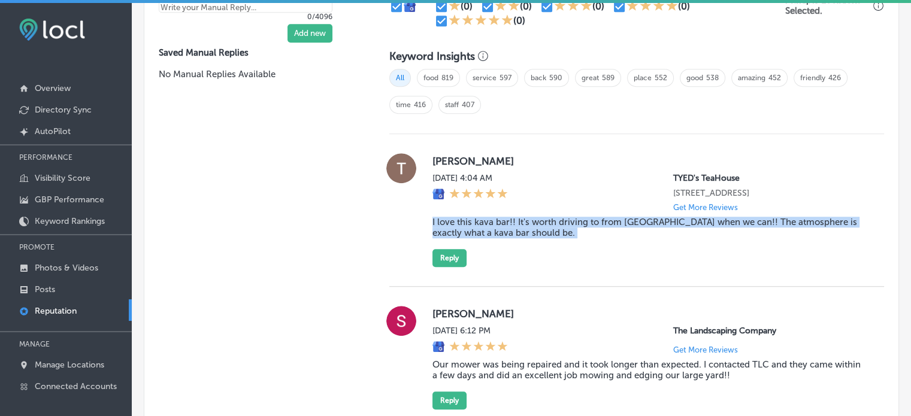
click at [506, 229] on blockquote "I love this kava bar!! It's worth driving to from Port Saint Lucie when we can!…" at bounding box center [649, 228] width 433 height 22
copy blockquote "I love this kava bar!! It's worth driving to from Port Saint Lucie when we can!…"
click at [447, 258] on button "Reply" at bounding box center [450, 258] width 34 height 18
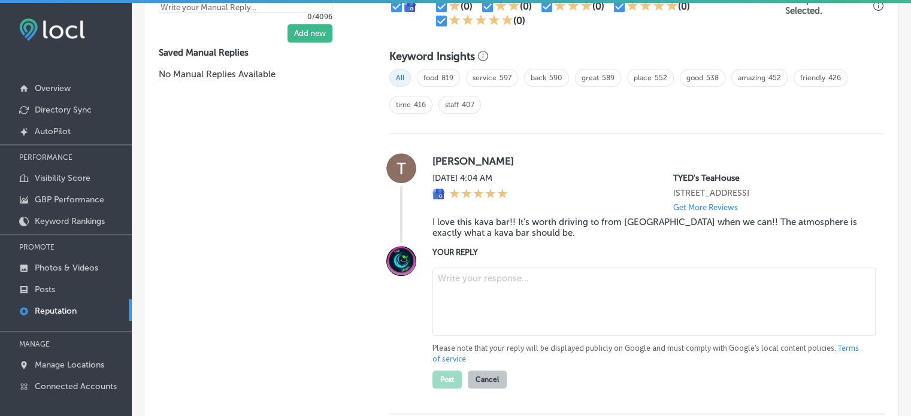
click at [506, 311] on textarea at bounding box center [654, 302] width 443 height 68
paste textarea "Thank you for the 5-star review, Tala! We’re so glad you love TYEDs TeaHouse an…"
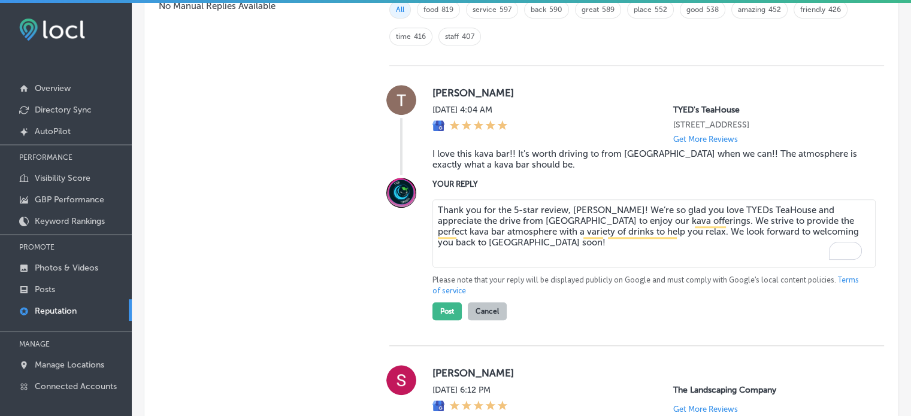
scroll to position [872, 0]
type textarea "Thank you for the 5-star review, Tala! We’re so glad you love TYEDs TeaHouse an…"
click at [443, 306] on button "Post" at bounding box center [447, 311] width 29 height 18
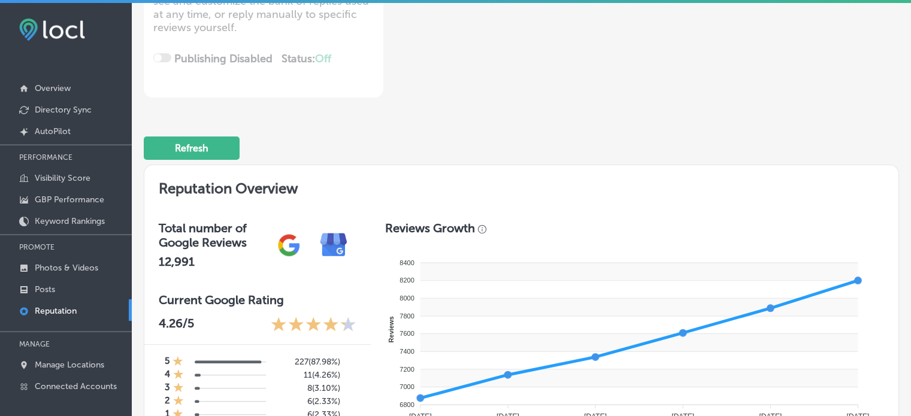
scroll to position [0, 0]
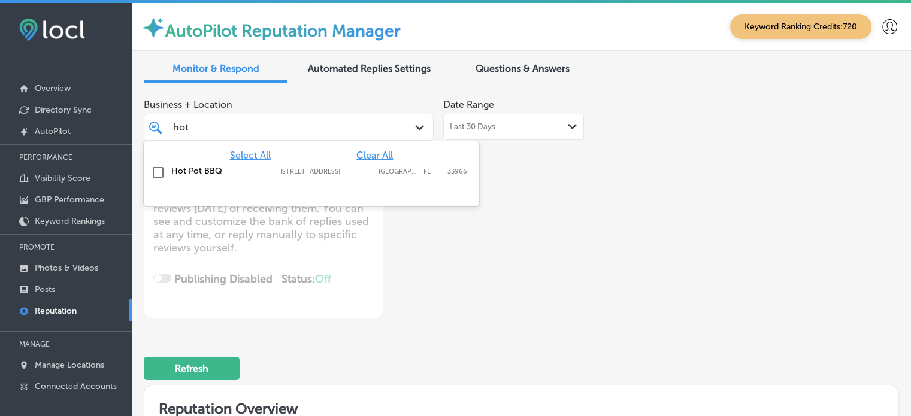
click at [381, 129] on div "hot hot" at bounding box center [288, 127] width 243 height 19
click at [371, 153] on span "Clear All" at bounding box center [374, 155] width 37 height 11
click at [658, 201] on div "Business + Location option 9345 6 Mile Cypress Pkwy, deselected. option focused…" at bounding box center [522, 205] width 756 height 225
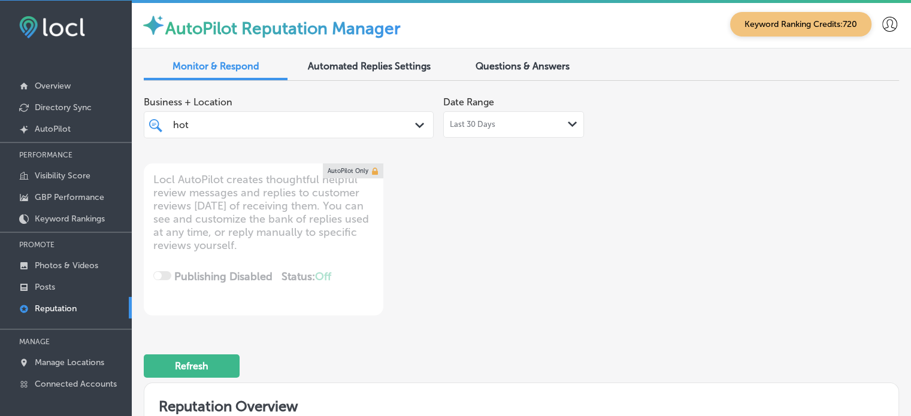
scroll to position [46, 0]
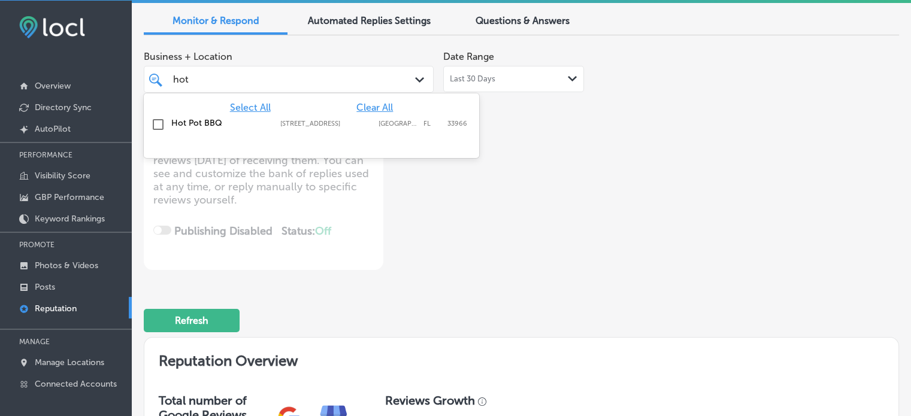
click at [367, 75] on div "hot hot" at bounding box center [277, 79] width 210 height 16
click at [249, 105] on span "Select All" at bounding box center [250, 107] width 41 height 11
click at [383, 107] on span "Clear All" at bounding box center [374, 107] width 37 height 11
click at [258, 105] on span "Select All" at bounding box center [250, 107] width 41 height 11
type textarea "x"
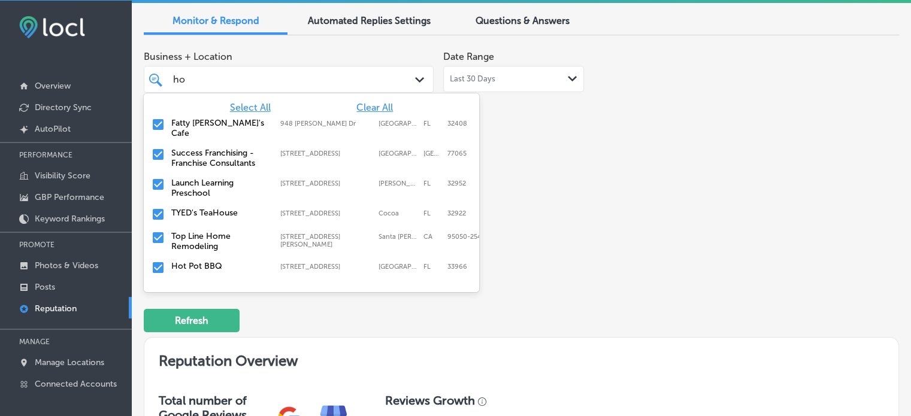
type input "h"
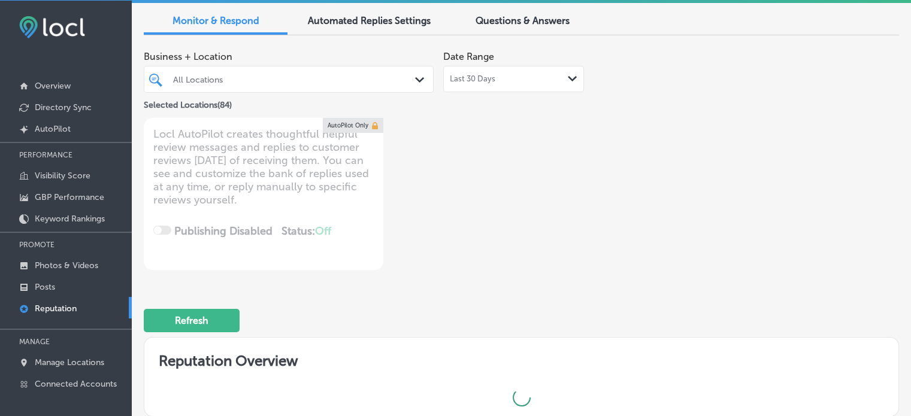
click at [599, 191] on div "Business + Location All Locations Path Created with Sketch. Selected Locations …" at bounding box center [522, 157] width 756 height 225
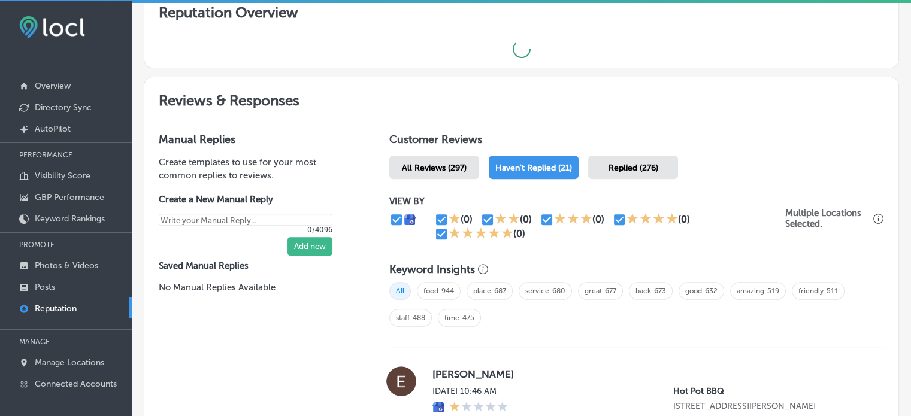
type textarea "x"
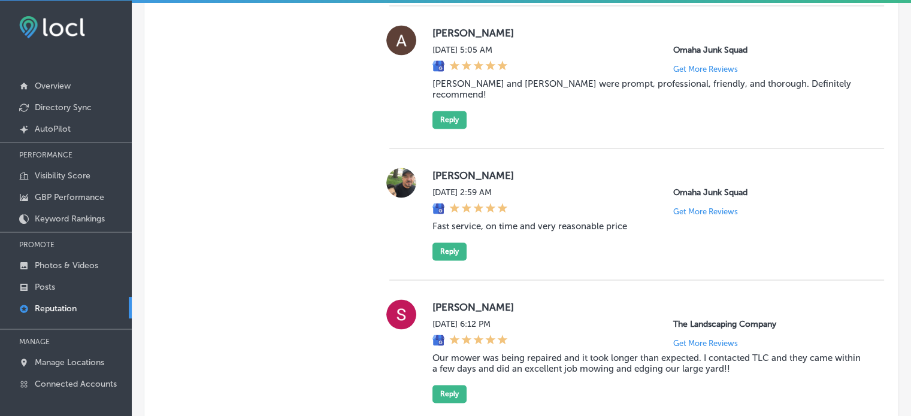
scroll to position [1799, 0]
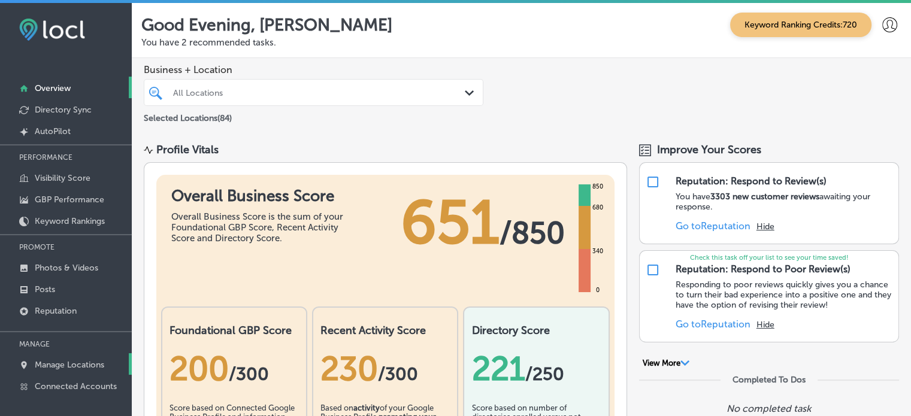
click at [79, 361] on p "Manage Locations" at bounding box center [70, 365] width 70 height 10
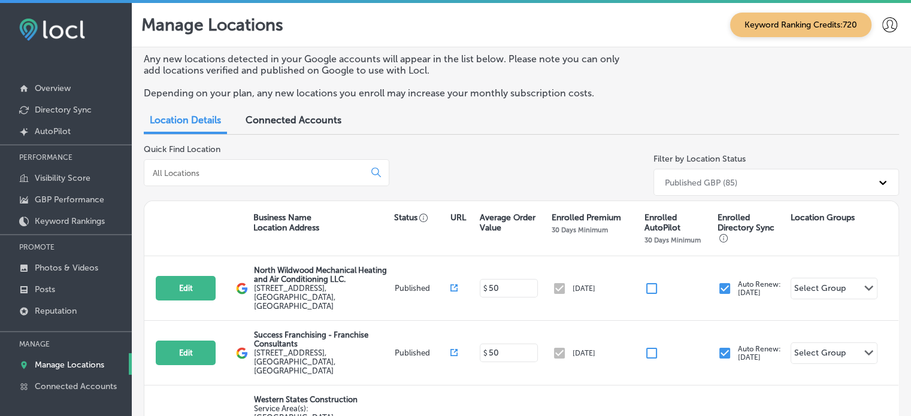
click at [226, 172] on input at bounding box center [257, 173] width 210 height 11
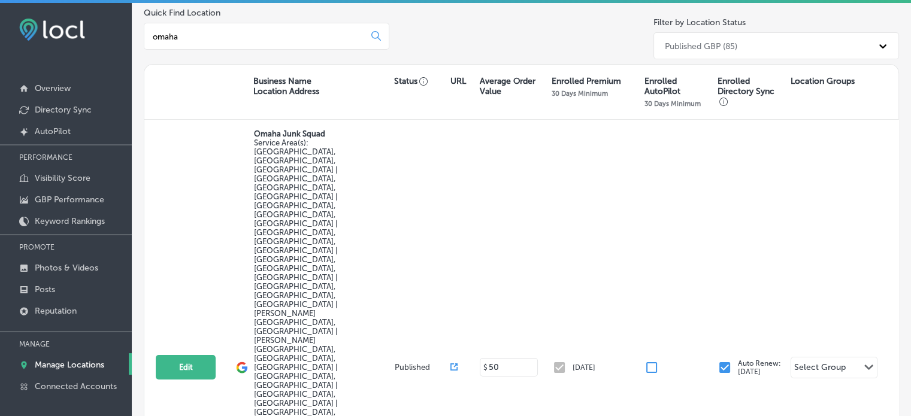
scroll to position [249, 0]
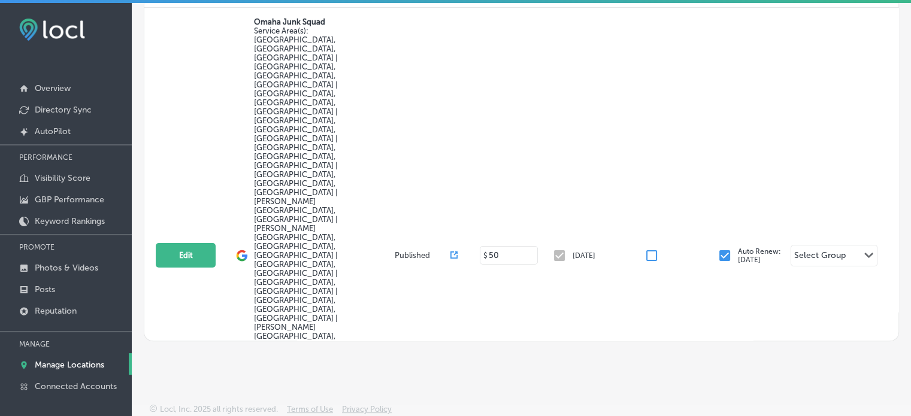
type input "omaha"
select select "US"
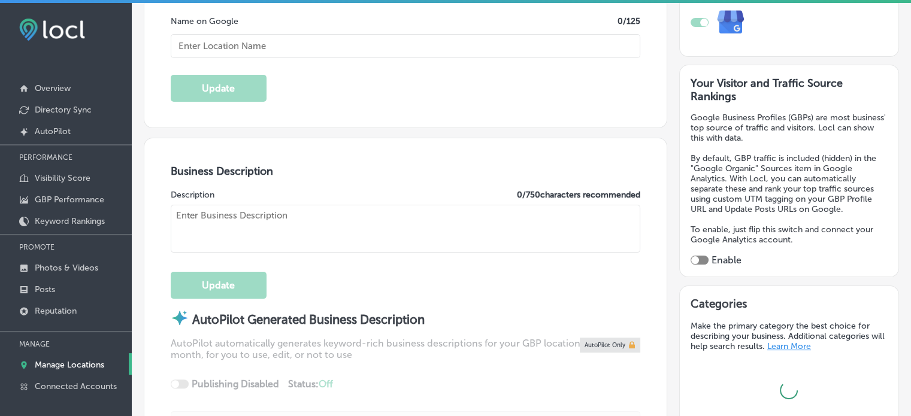
scroll to position [270, 0]
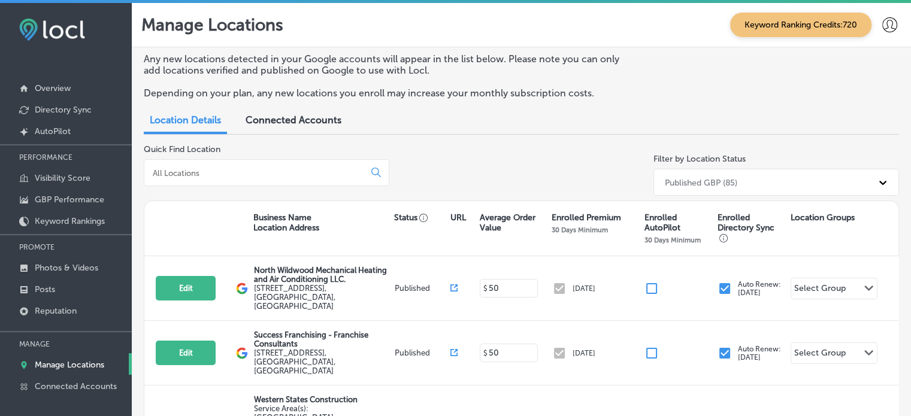
click at [228, 171] on input at bounding box center [257, 173] width 210 height 11
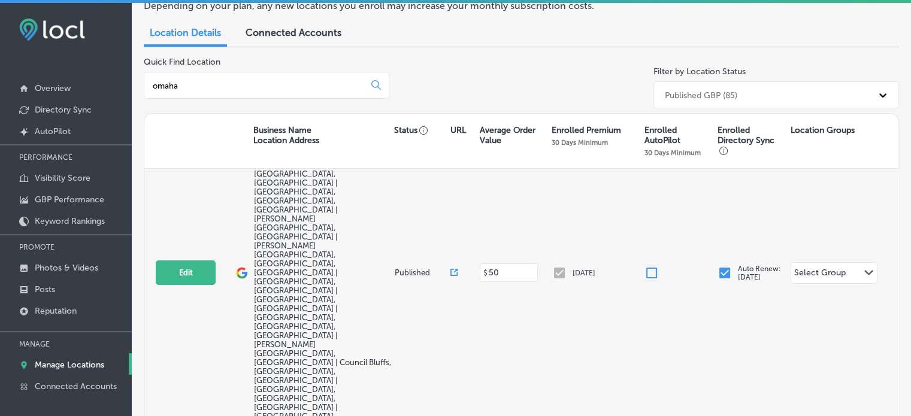
scroll to position [249, 0]
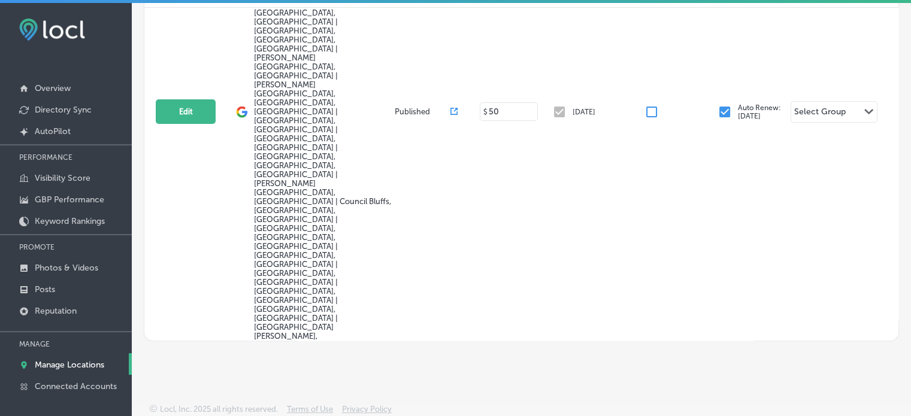
type input "omaha"
select select "US"
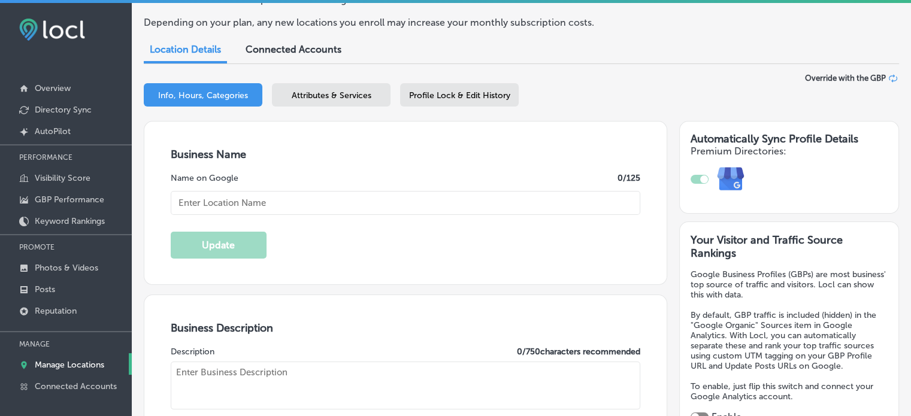
checkbox input "true"
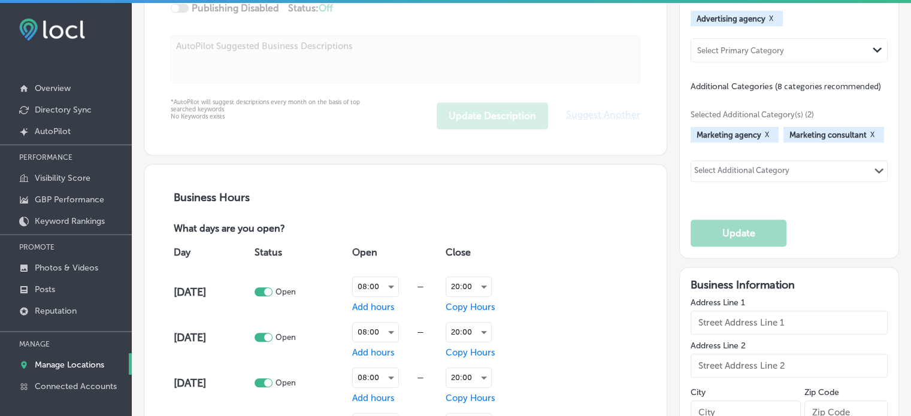
type input "Omaha ADvantage"
type input "[STREET_ADDRESS][PERSON_NAME]"
type input "Valley"
type input "68064"
type input "US"
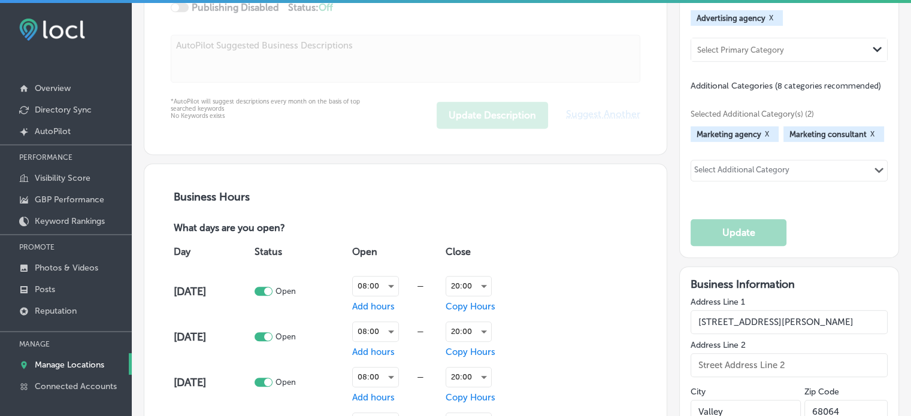
type input "[URL][DOMAIN_NAME]"
type textarea "Omaha ADvantage is an advertising agency dedicated to helping businesses in [GE…"
type input "[PHONE_NUMBER]"
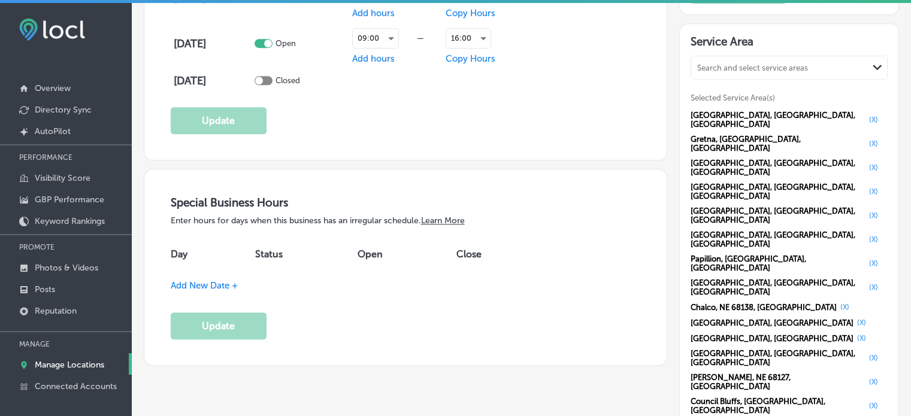
scroll to position [1141, 0]
click at [594, 391] on div "Business Name Name on Google 15 /125 Omaha ADvantage Update Business Descriptio…" at bounding box center [397, 380] width 542 height 2616
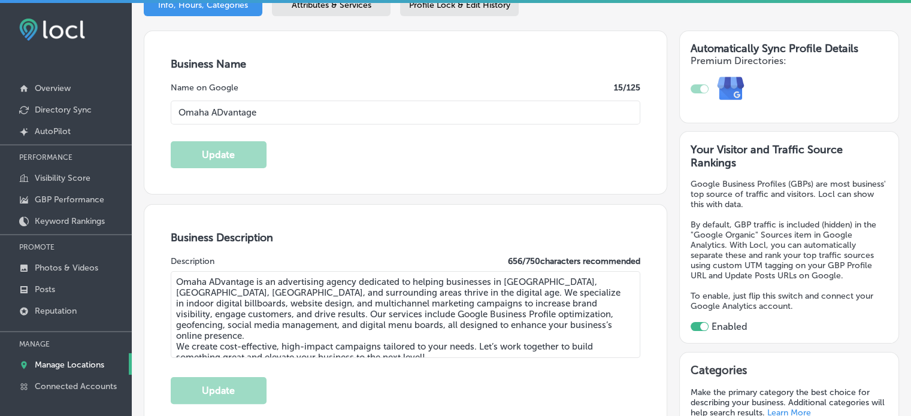
scroll to position [0, 0]
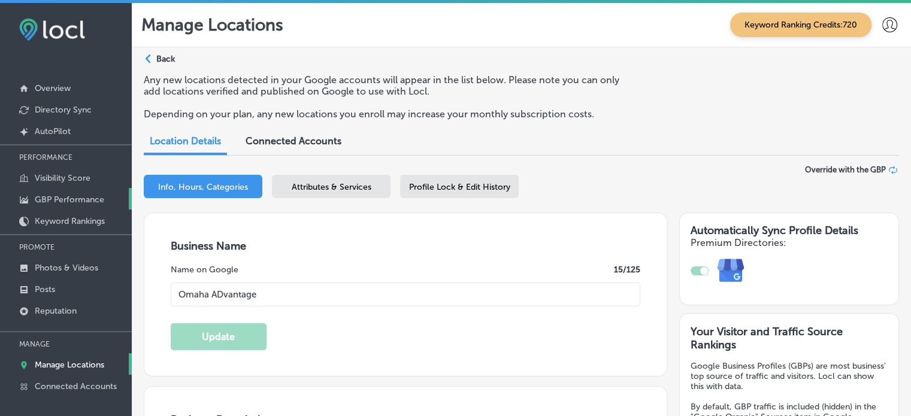
click at [62, 198] on p "GBP Performance" at bounding box center [70, 200] width 70 height 10
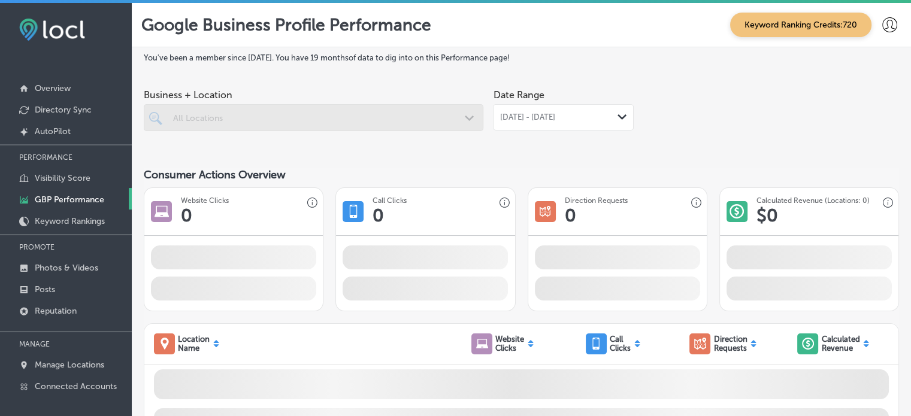
click at [449, 117] on div at bounding box center [314, 117] width 340 height 27
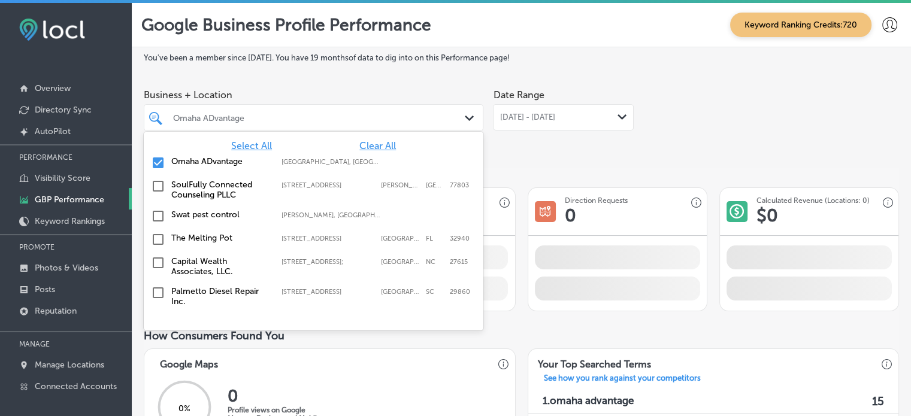
click at [460, 119] on div "Omaha ADvantage Path Created with Sketch." at bounding box center [313, 117] width 339 height 19
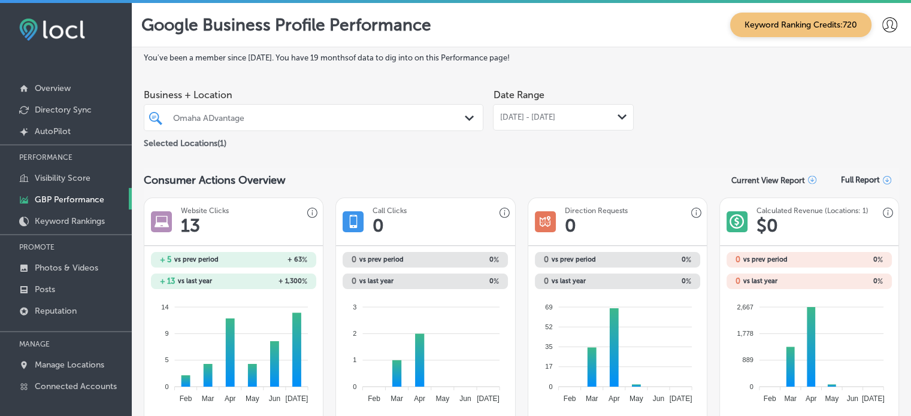
click at [460, 119] on div "Omaha ADvantage Path Created with Sketch." at bounding box center [313, 117] width 339 height 19
click at [607, 112] on div "[DATE] - [DATE] Path Created with Sketch." at bounding box center [563, 117] width 141 height 26
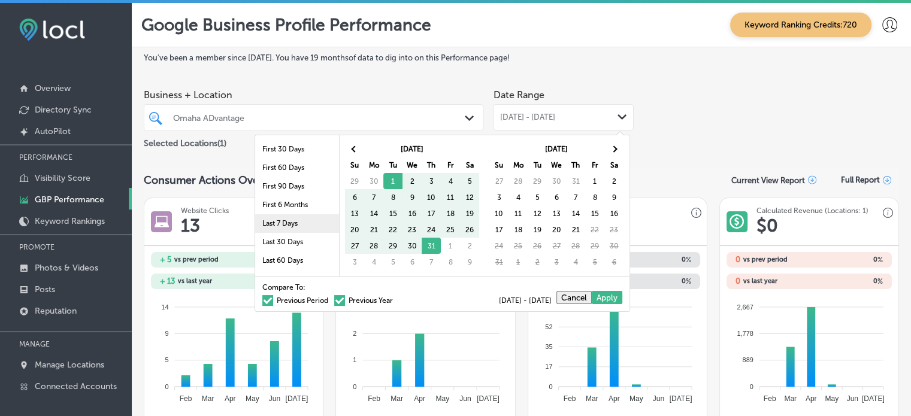
scroll to position [70, 0]
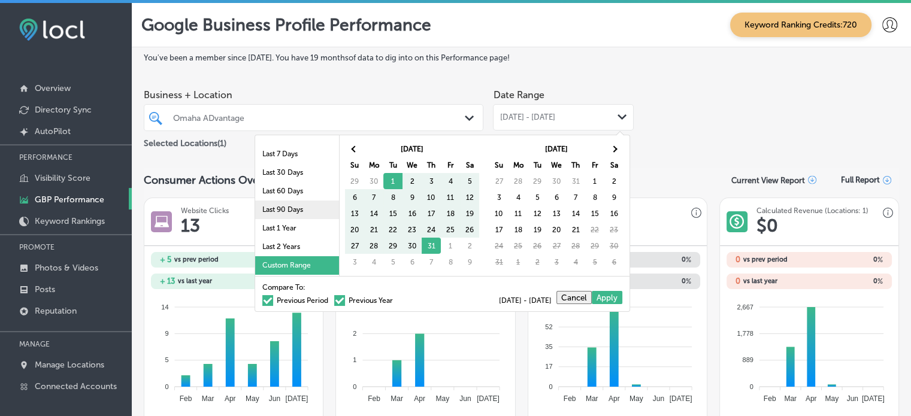
click at [285, 213] on li "Last 90 Days" at bounding box center [297, 210] width 84 height 19
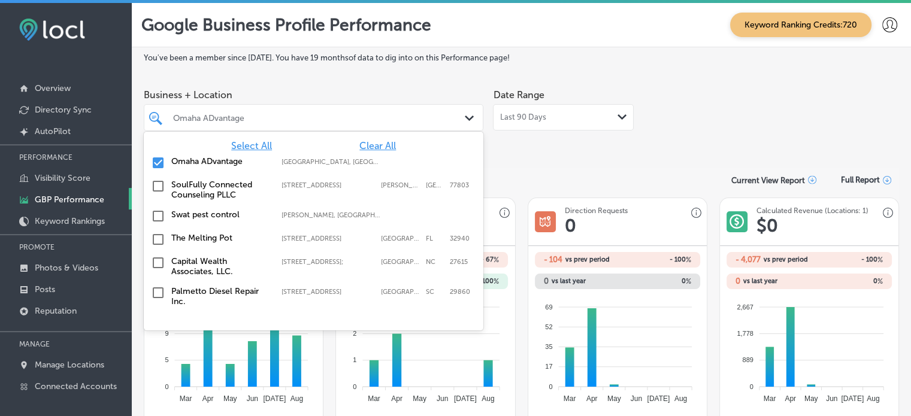
click at [336, 111] on div at bounding box center [299, 118] width 255 height 16
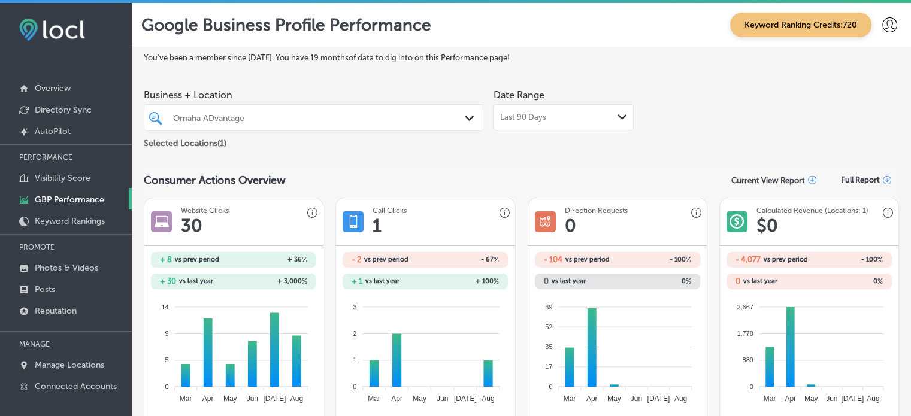
click at [336, 111] on div at bounding box center [299, 118] width 255 height 16
drag, startPoint x: 380, startPoint y: 261, endPoint x: 405, endPoint y: 259, distance: 24.6
click at [405, 259] on span "vs prev period" at bounding box center [386, 259] width 44 height 7
click at [573, 119] on div "Last 90 Days Path Created with Sketch." at bounding box center [564, 118] width 128 height 10
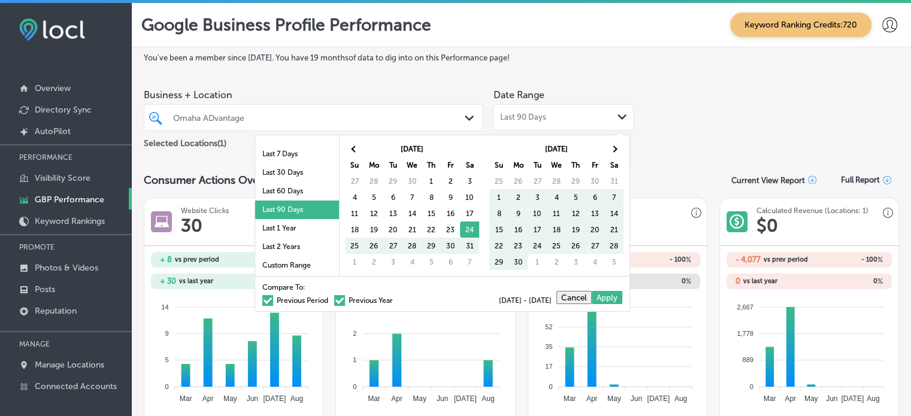
click at [334, 295] on span at bounding box center [339, 300] width 11 height 11
click at [395, 299] on input "Previous Year" at bounding box center [395, 299] width 0 height 0
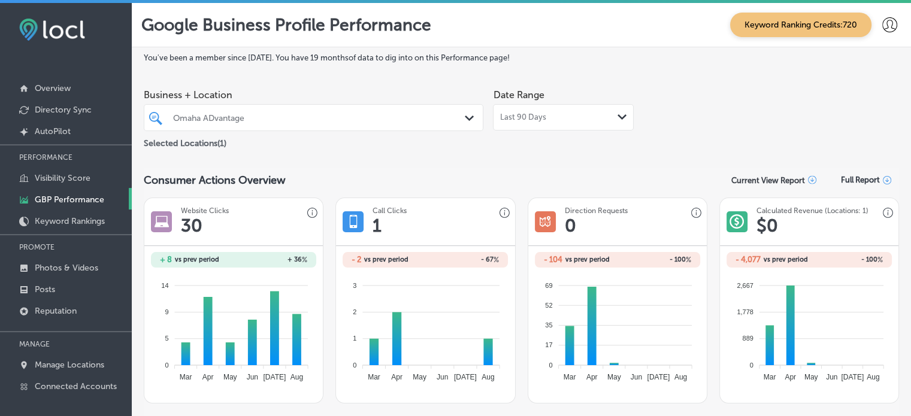
click at [558, 113] on div "Last 90 Days Path Created with Sketch." at bounding box center [564, 118] width 128 height 10
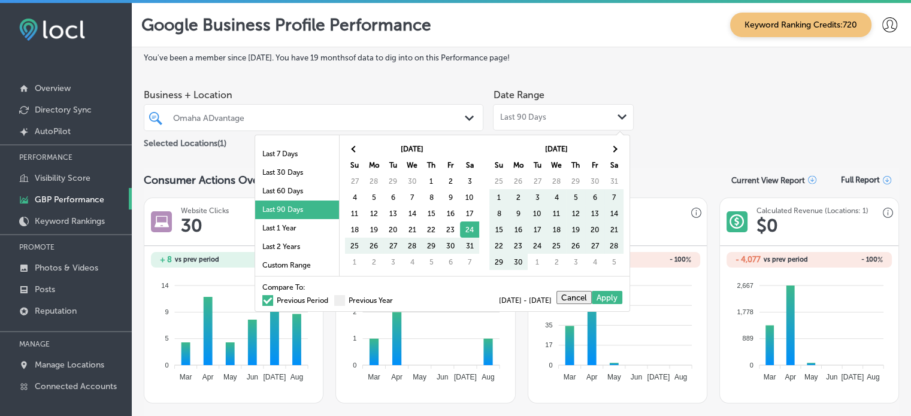
click at [273, 301] on label "Previous Period" at bounding box center [295, 300] width 66 height 7
click at [331, 299] on input "Previous Period" at bounding box center [331, 299] width 0 height 0
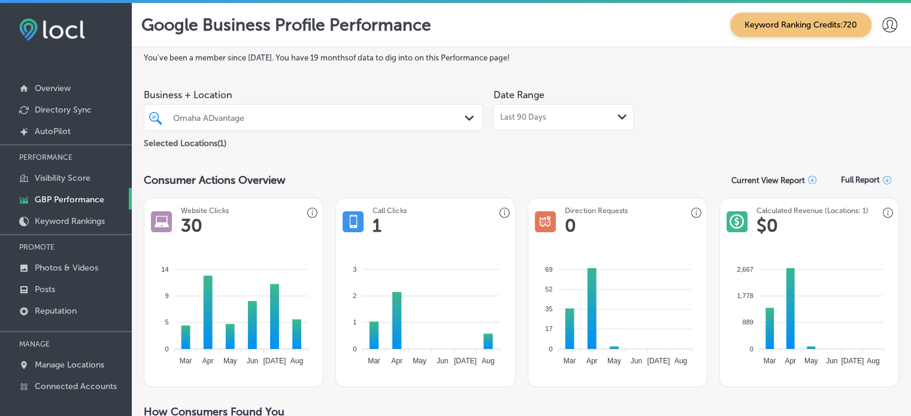
click at [542, 116] on div "Last 90 Days Path Created with Sketch." at bounding box center [564, 118] width 128 height 10
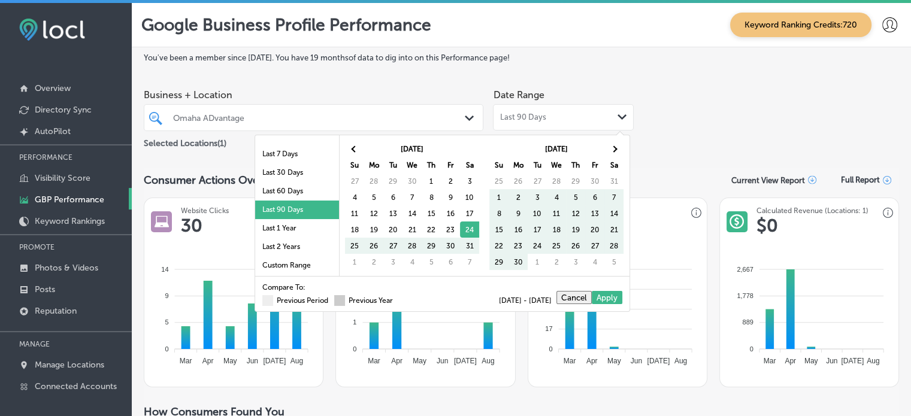
click at [337, 297] on label "Previous Year" at bounding box center [363, 300] width 59 height 7
click at [395, 299] on input "Previous Year" at bounding box center [395, 299] width 0 height 0
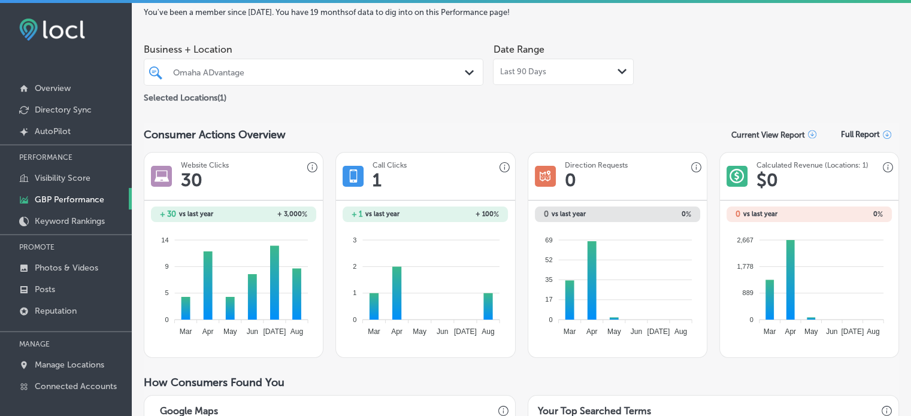
scroll to position [0, 0]
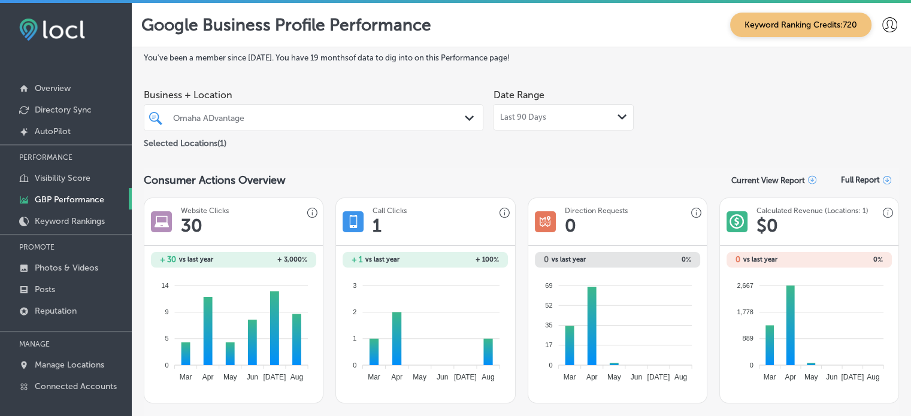
click at [531, 105] on div "Last 90 Days Path Created with Sketch." at bounding box center [563, 117] width 141 height 26
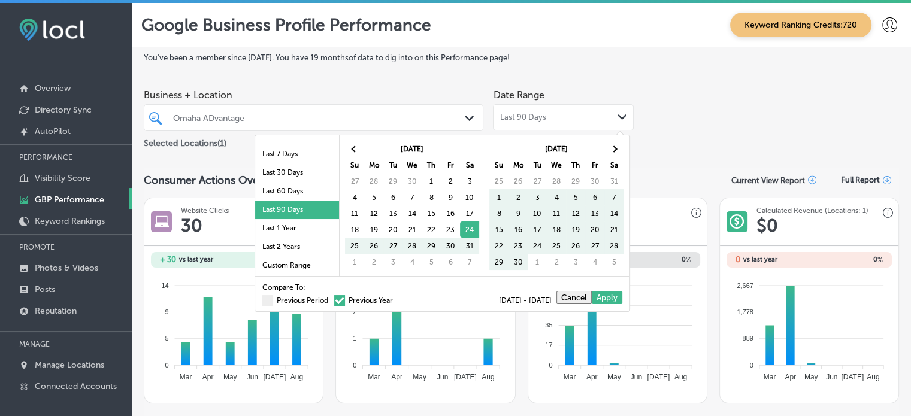
click at [531, 105] on div "Last 90 Days Path Created with Sketch." at bounding box center [563, 117] width 141 height 26
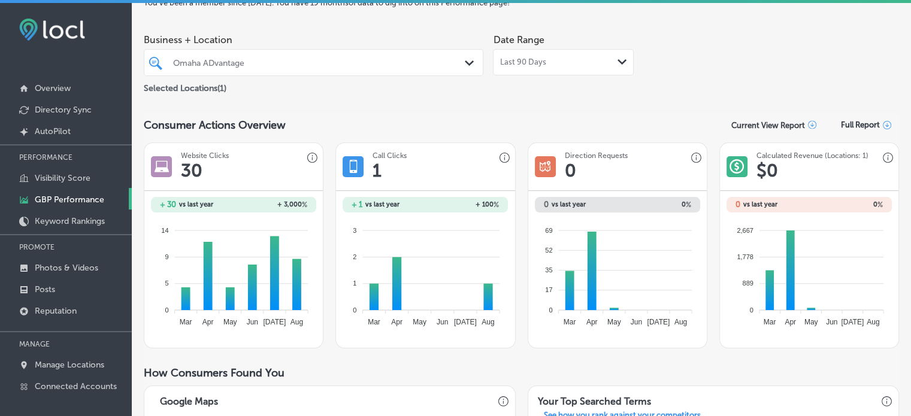
scroll to position [56, 0]
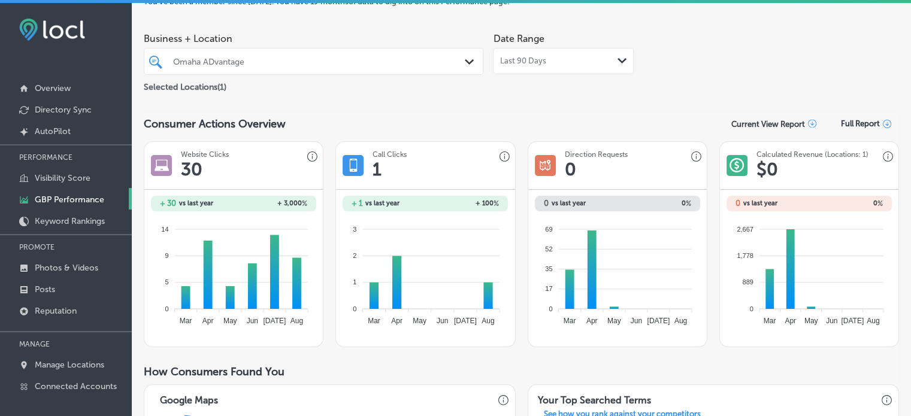
click at [521, 67] on div "Last 90 Days Path Created with Sketch." at bounding box center [563, 61] width 141 height 26
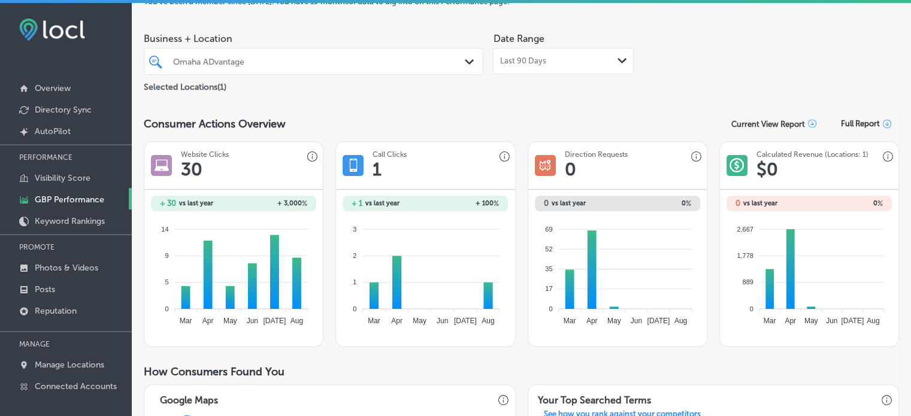
click at [537, 54] on div "Last 90 Days Path Created with Sketch." at bounding box center [563, 61] width 141 height 26
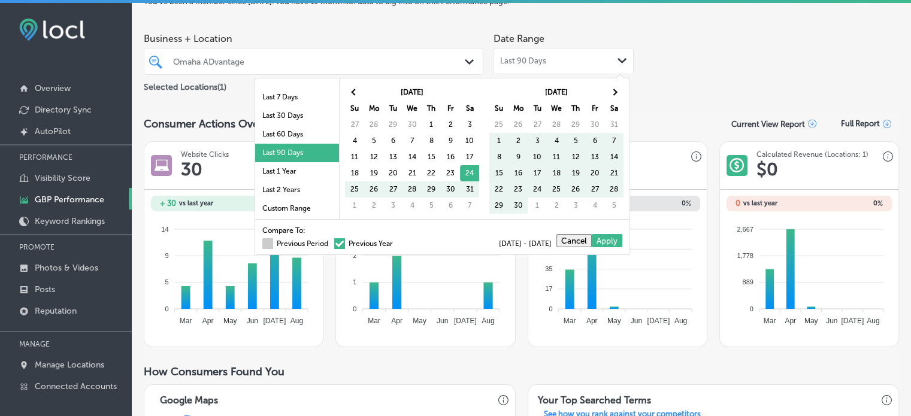
click at [289, 244] on label "Previous Period" at bounding box center [295, 243] width 66 height 7
click at [331, 242] on input "Previous Period" at bounding box center [331, 242] width 0 height 0
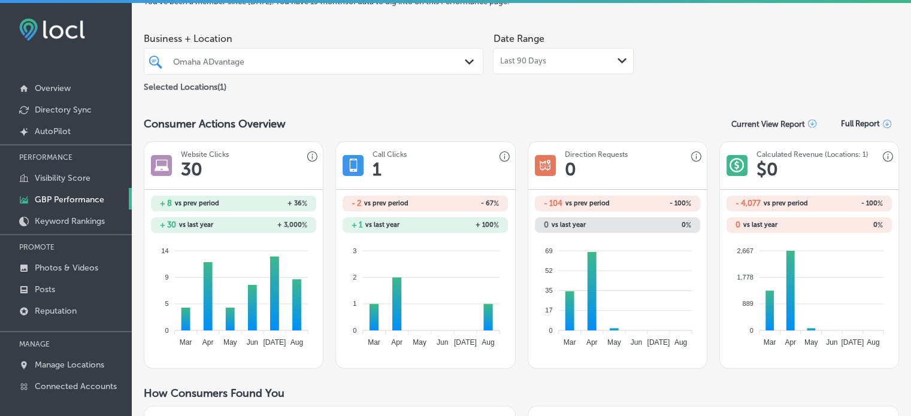
click at [590, 65] on div "Last 90 Days Path Created with Sketch." at bounding box center [564, 61] width 128 height 10
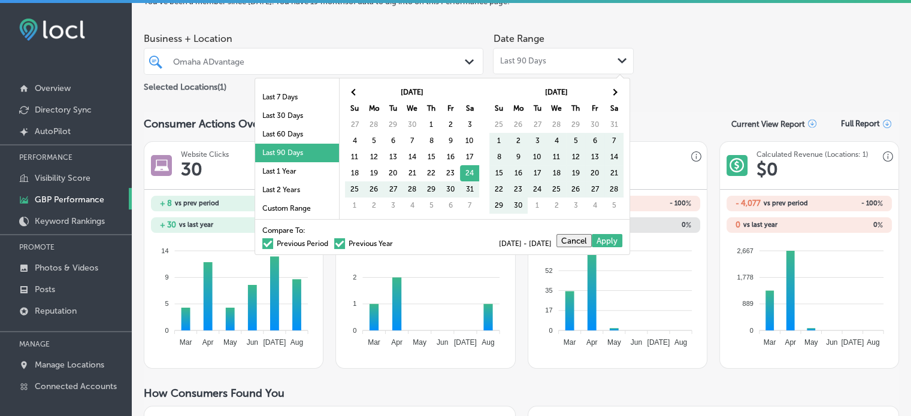
click at [343, 242] on label "Previous Year" at bounding box center [363, 243] width 59 height 7
click at [395, 242] on input "Previous Year" at bounding box center [395, 242] width 0 height 0
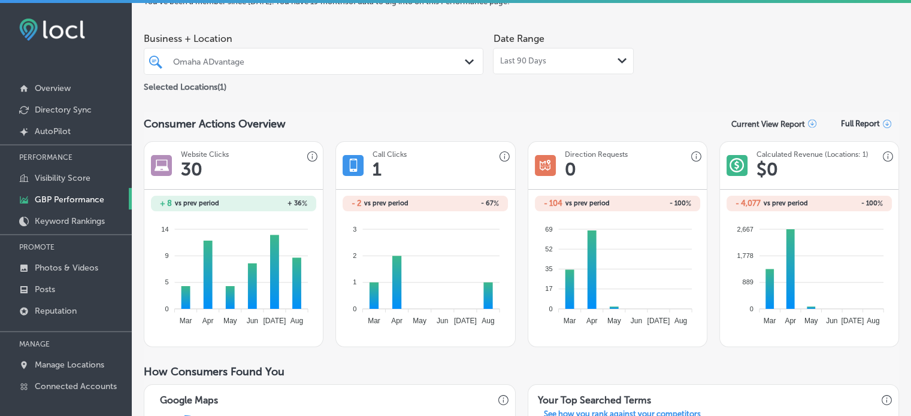
click at [597, 65] on div "Last 90 Days Path Created with Sketch." at bounding box center [564, 61] width 128 height 10
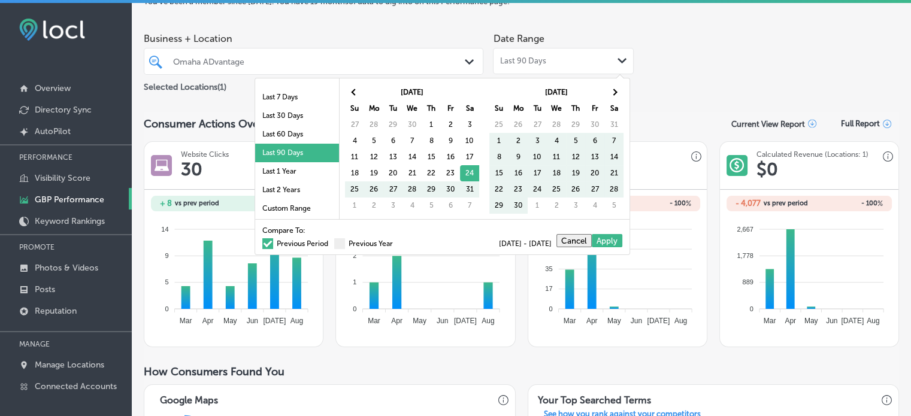
click at [284, 241] on label "Previous Period" at bounding box center [295, 243] width 66 height 7
click at [331, 242] on input "Previous Period" at bounding box center [331, 242] width 0 height 0
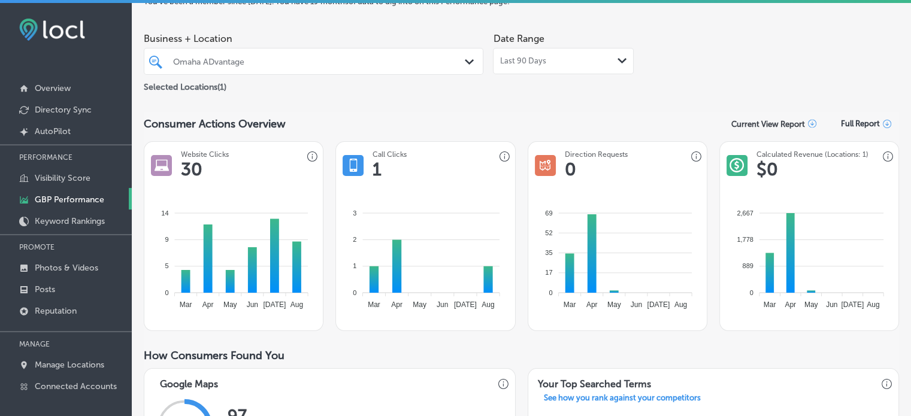
click at [546, 58] on div "Last 90 Days Path Created with Sketch." at bounding box center [564, 61] width 128 height 10
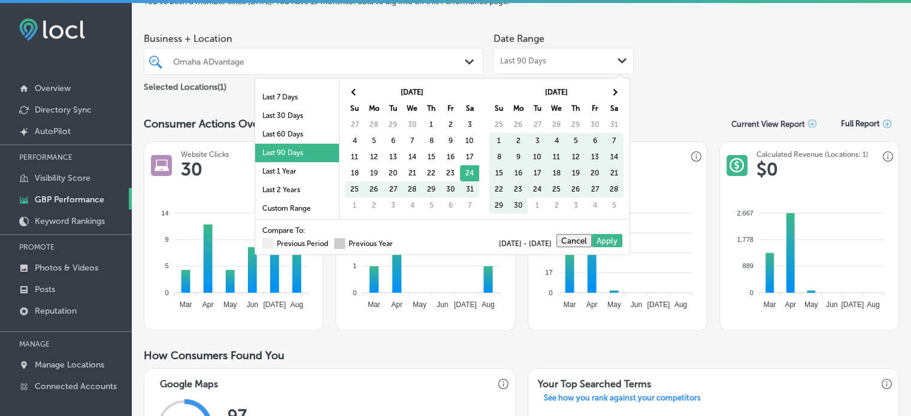
click at [355, 243] on label "Previous Year" at bounding box center [363, 243] width 59 height 7
click at [395, 242] on input "Previous Year" at bounding box center [395, 242] width 0 height 0
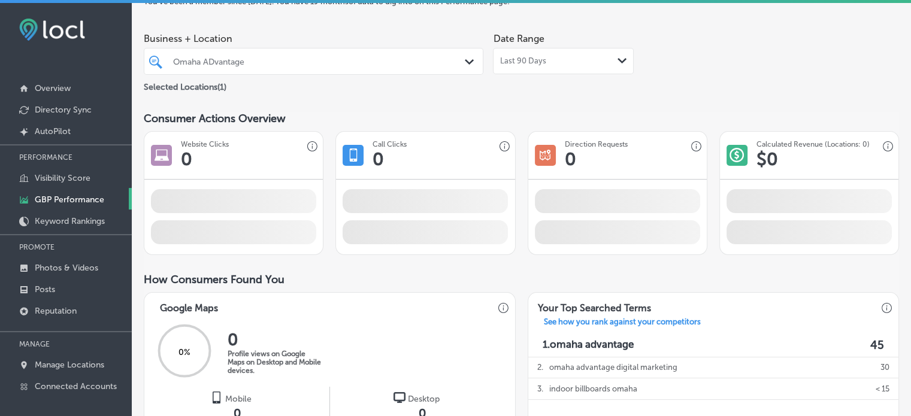
click at [671, 107] on div "You've been a member since [DATE] . You have 19 months of data to dig into on t…" at bounding box center [522, 383] width 756 height 772
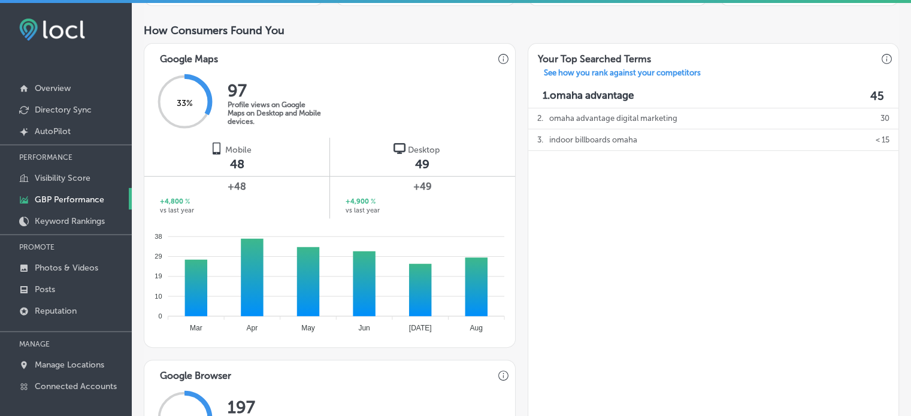
scroll to position [398, 0]
click at [54, 92] on p "Overview" at bounding box center [53, 88] width 36 height 10
